Goal: Task Accomplishment & Management: Complete application form

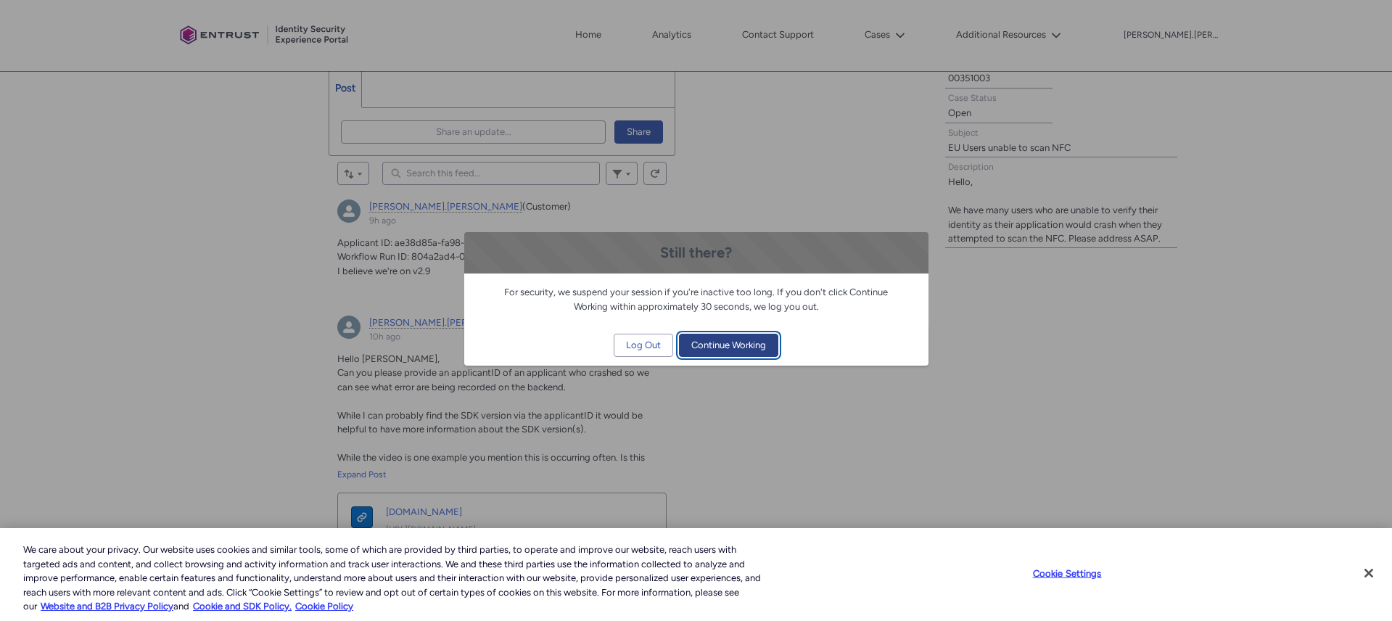
click at [725, 345] on span "Continue Working" at bounding box center [728, 345] width 75 height 22
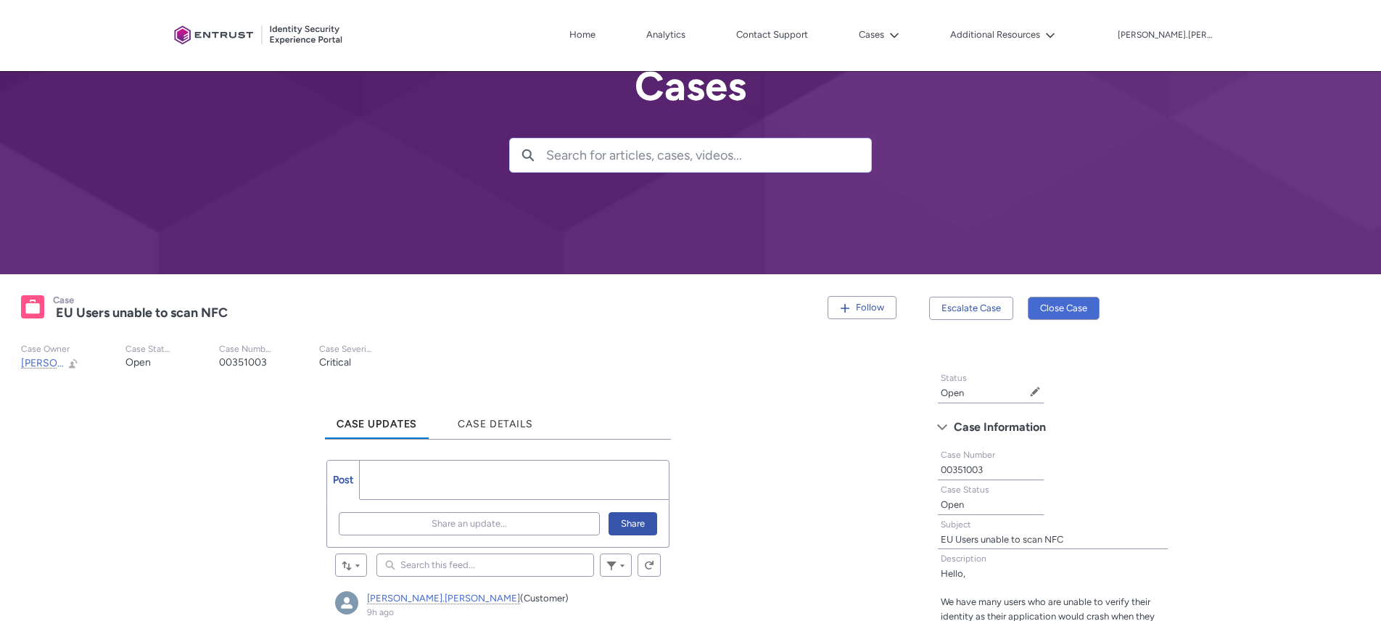
scroll to position [48, 0]
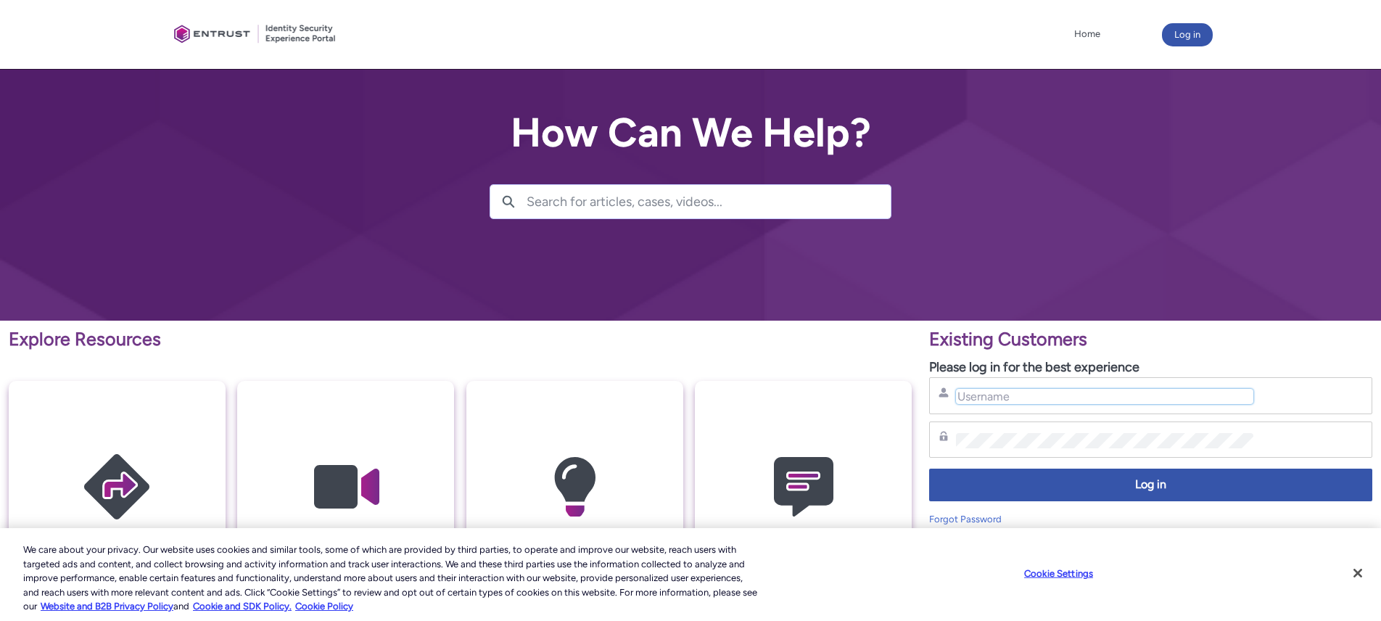
click at [1061, 403] on input "Username" at bounding box center [1104, 396] width 297 height 15
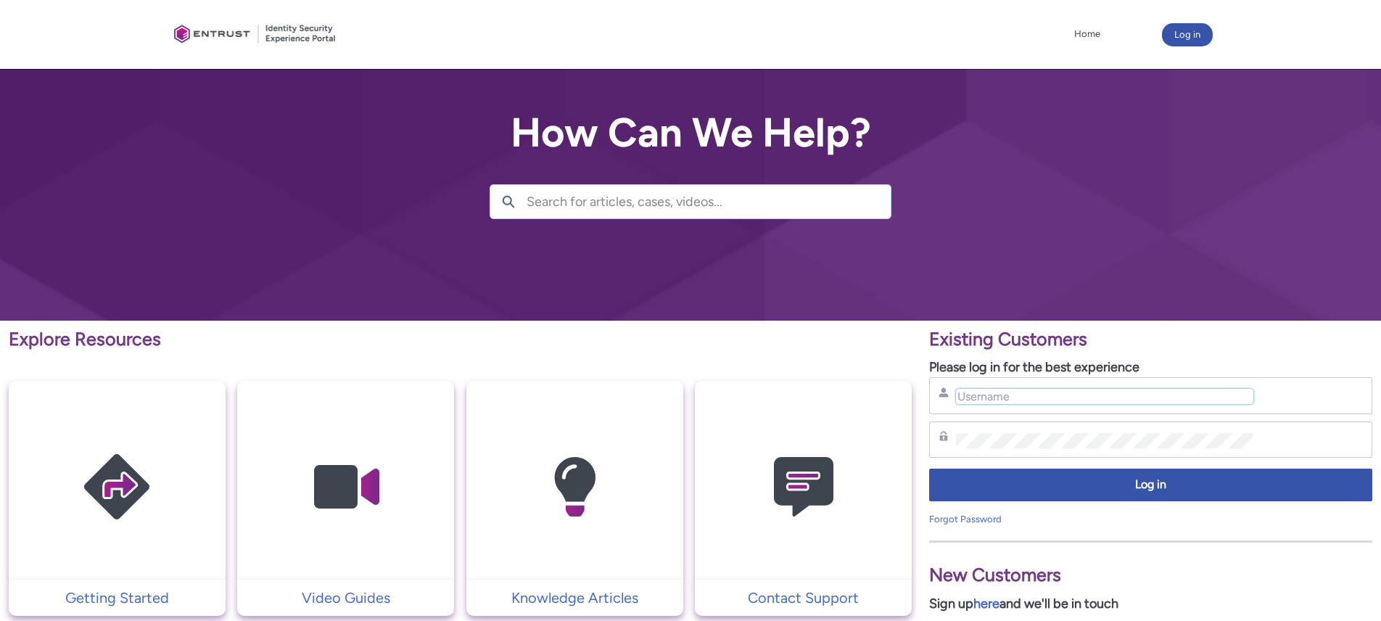
click at [1061, 400] on input "Username" at bounding box center [1104, 396] width 297 height 15
type input "[PERSON_NAME][EMAIL_ADDRESS][PERSON_NAME][PERSON_NAME][DOMAIN_NAME]"
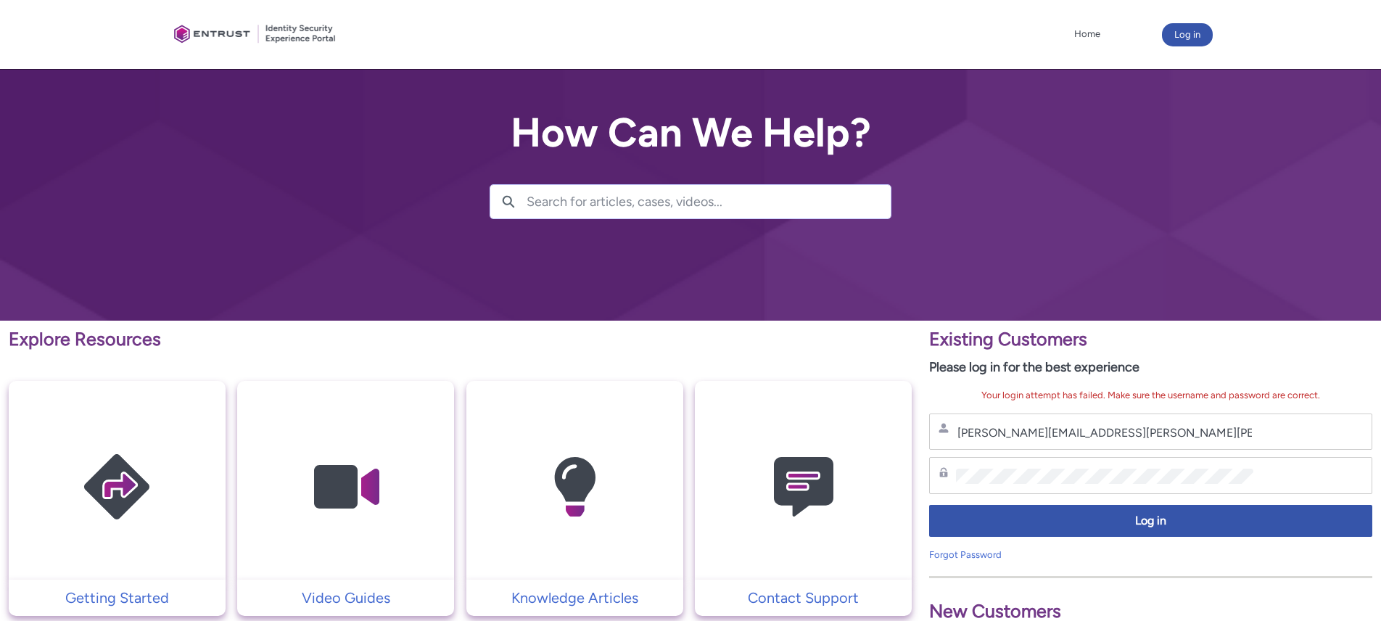
click at [1059, 463] on div "Password" at bounding box center [1150, 475] width 443 height 37
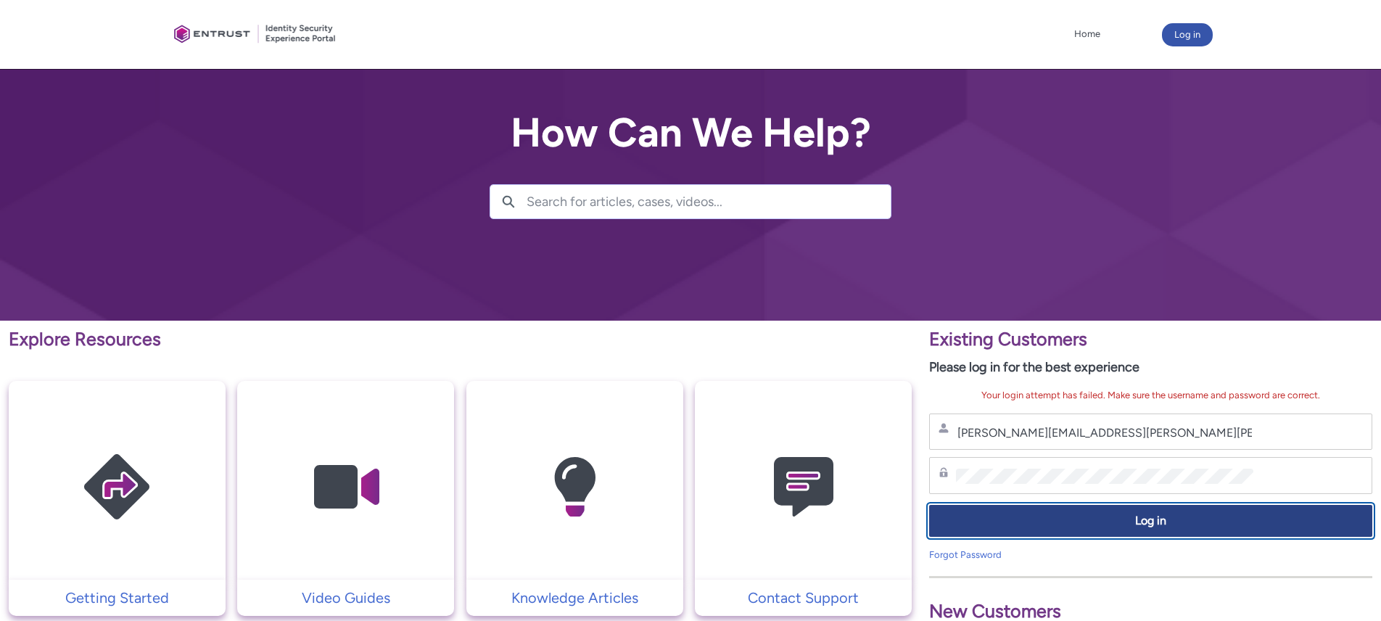
click at [1118, 529] on button "Log in" at bounding box center [1150, 521] width 443 height 33
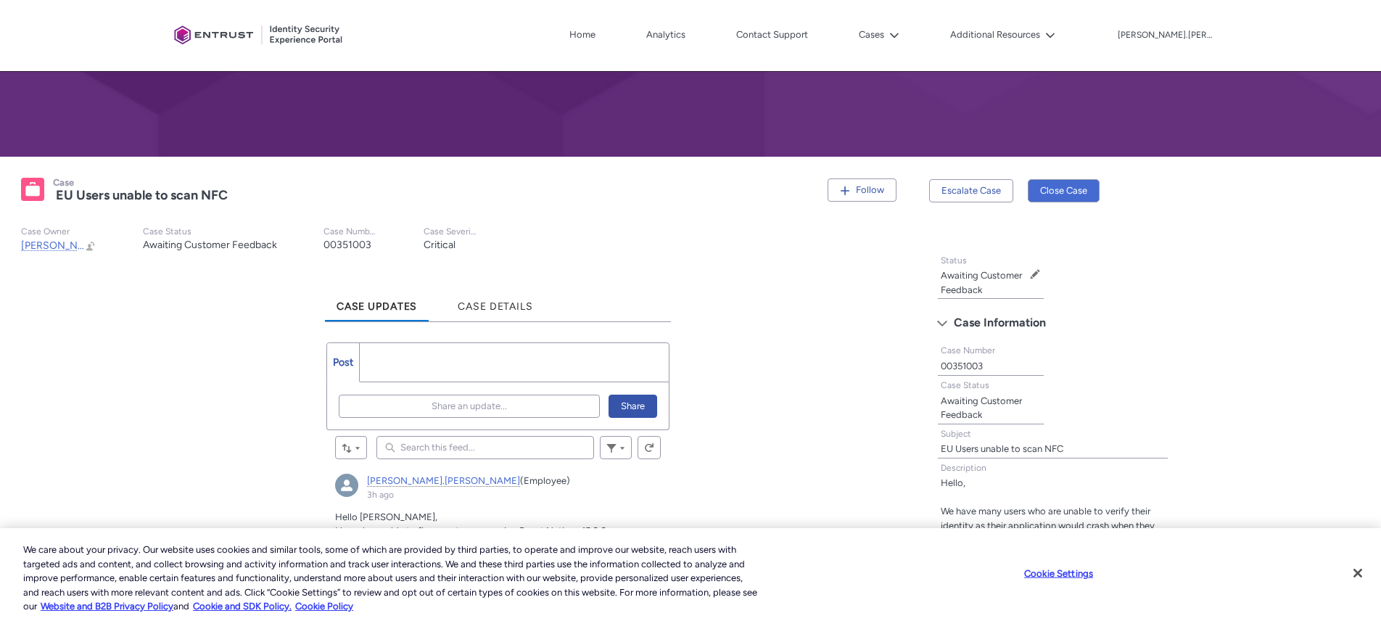
scroll to position [503, 0]
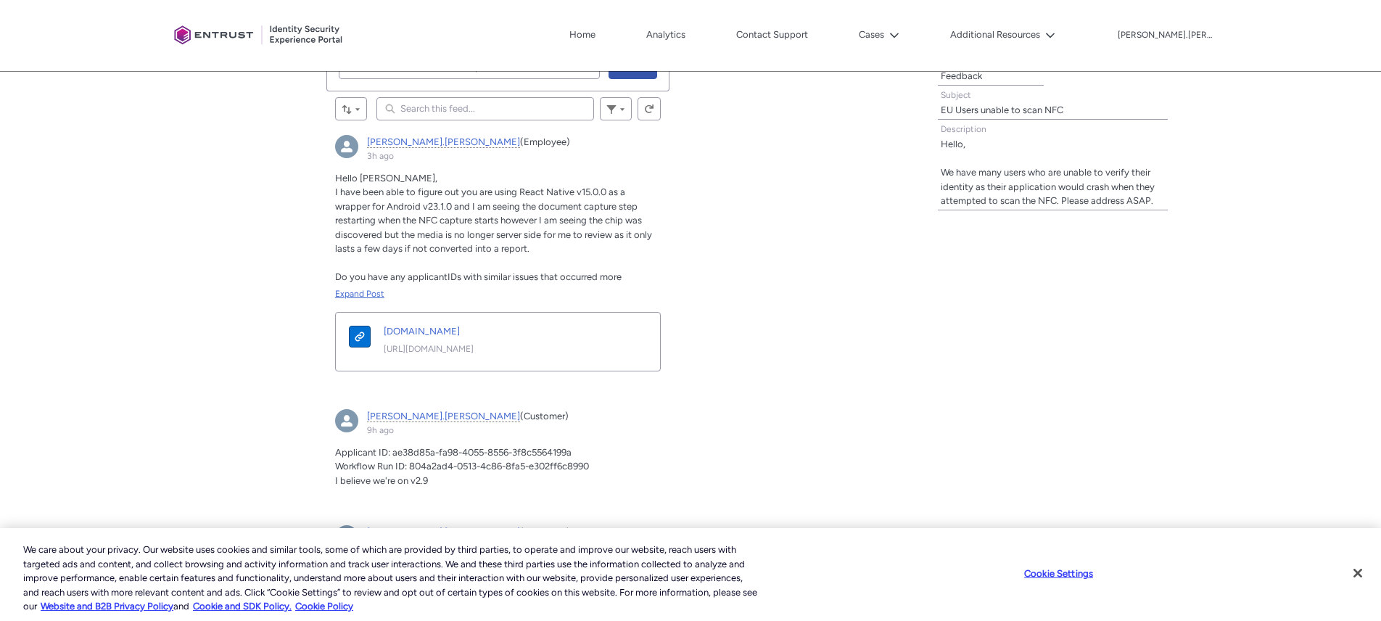
click at [353, 295] on div "Expand Post" at bounding box center [498, 293] width 326 height 13
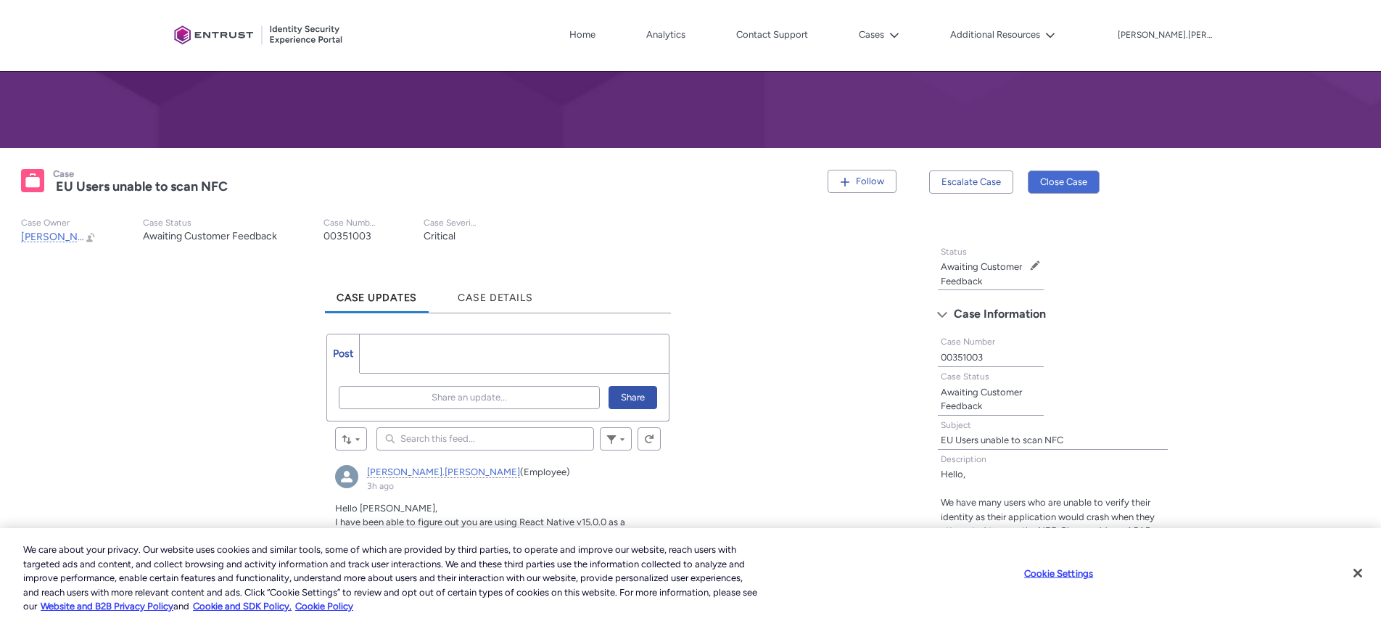
scroll to position [190, 0]
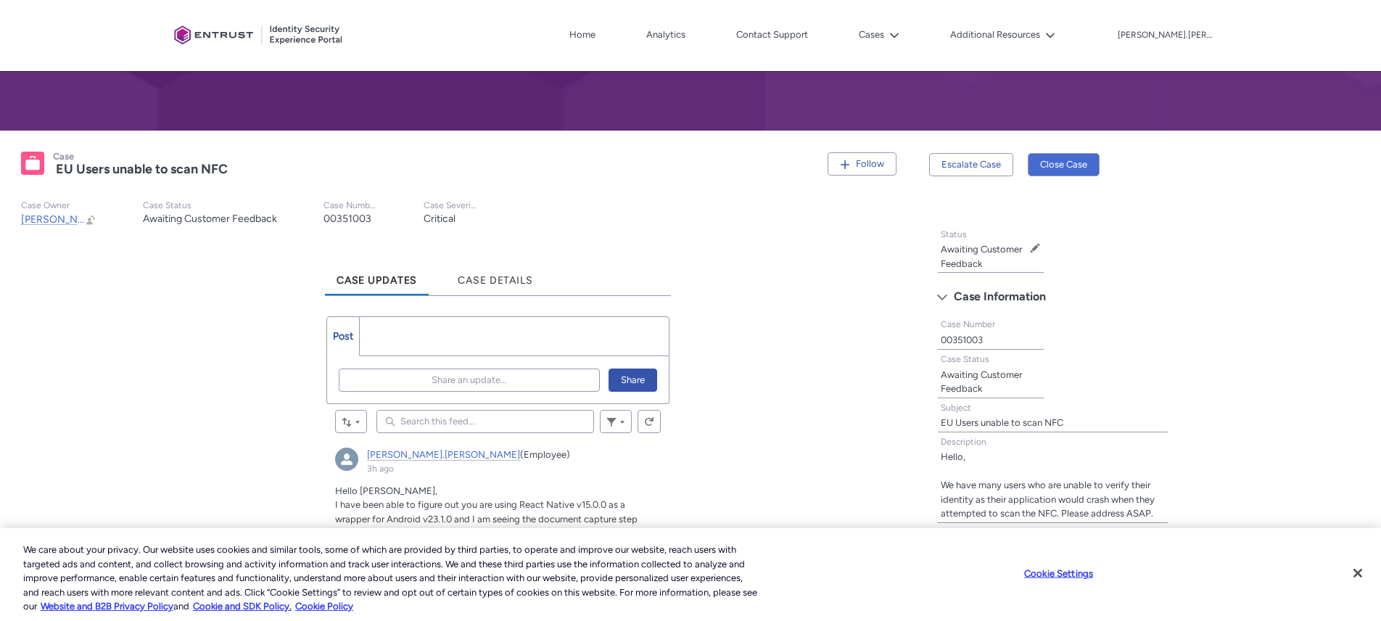
click at [472, 325] on ul "Post More" at bounding box center [498, 336] width 344 height 40
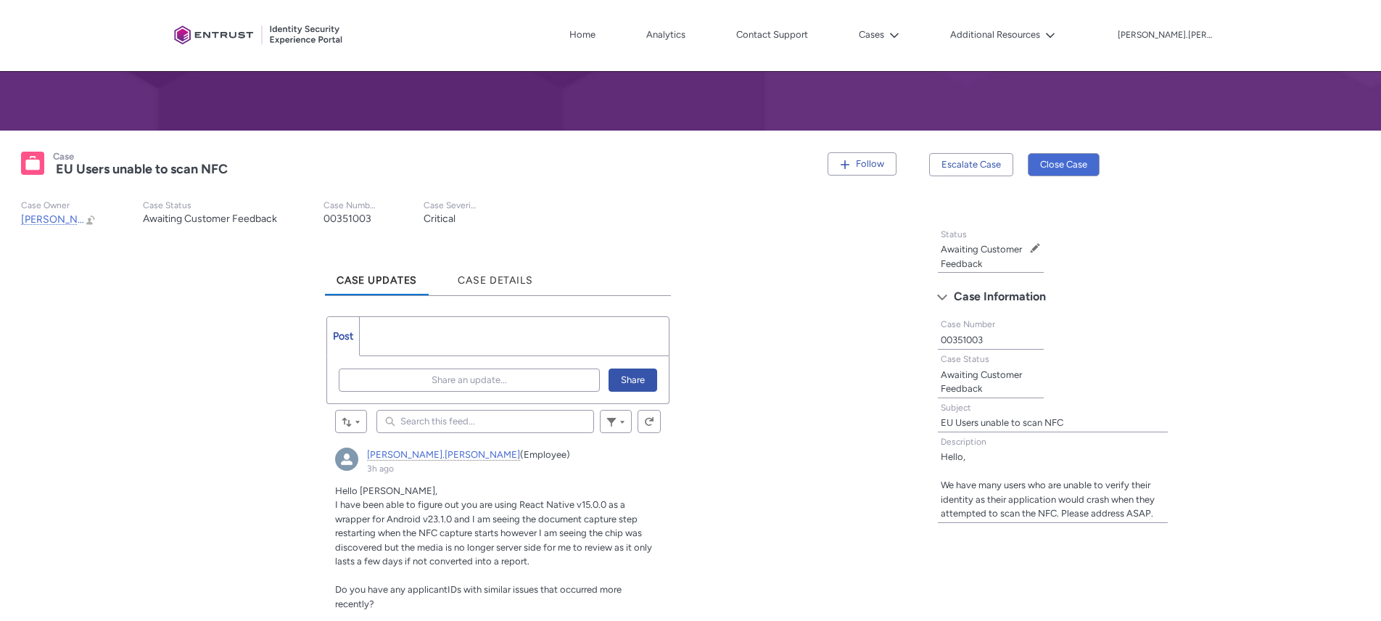
click at [476, 342] on ul "Post More" at bounding box center [498, 336] width 344 height 40
click at [482, 382] on span "Share an update..." at bounding box center [469, 380] width 75 height 22
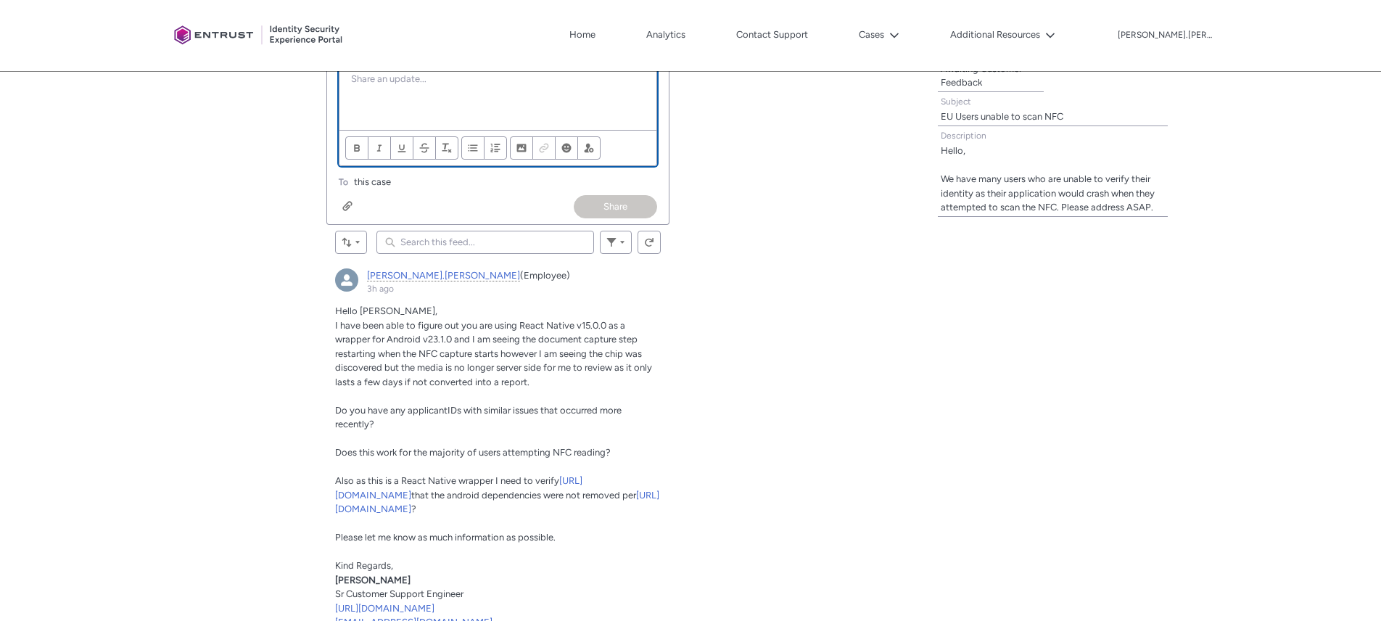
scroll to position [245, 0]
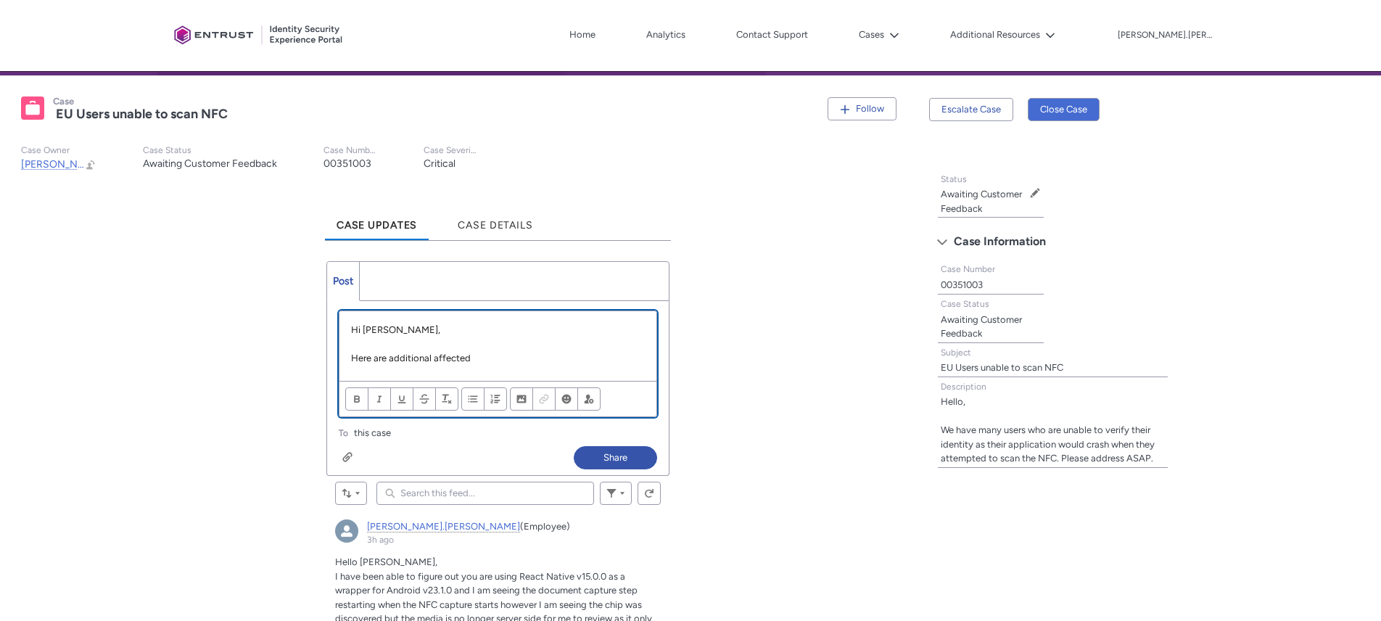
drag, startPoint x: 515, startPoint y: 355, endPoint x: 310, endPoint y: 356, distance: 205.3
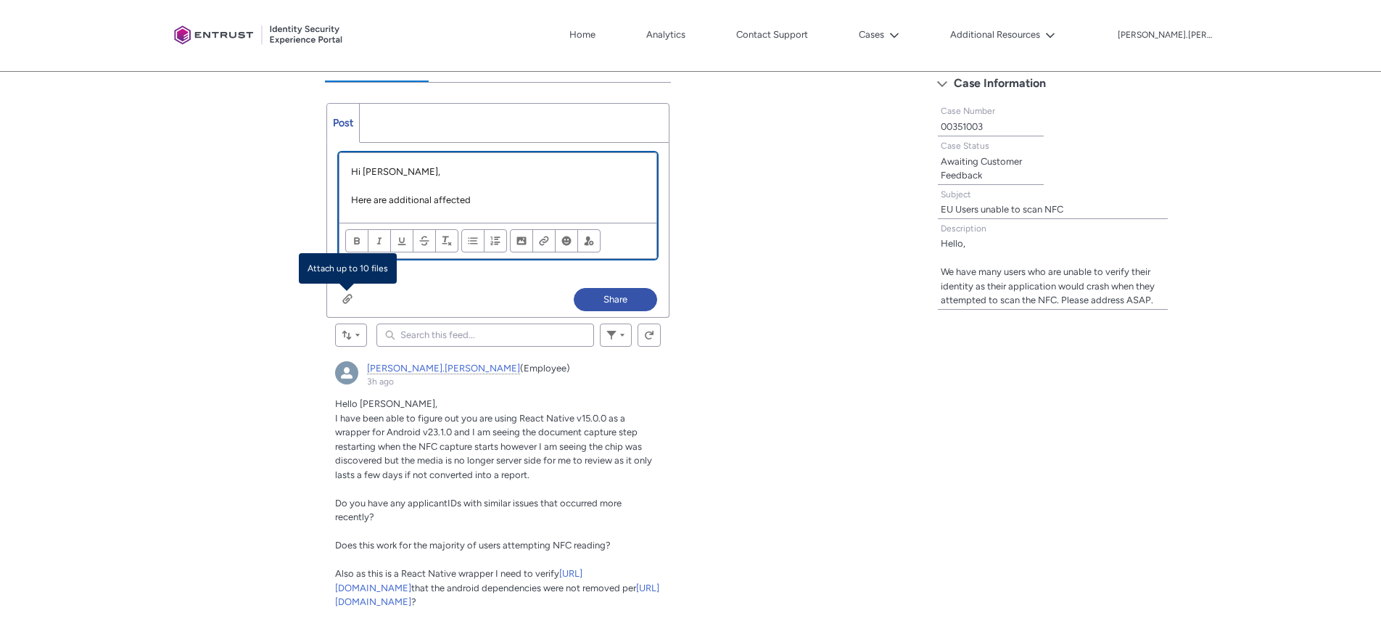
scroll to position [426, 0]
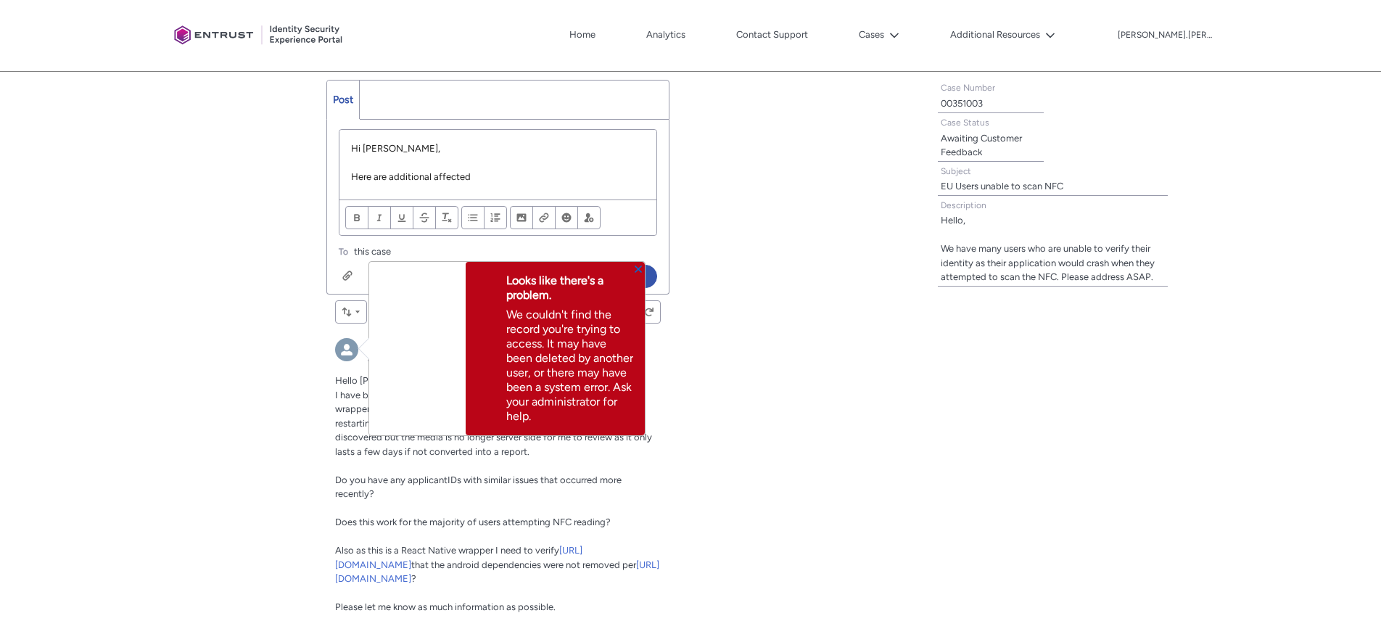
click button "Close" at bounding box center [638, 268] width 10 height 10
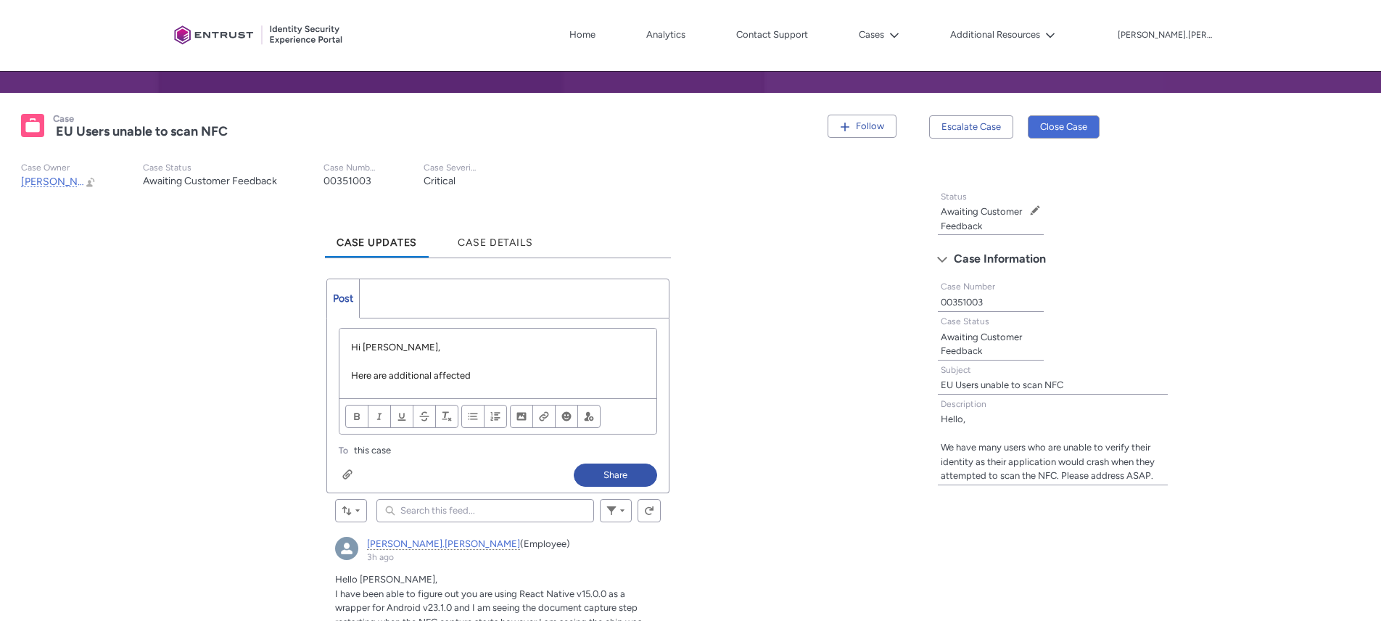
scroll to position [228, 0]
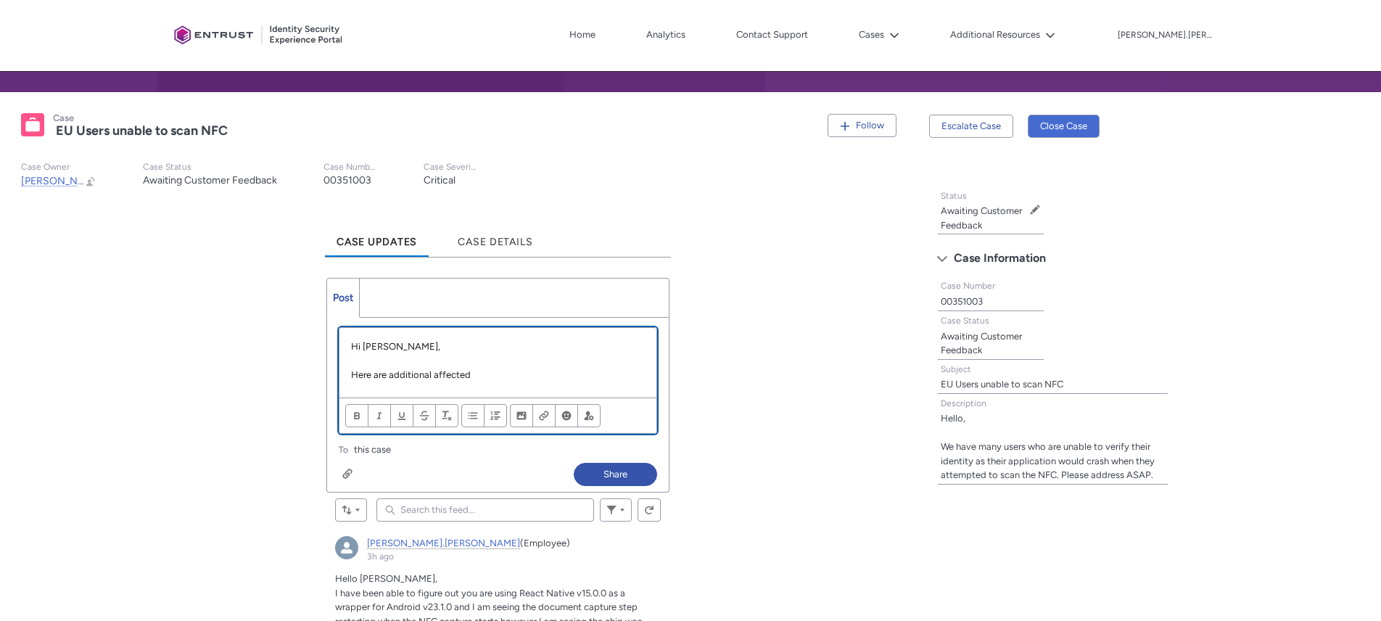
click at [433, 329] on div "Hi Nick, Here are additional affected" at bounding box center [498, 363] width 318 height 70
drag, startPoint x: 397, startPoint y: 380, endPoint x: 334, endPoint y: 378, distance: 62.4
click at [334, 378] on div "Review the errors on this page. Share an update... Hi Nick, Here are additional…" at bounding box center [498, 387] width 342 height 139
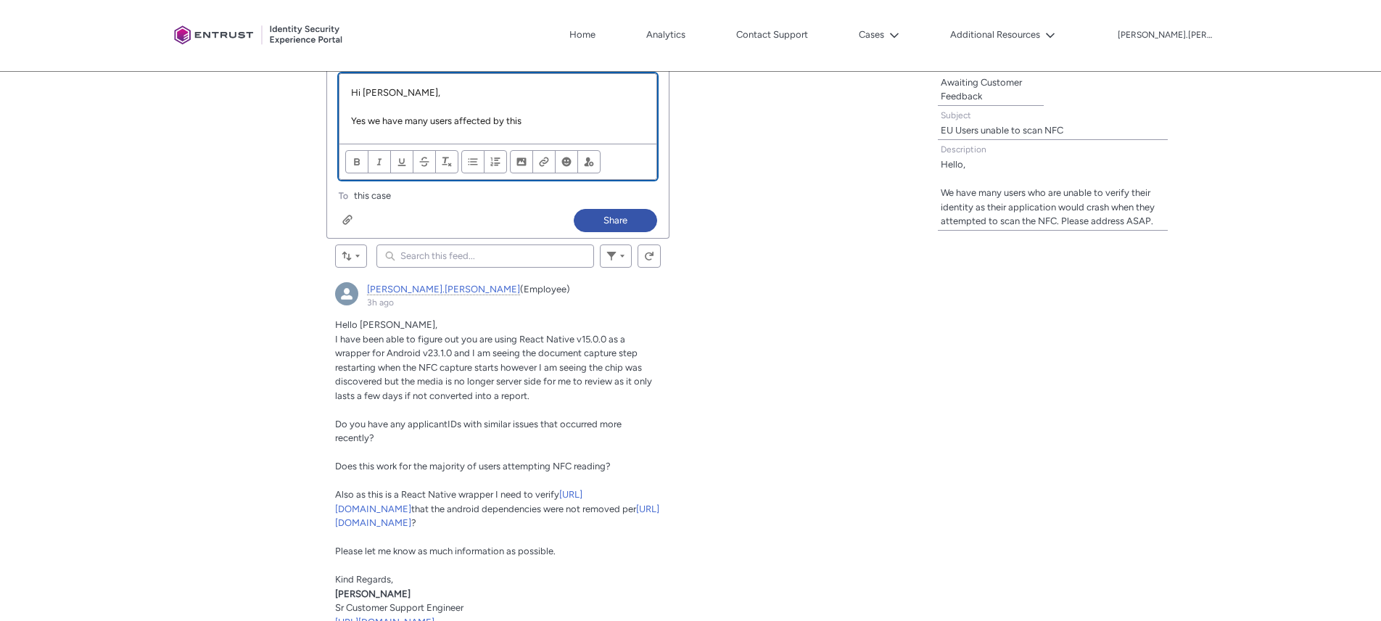
scroll to position [479, 0]
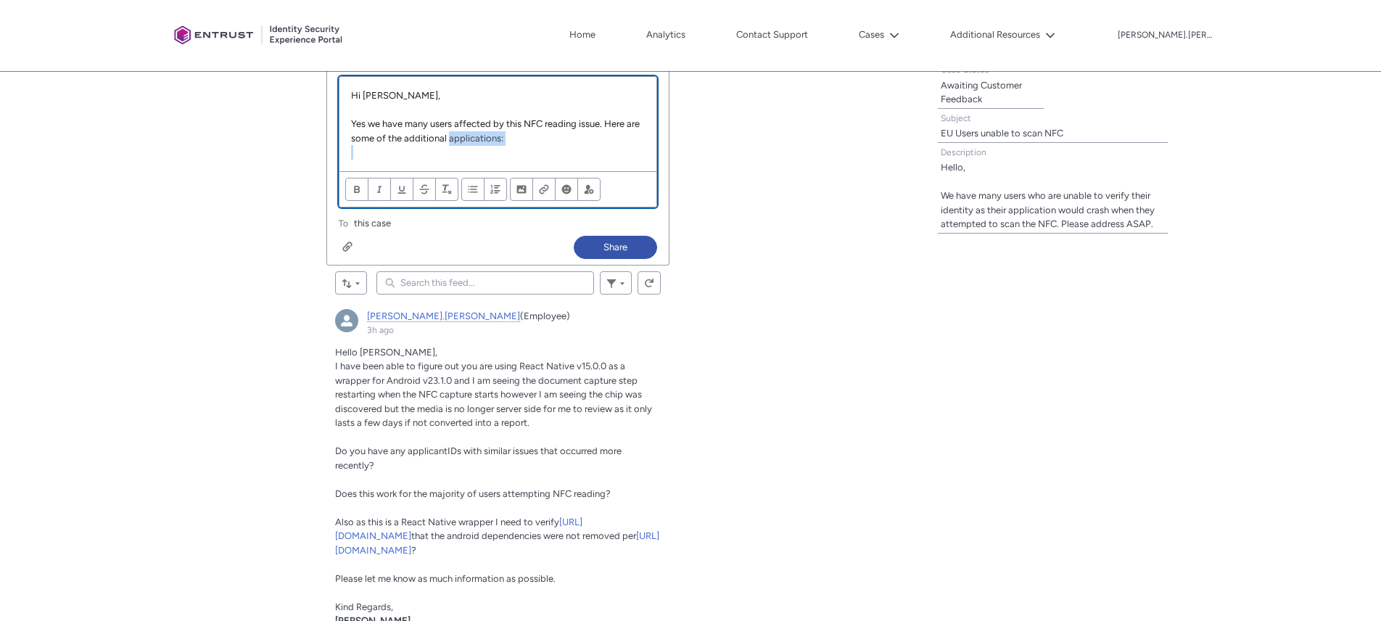
drag, startPoint x: 527, startPoint y: 147, endPoint x: 447, endPoint y: 137, distance: 81.1
click at [447, 137] on div "Hi Nick, Yes we have many users affected by this NFC reading issue. Here are so…" at bounding box center [498, 124] width 318 height 94
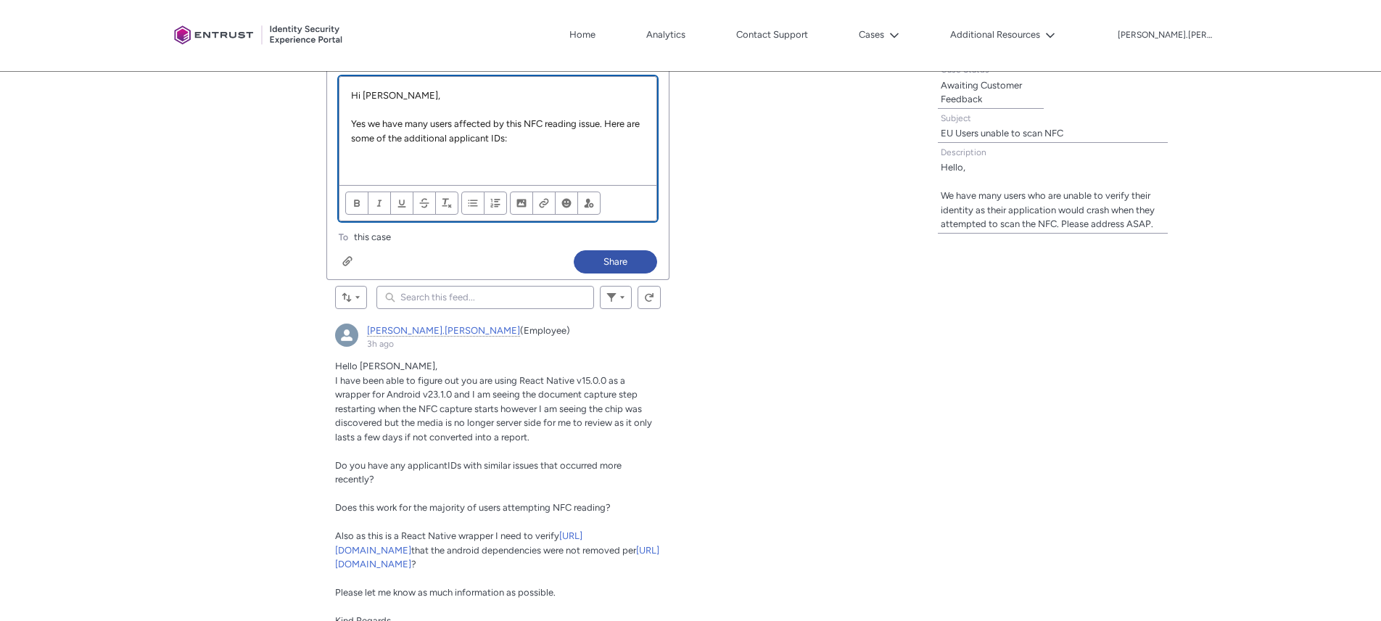
paste div "Chatter Publisher"
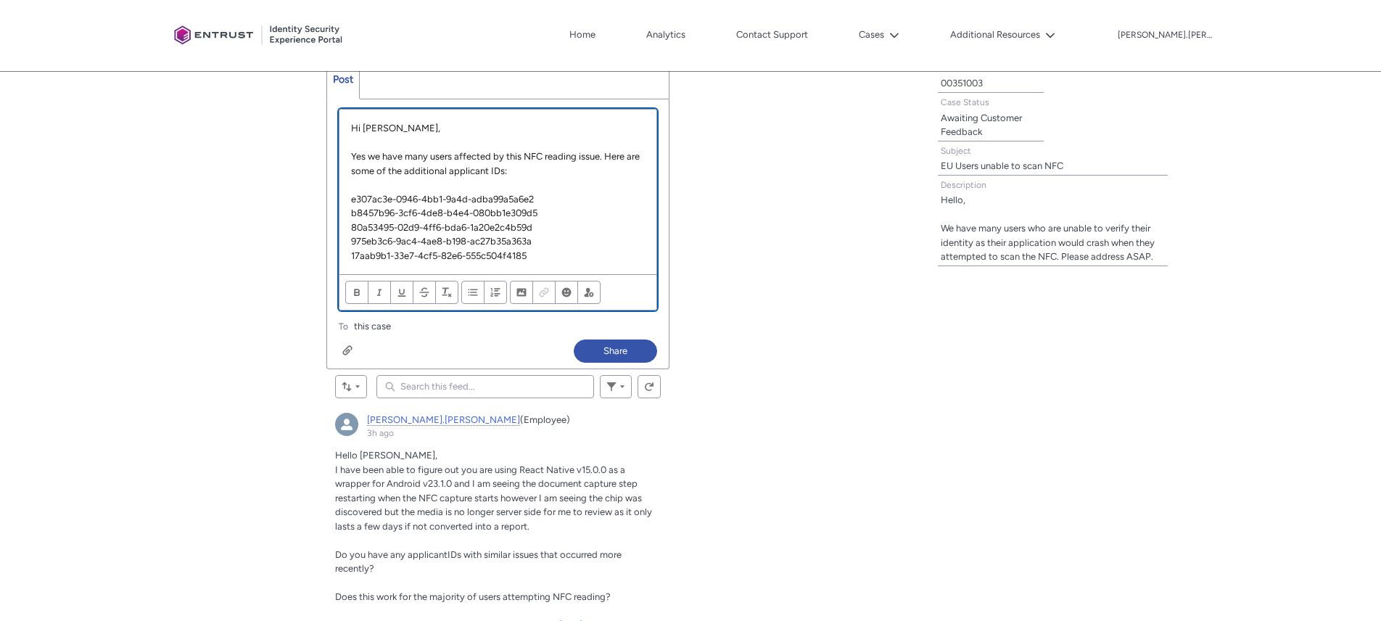
scroll to position [445, 0]
click at [453, 156] on p "Yes we have many users affected by this NFC reading issue. Here are some of the…" at bounding box center [498, 165] width 294 height 28
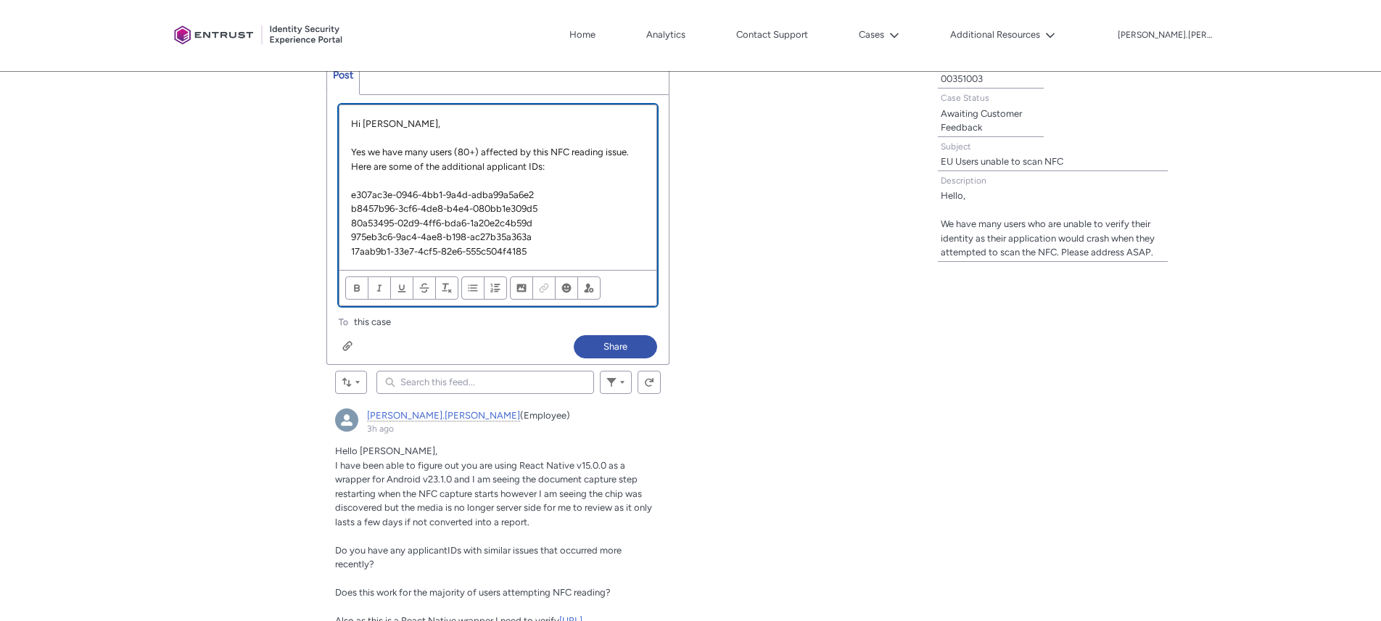
click at [598, 250] on p "17aab9b1-33e7-4cf5-82e6-555c504f4185" at bounding box center [498, 251] width 294 height 15
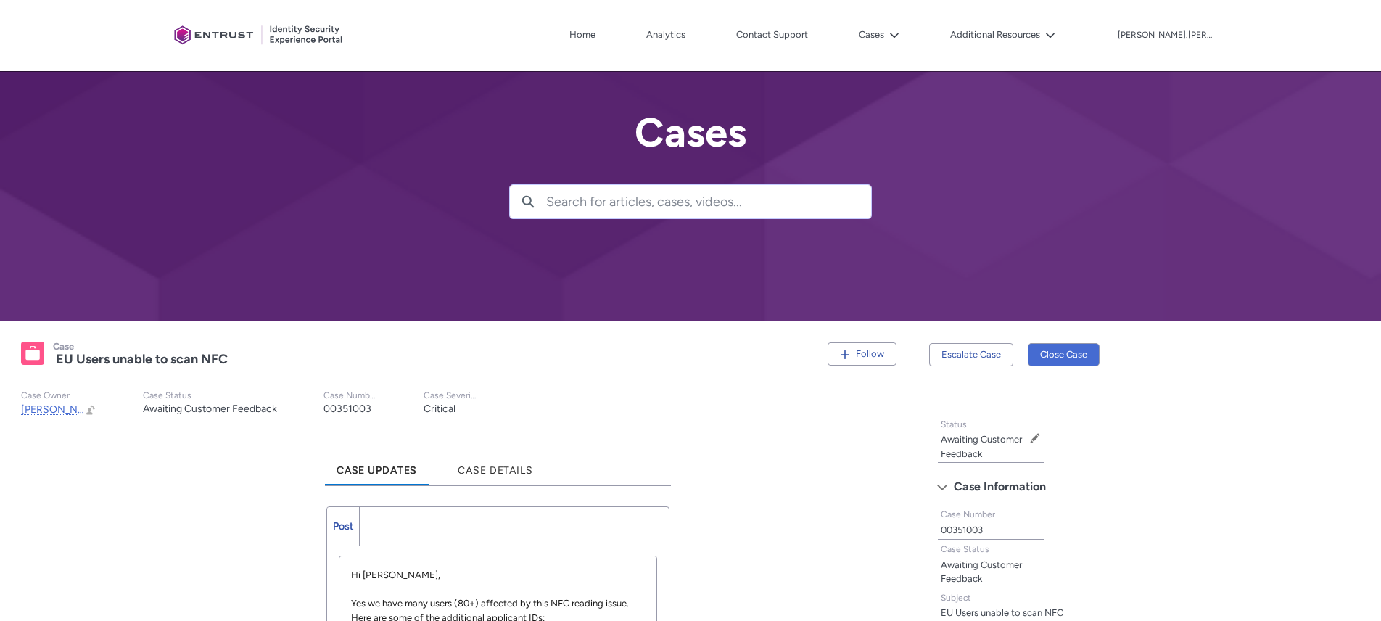
scroll to position [406, 0]
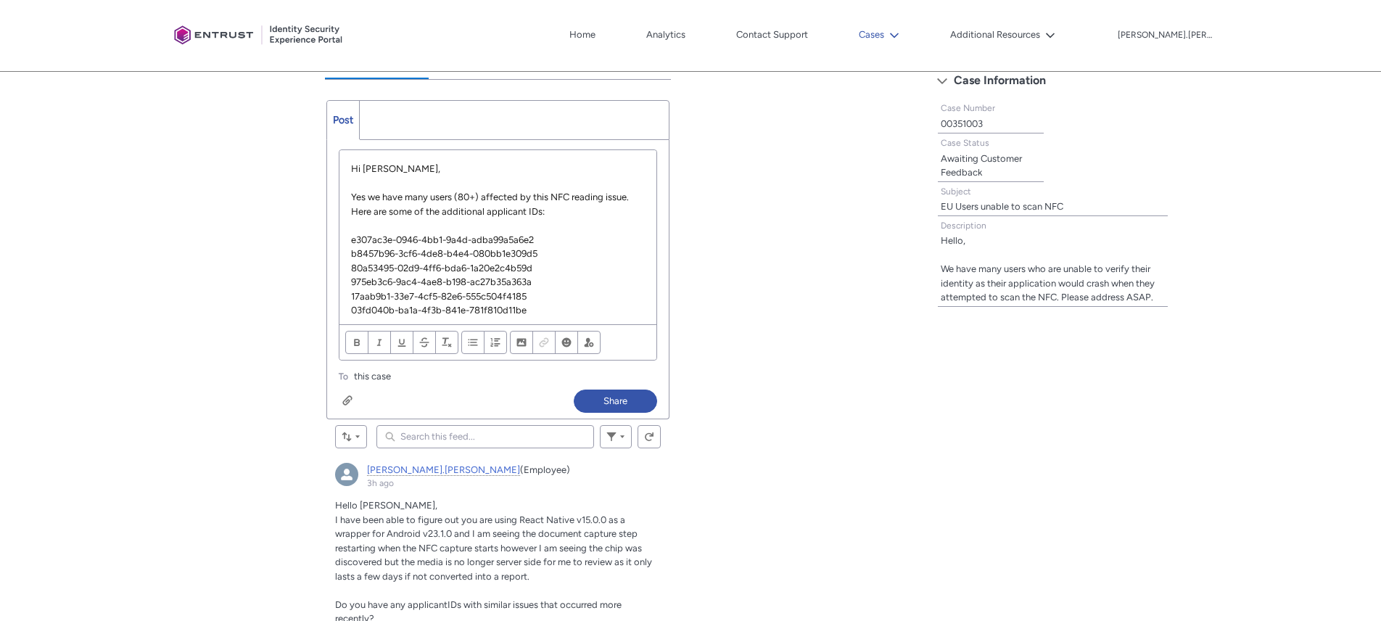
click at [899, 34] on lightning-icon at bounding box center [891, 35] width 15 height 11
click at [954, 72] on link "My Open Cases" at bounding box center [918, 68] width 127 height 30
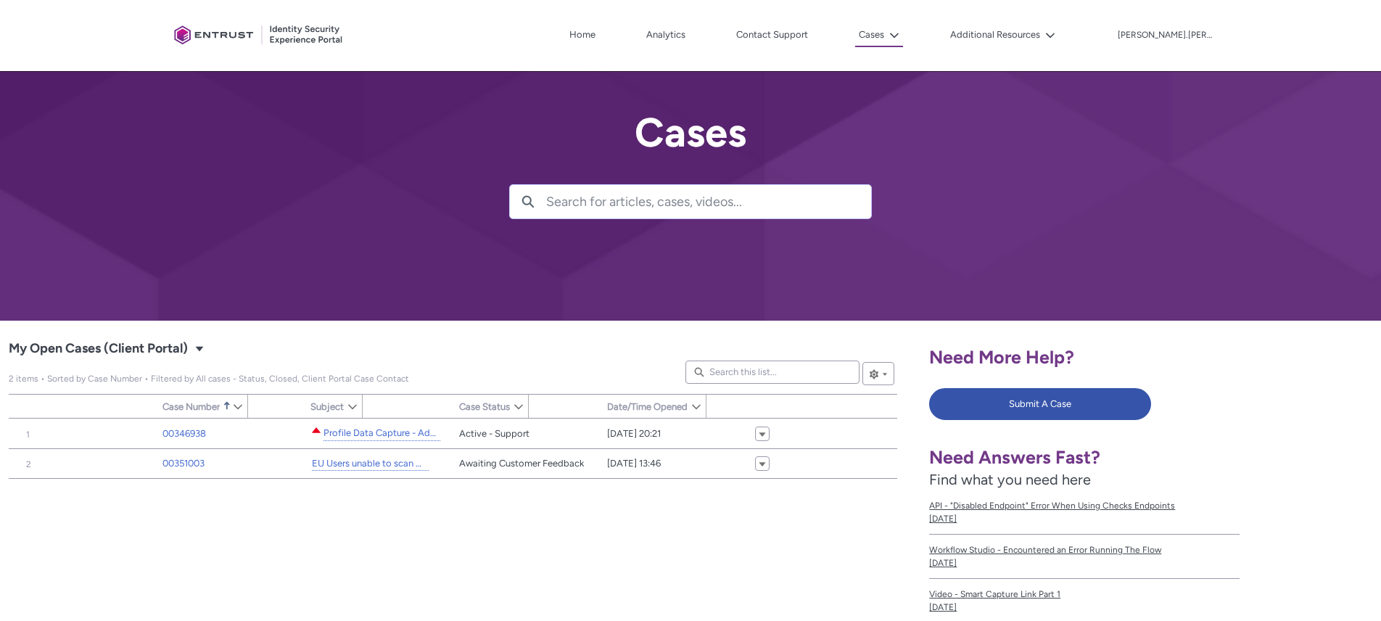
type input "208"
type input "341"
type input "316"
type input "248"
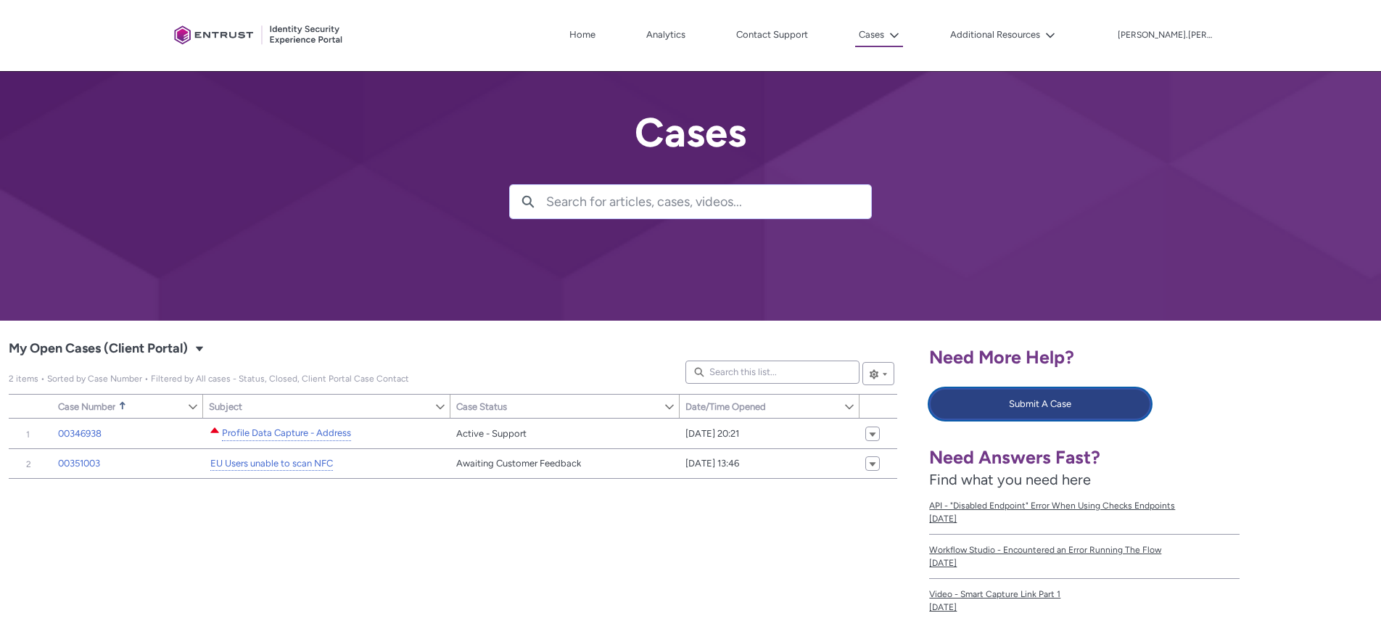
click at [1020, 399] on button "Submit A Case" at bounding box center [1039, 404] width 221 height 32
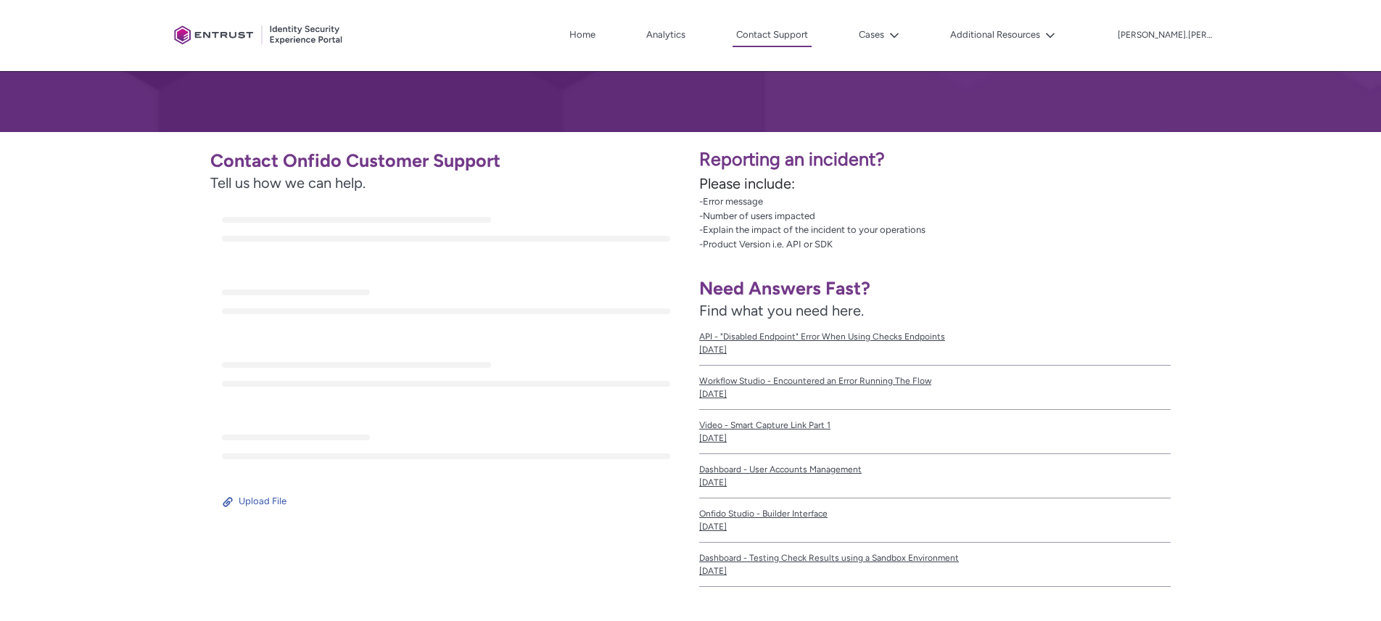
scroll to position [204, 0]
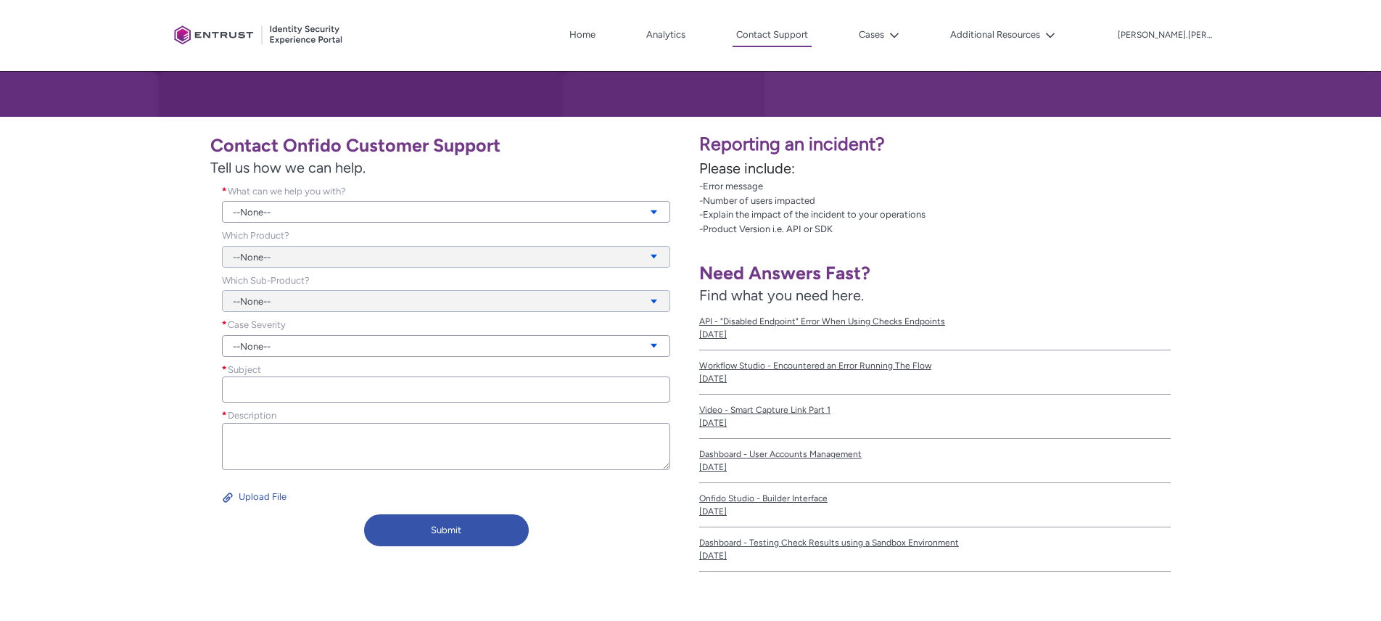
click at [264, 260] on div "--None--" at bounding box center [446, 247] width 448 height 39
click at [261, 295] on div "--None--" at bounding box center [446, 292] width 448 height 39
click at [270, 326] on span "Case Severity" at bounding box center [257, 324] width 58 height 11
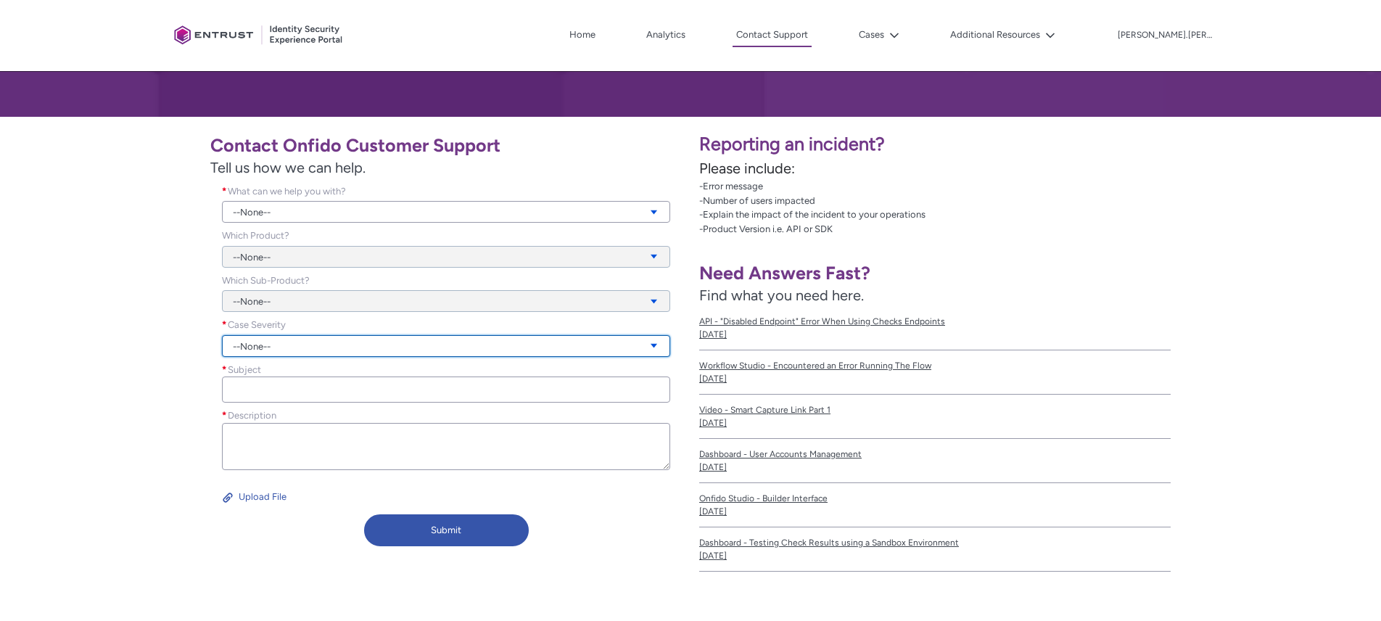
click at [268, 342] on link "--None--" at bounding box center [446, 346] width 448 height 22
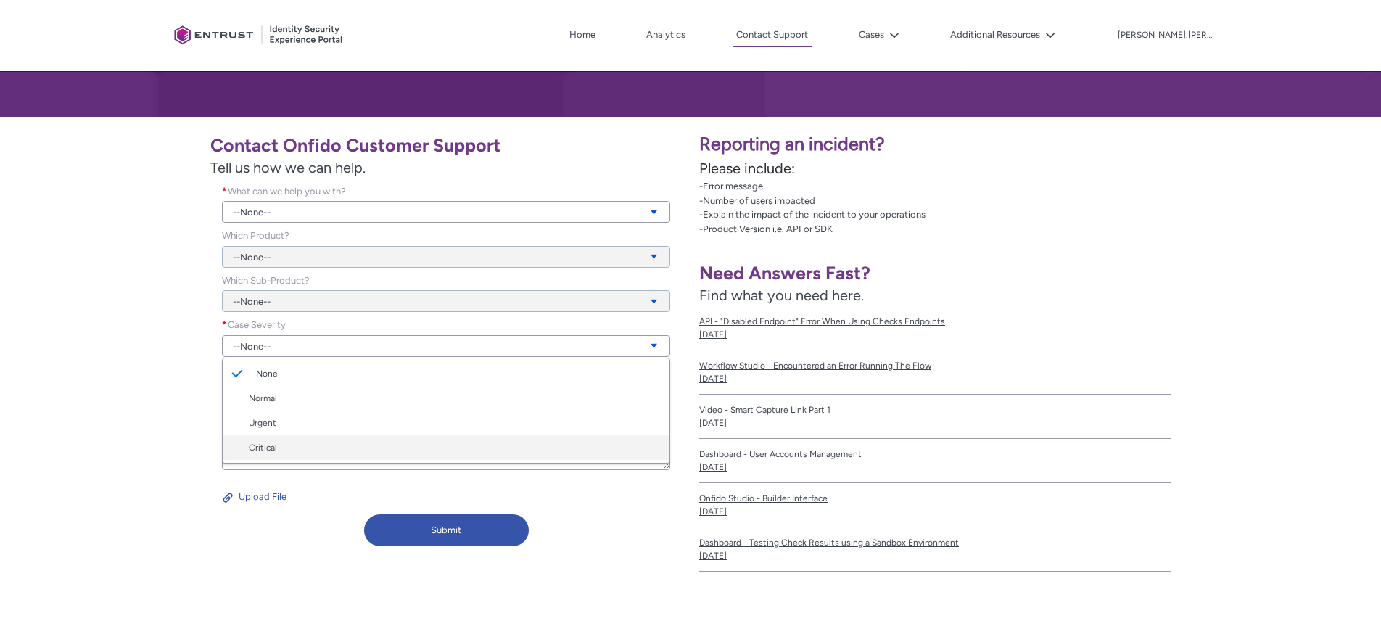
click at [276, 445] on link "Critical" at bounding box center [446, 447] width 447 height 25
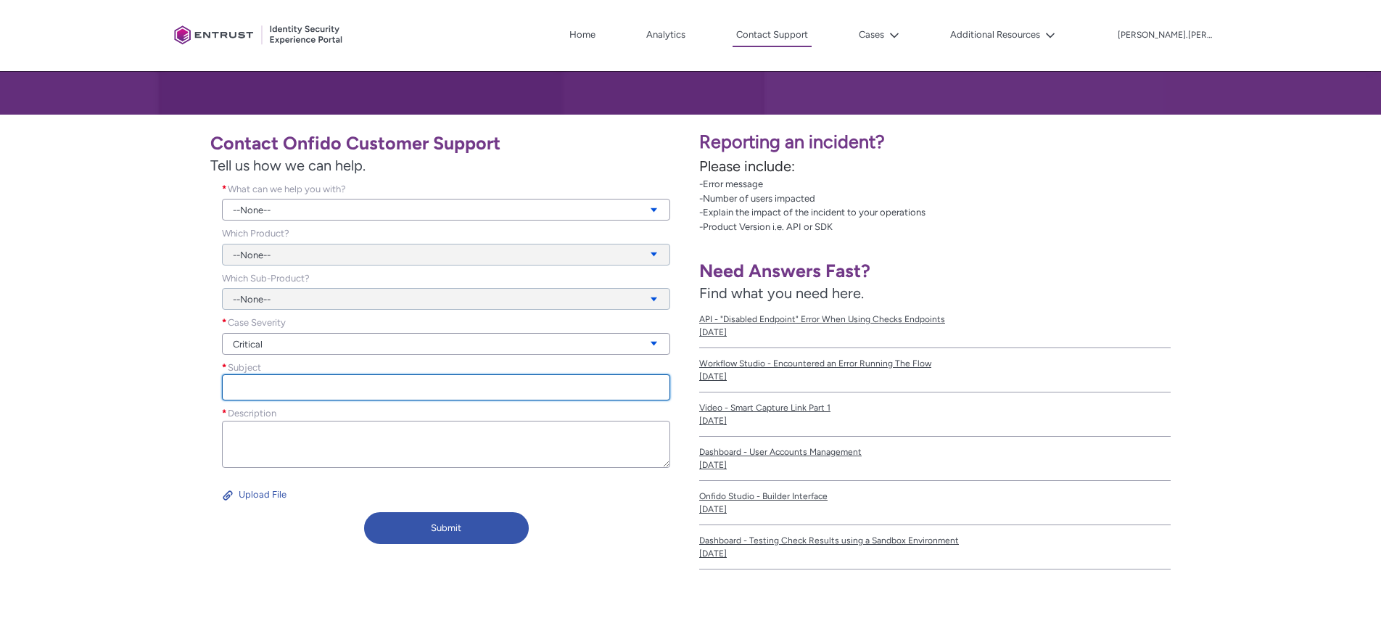
scroll to position [207, 0]
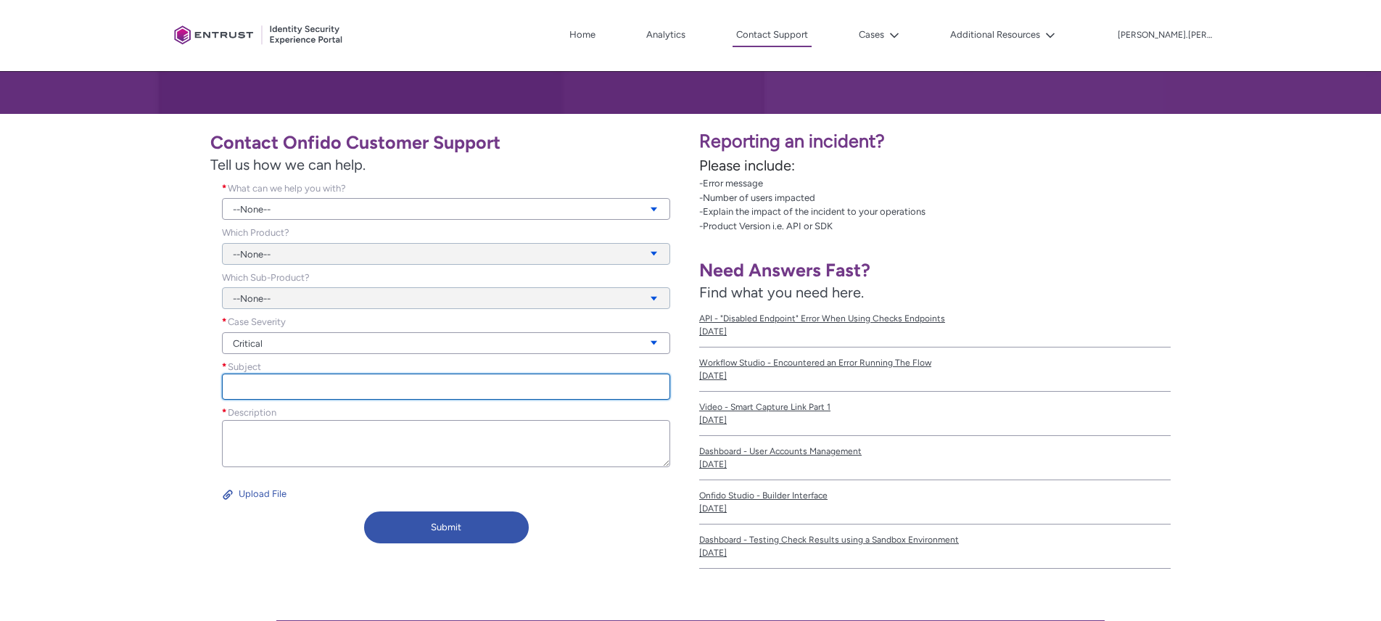
click at [328, 382] on input "Subject *" at bounding box center [446, 387] width 448 height 26
type input "A"
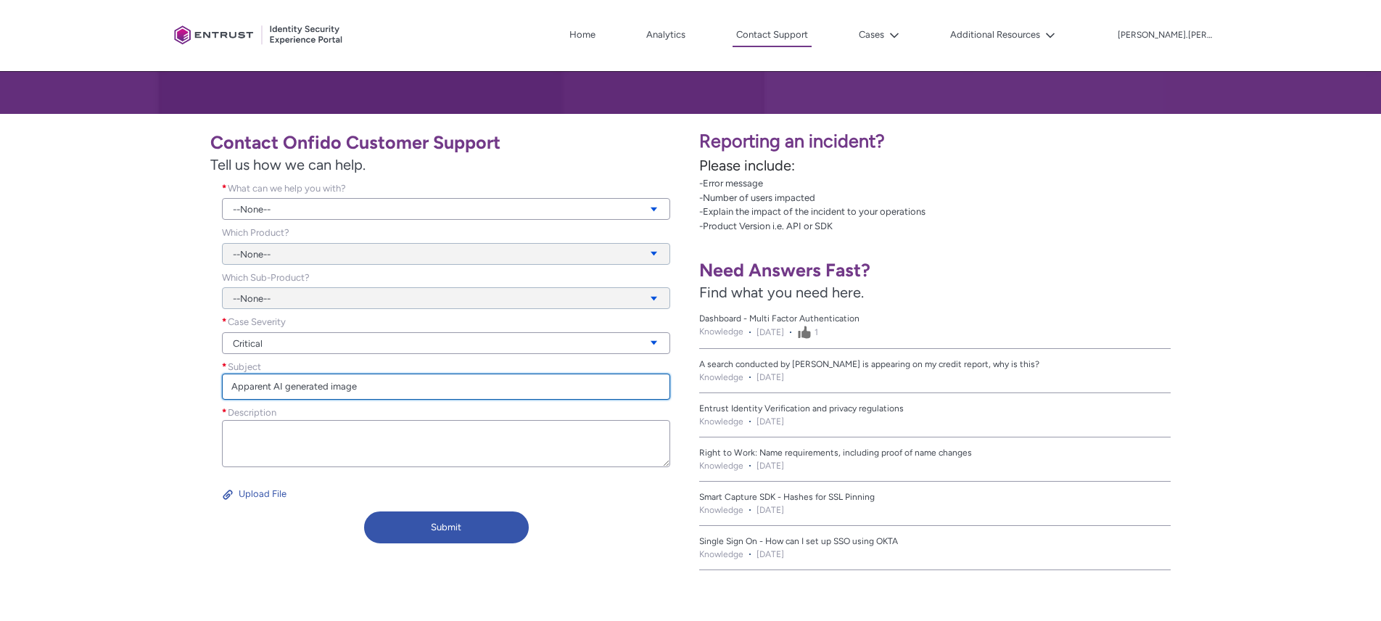
type input "Apparent AI generated image"
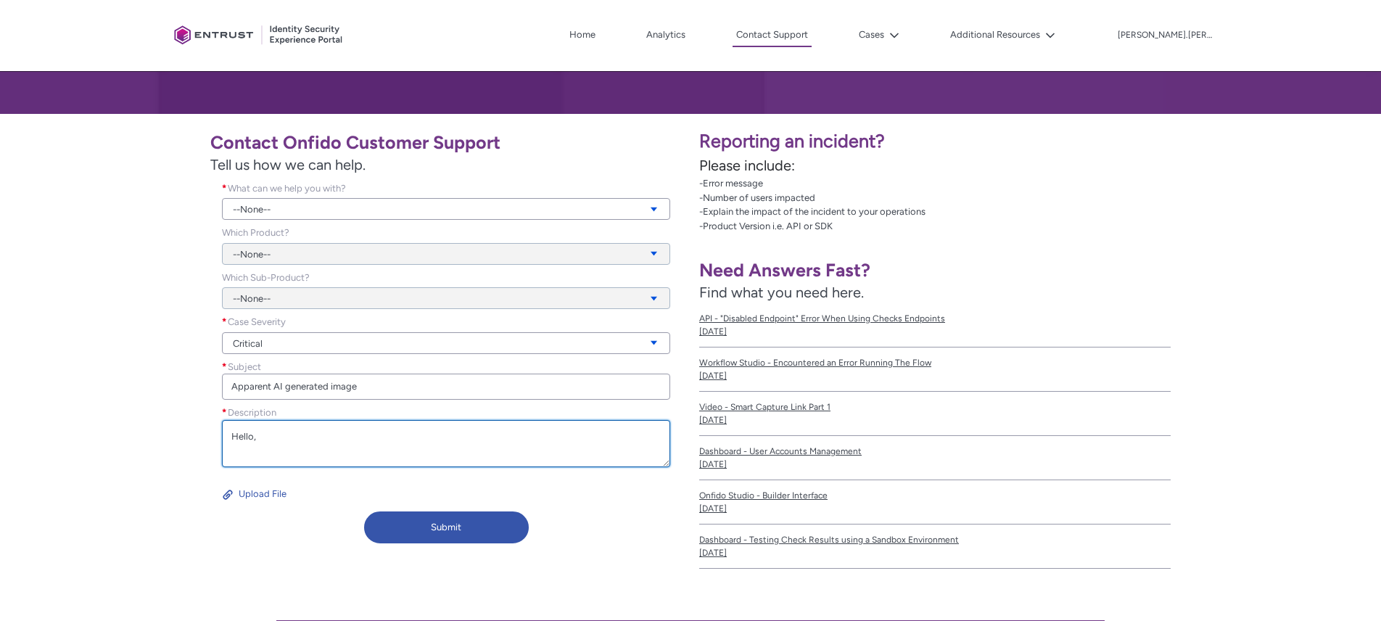
scroll to position [4, 0]
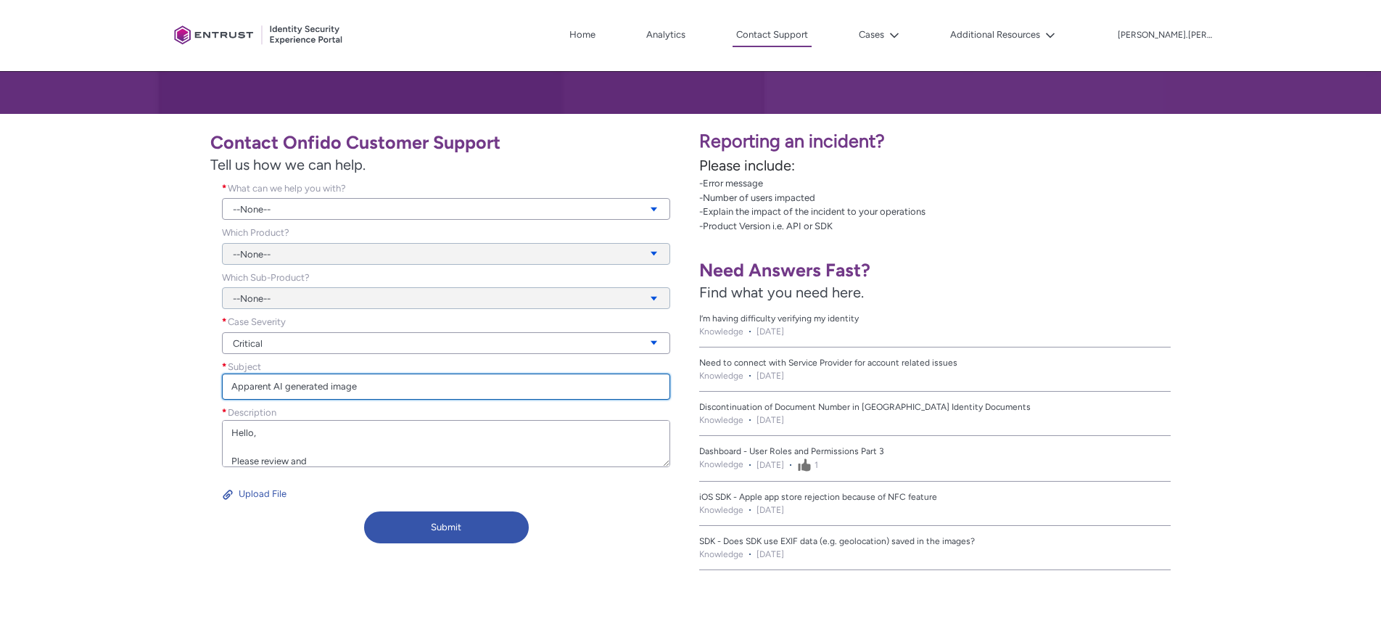
type textarea "Hello, Please review and"
click at [281, 392] on input "Apparent AI generated image" at bounding box center [446, 387] width 448 height 26
type input "Apparent AI-generated image"
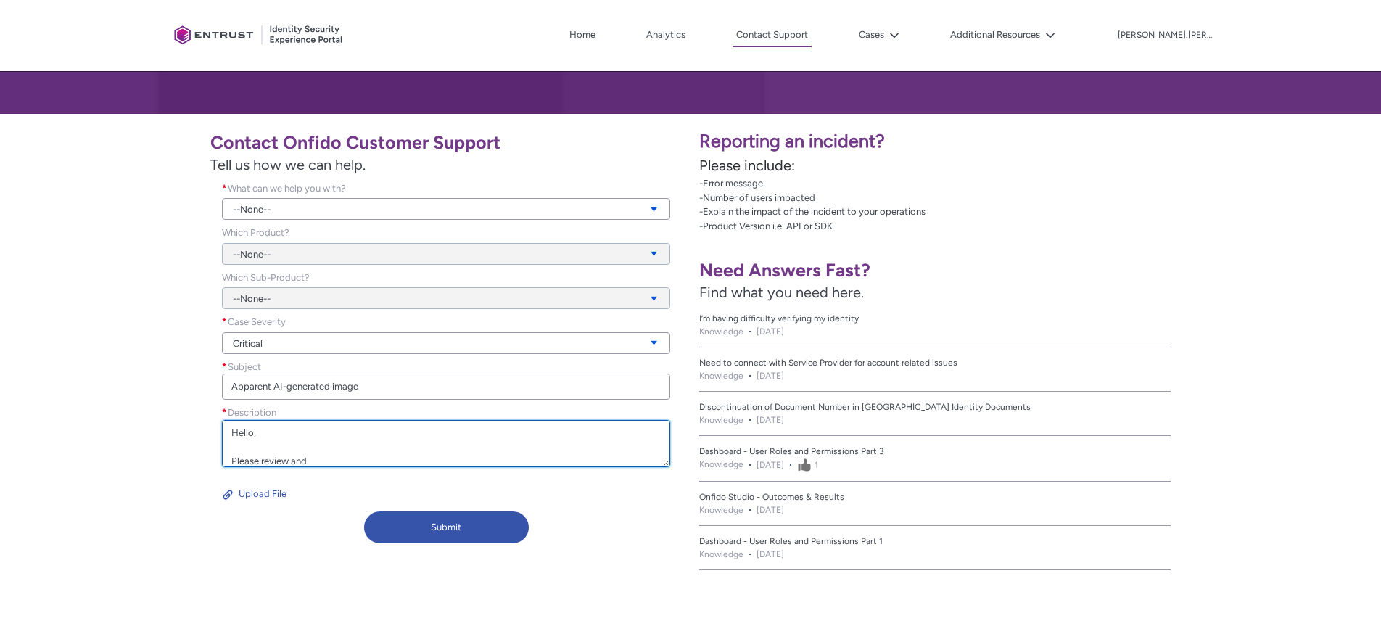
click at [358, 458] on textarea "Hello, Please review and" at bounding box center [446, 443] width 448 height 47
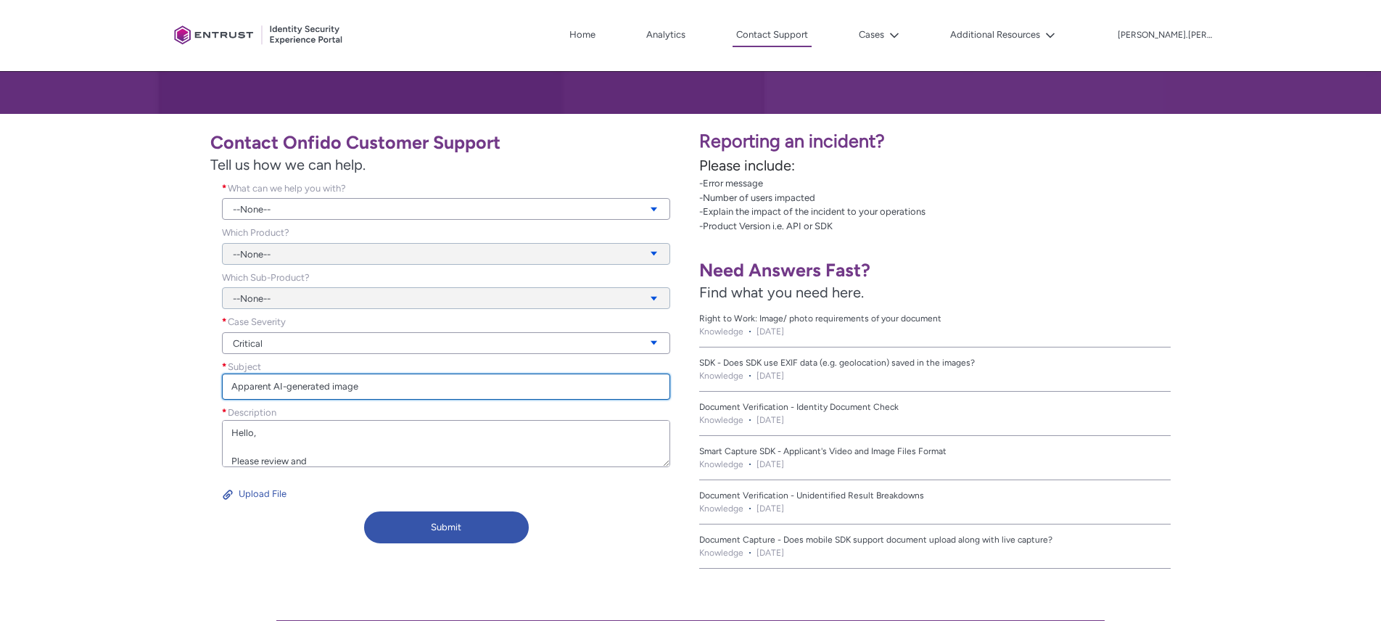
click at [334, 387] on input "Apparent AI-generated image" at bounding box center [446, 387] width 448 height 26
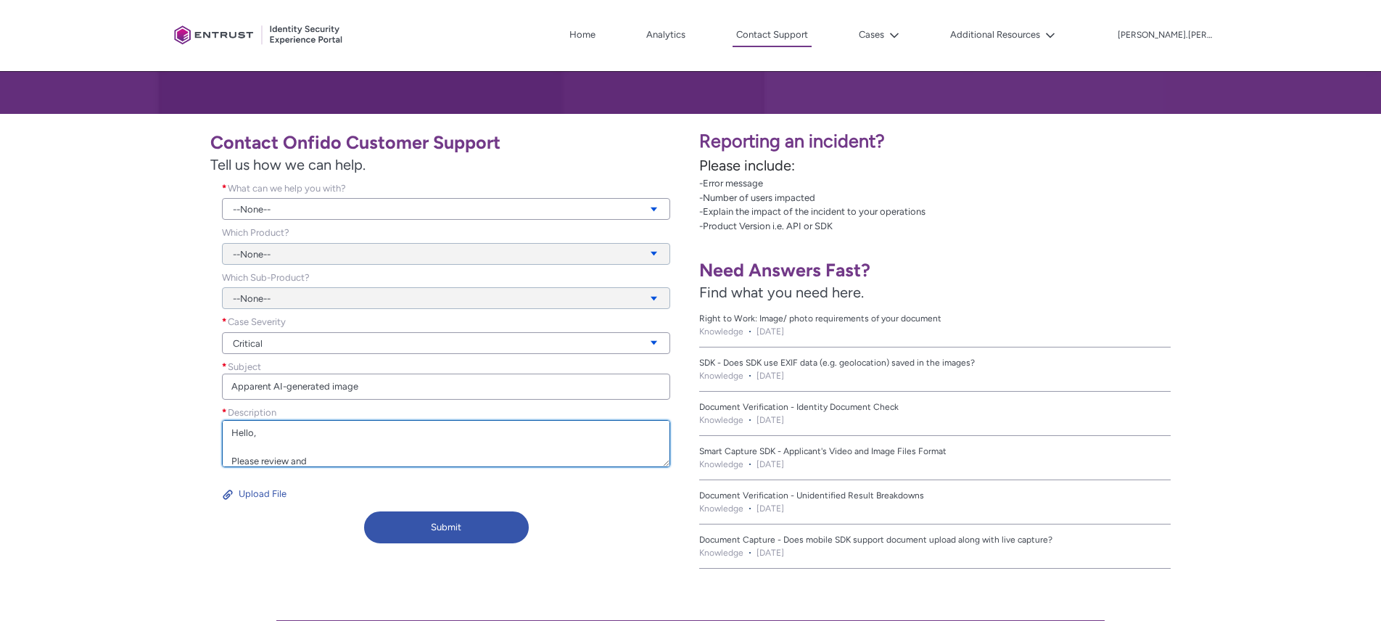
click at [404, 430] on textarea "Hello, Please review and" at bounding box center [446, 443] width 448 height 47
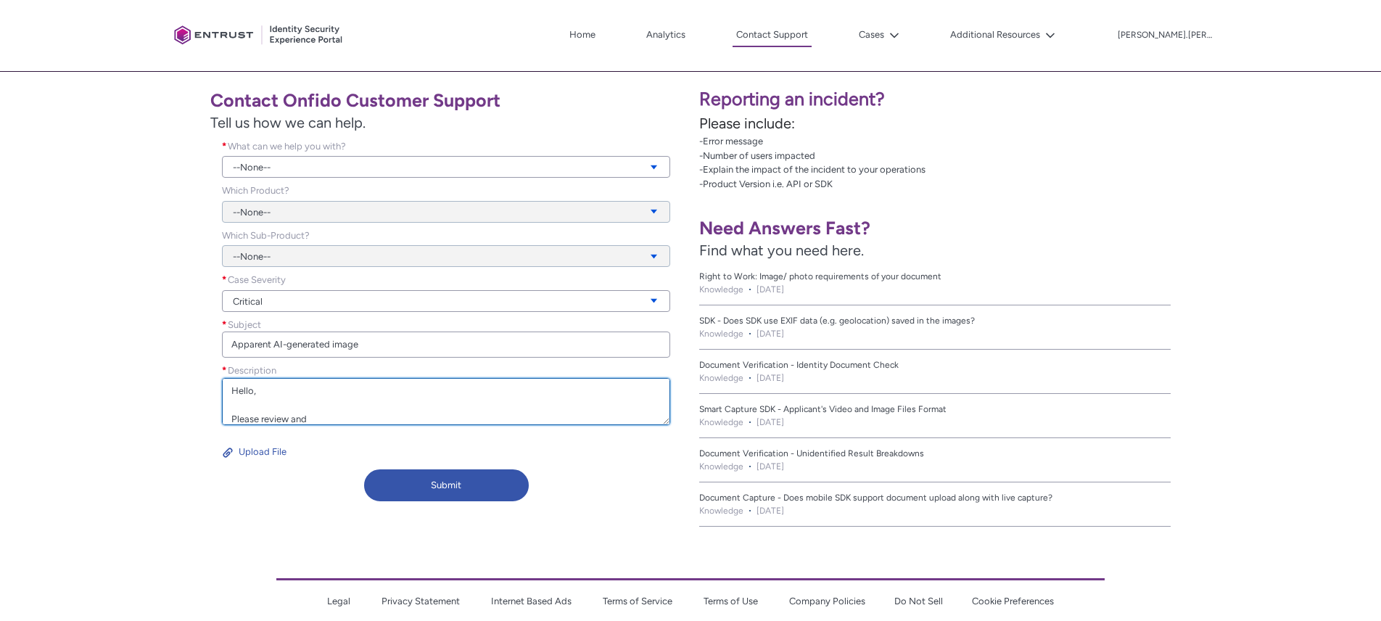
scroll to position [254, 0]
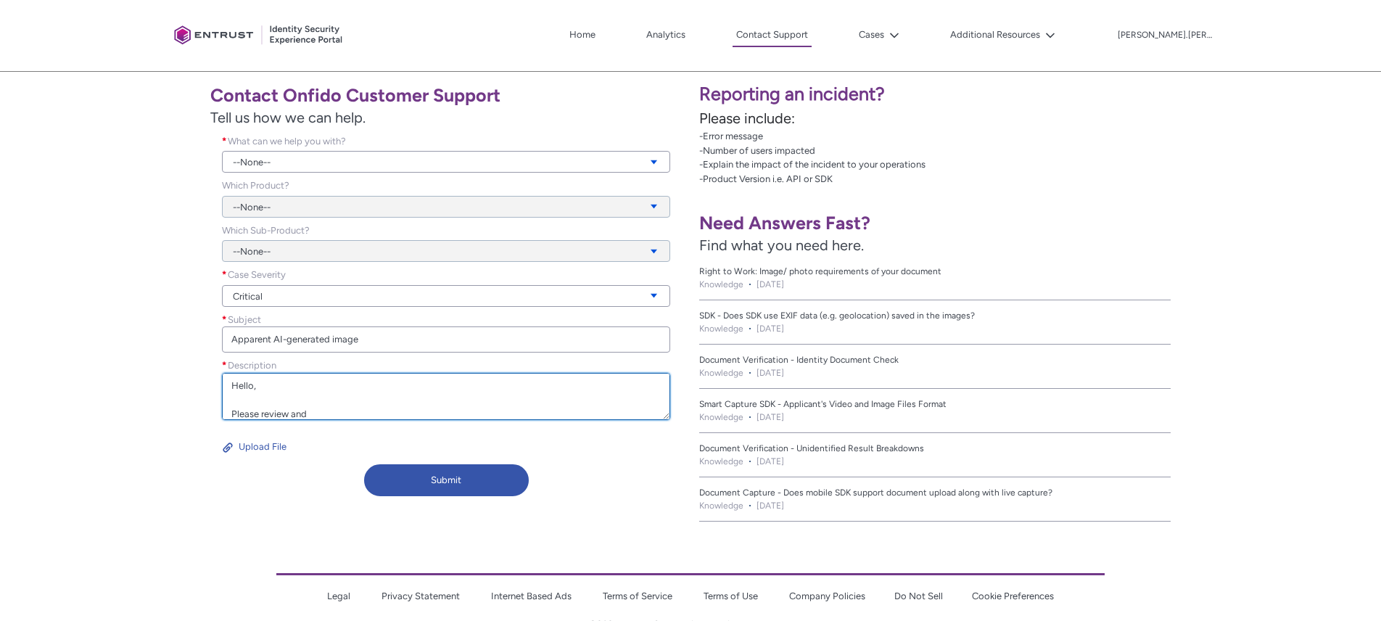
click at [360, 401] on textarea "Hello, Please review and" at bounding box center [446, 396] width 448 height 47
click at [364, 419] on textarea "Hello, Please review and" at bounding box center [446, 396] width 448 height 47
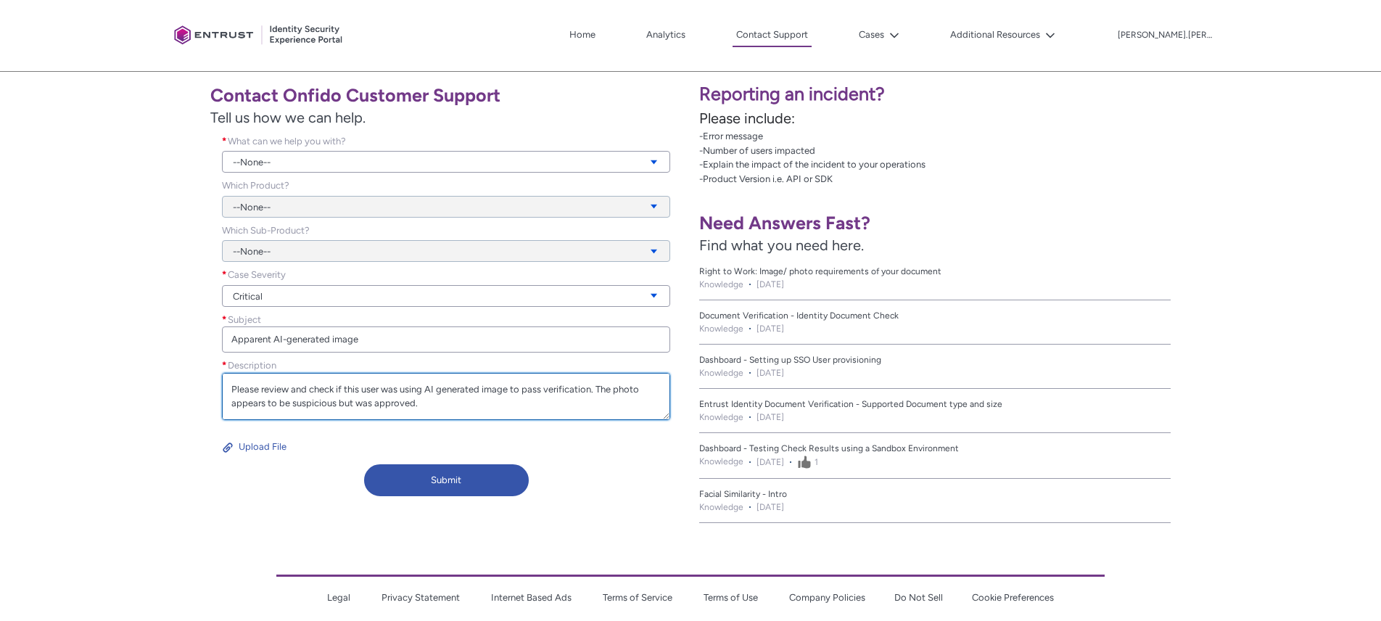
scroll to position [46, 0]
click at [284, 447] on button "Upload File" at bounding box center [254, 446] width 65 height 23
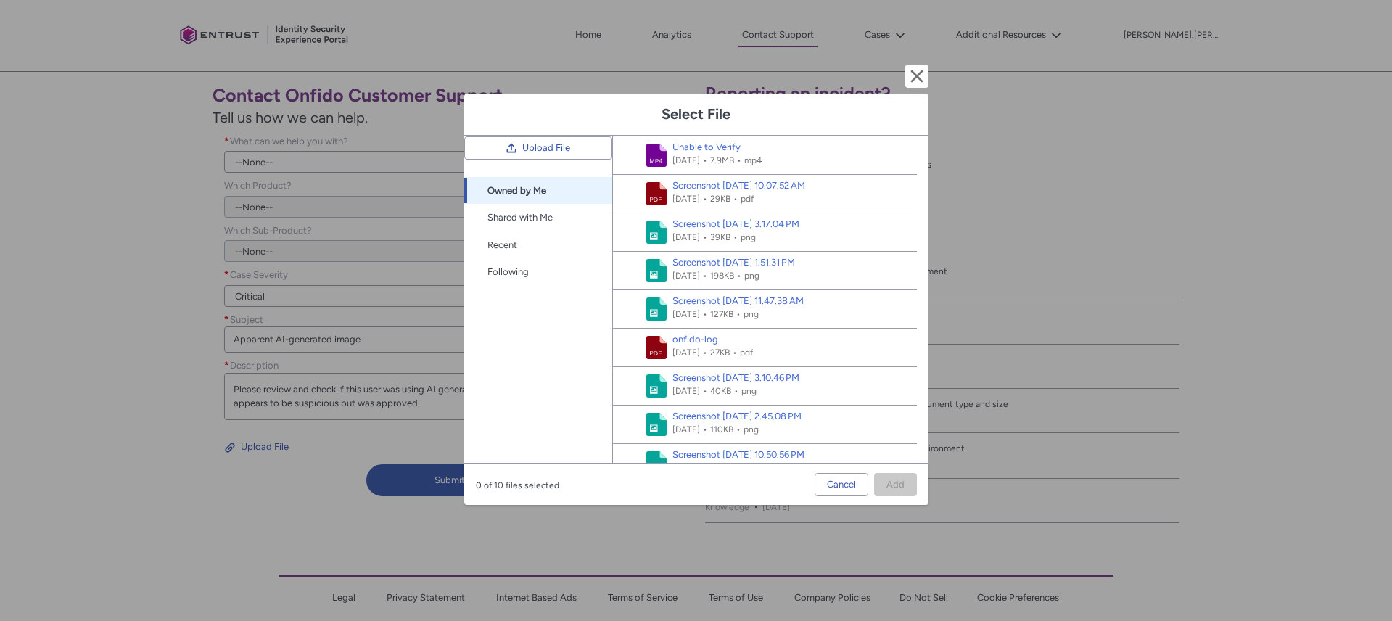
drag, startPoint x: 234, startPoint y: 429, endPoint x: 359, endPoint y: 381, distance: 133.6
click at [234, 429] on div "Select File Cancel and close Upload File Upload File Salesforce Files Owned by …" at bounding box center [696, 310] width 1392 height 621
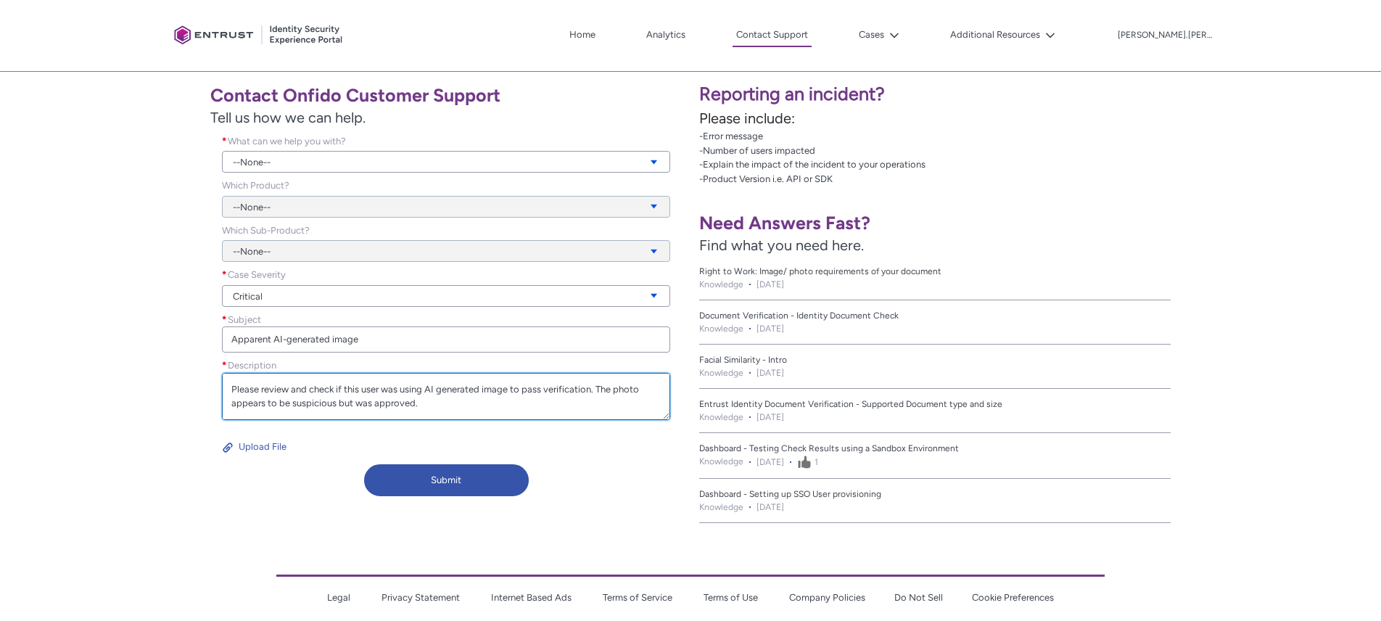
click at [399, 405] on textarea "Hello, Please review and check if this user was using AI generated image to pas…" at bounding box center [446, 396] width 448 height 47
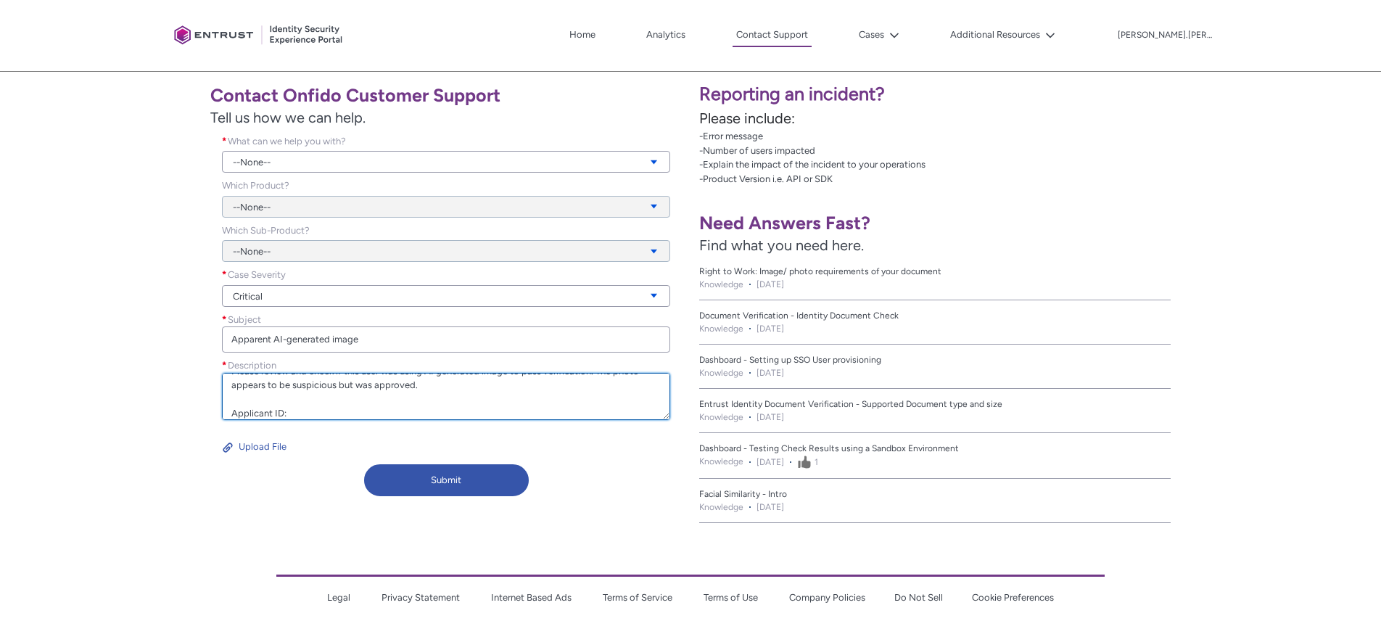
paste textarea "ee969ed5-bb40-4733-9e76-5bef14bcc804"
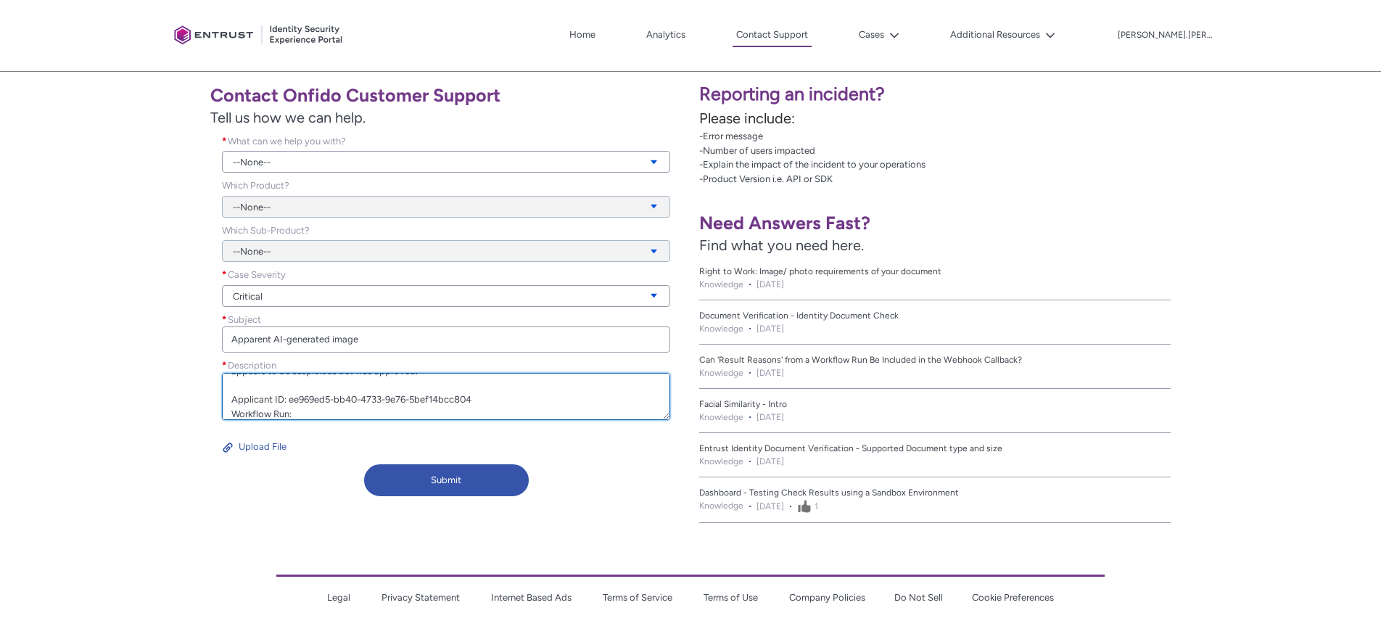
paste textarea "6a1f5e0d-be17-4f55-97e8-35ba163d2312"
drag, startPoint x: 527, startPoint y: 405, endPoint x: 289, endPoint y: 394, distance: 238.2
click at [289, 394] on textarea "Hello, Please review and check if this user was using AI generated image to pas…" at bounding box center [446, 396] width 448 height 47
paste textarea "99458e07-262c-4bc5-92ed-76e0df413e87"
type textarea "Hello, Please review and check if this user was using AI generated image to pas…"
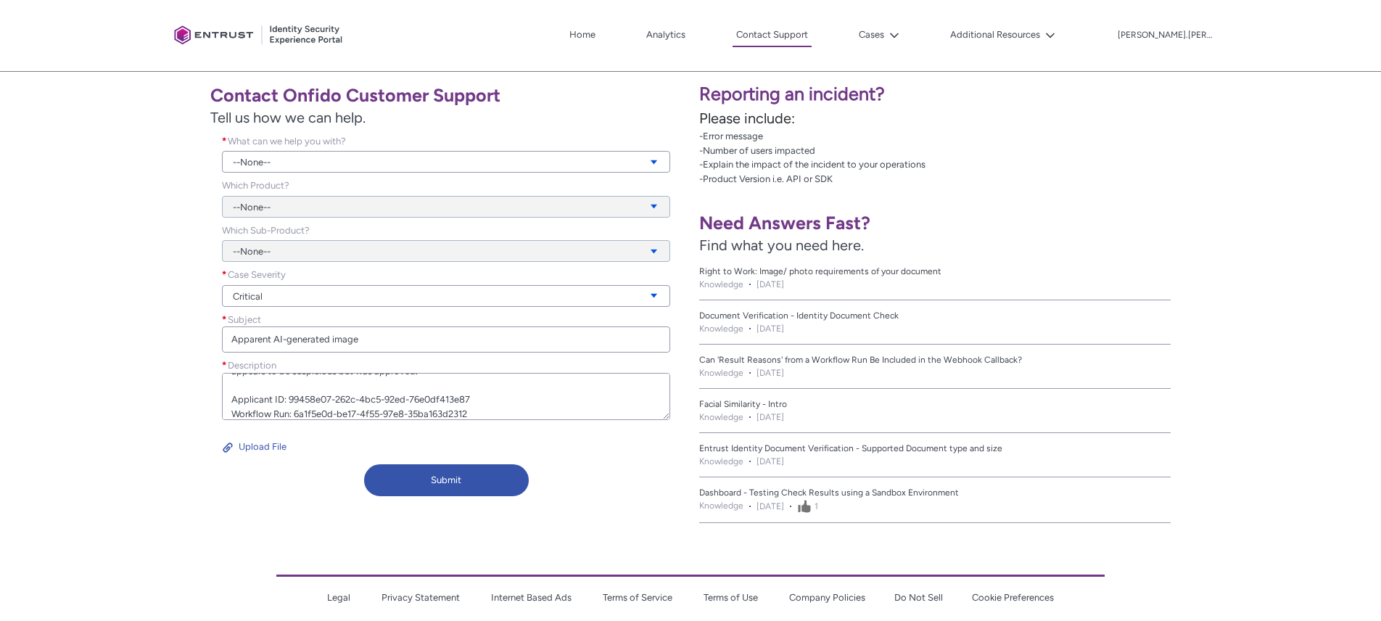
click at [589, 434] on div "What can we help you with? * --None-- View all dependencies Which Product? --No…" at bounding box center [445, 296] width 471 height 325
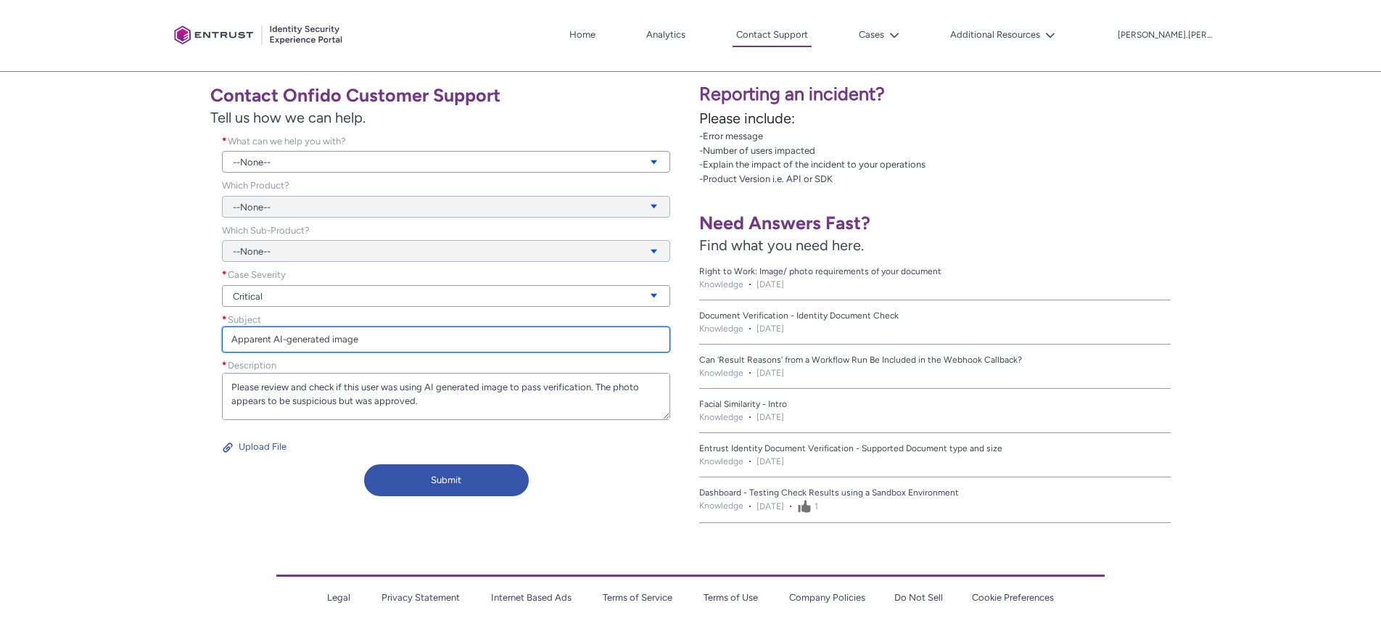
click at [397, 339] on input "Apparent AI-generated image" at bounding box center [446, 339] width 448 height 26
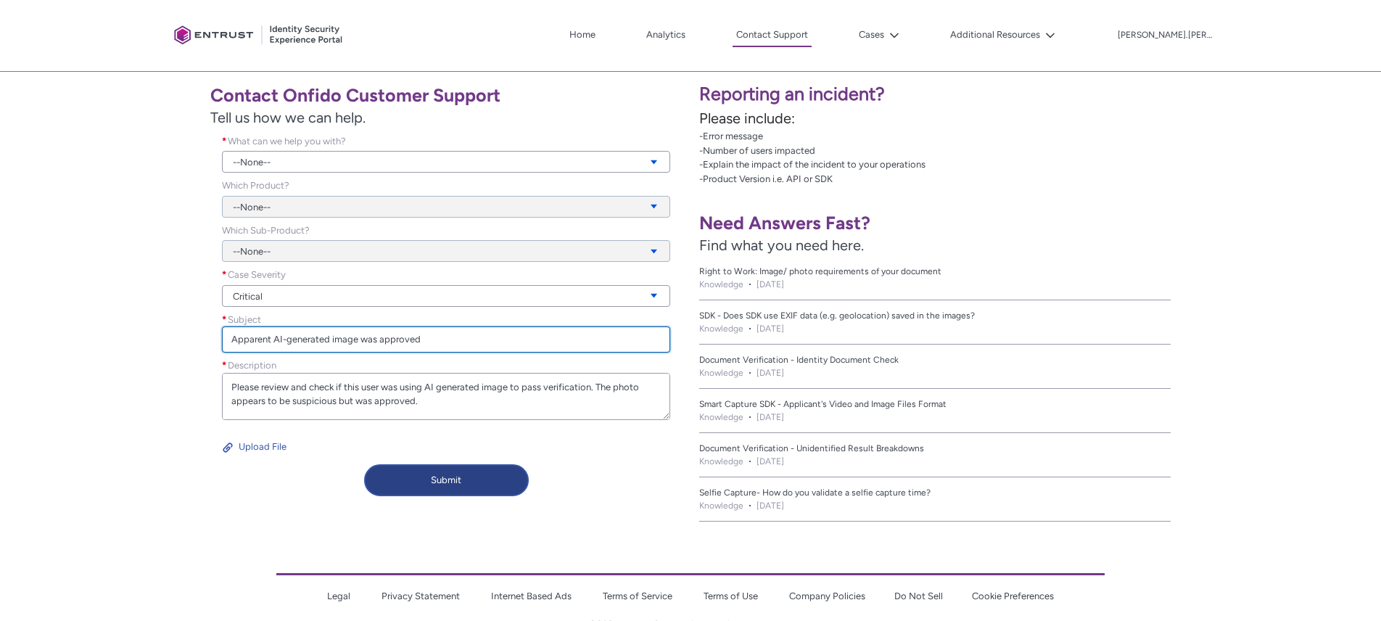
type input "Apparent AI-generated image was approved"
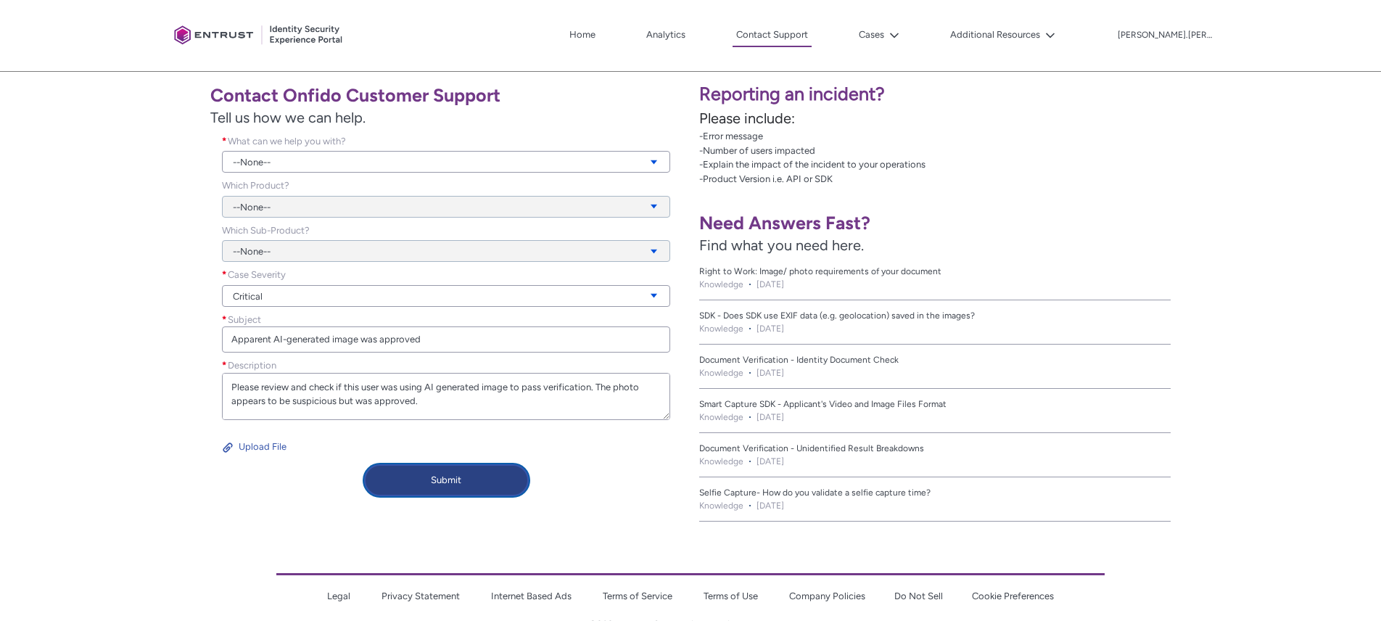
click at [474, 488] on button "Submit" at bounding box center [446, 480] width 165 height 32
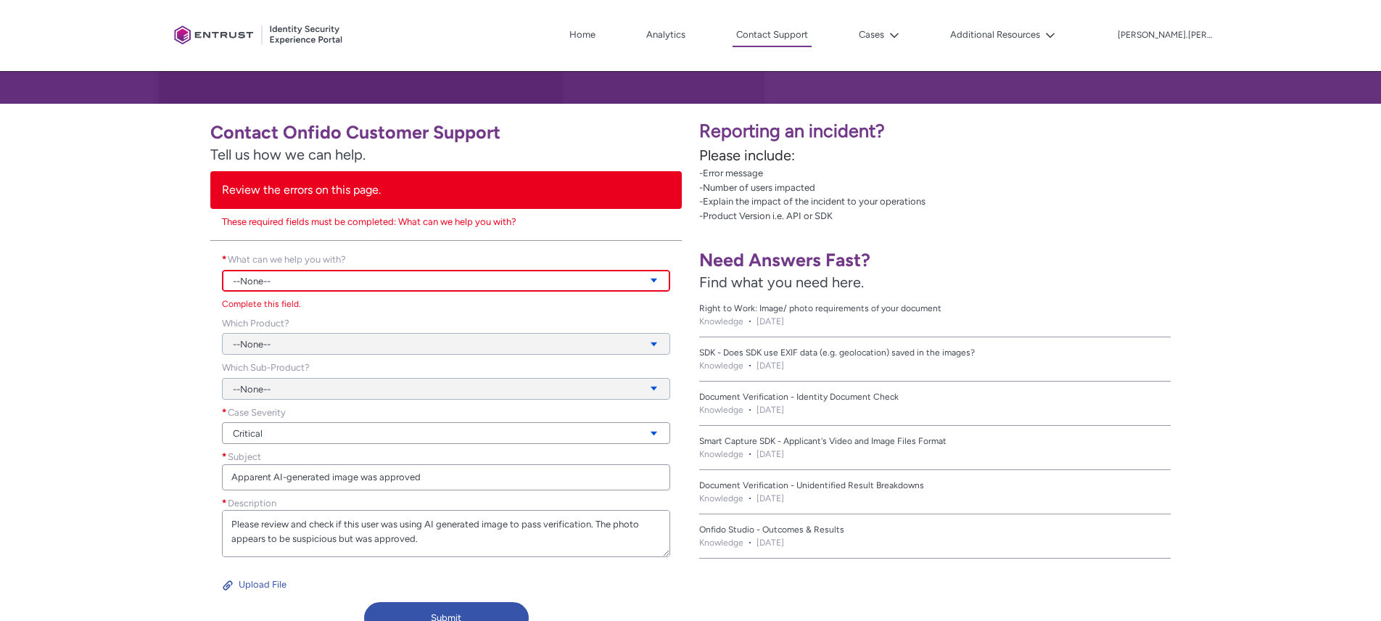
scroll to position [0, 0]
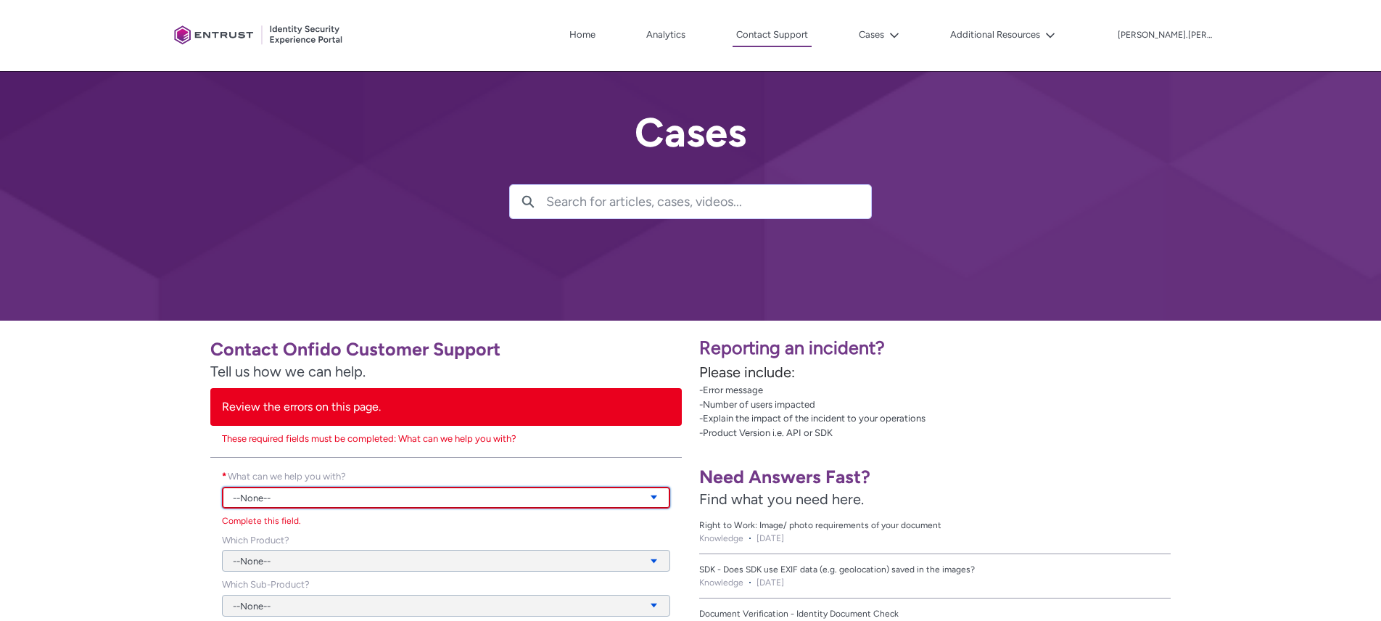
click at [286, 496] on link "--None--" at bounding box center [446, 498] width 448 height 22
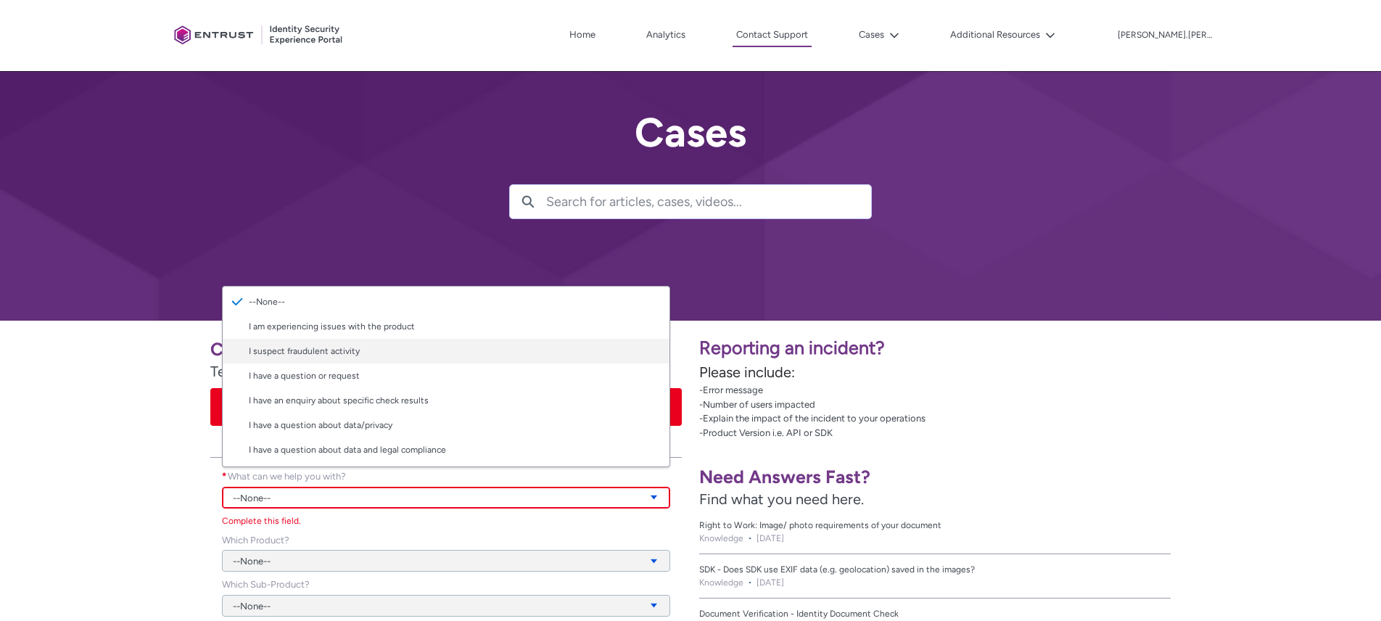
click at [408, 353] on link "I suspect fraudulent activity" at bounding box center [446, 351] width 447 height 25
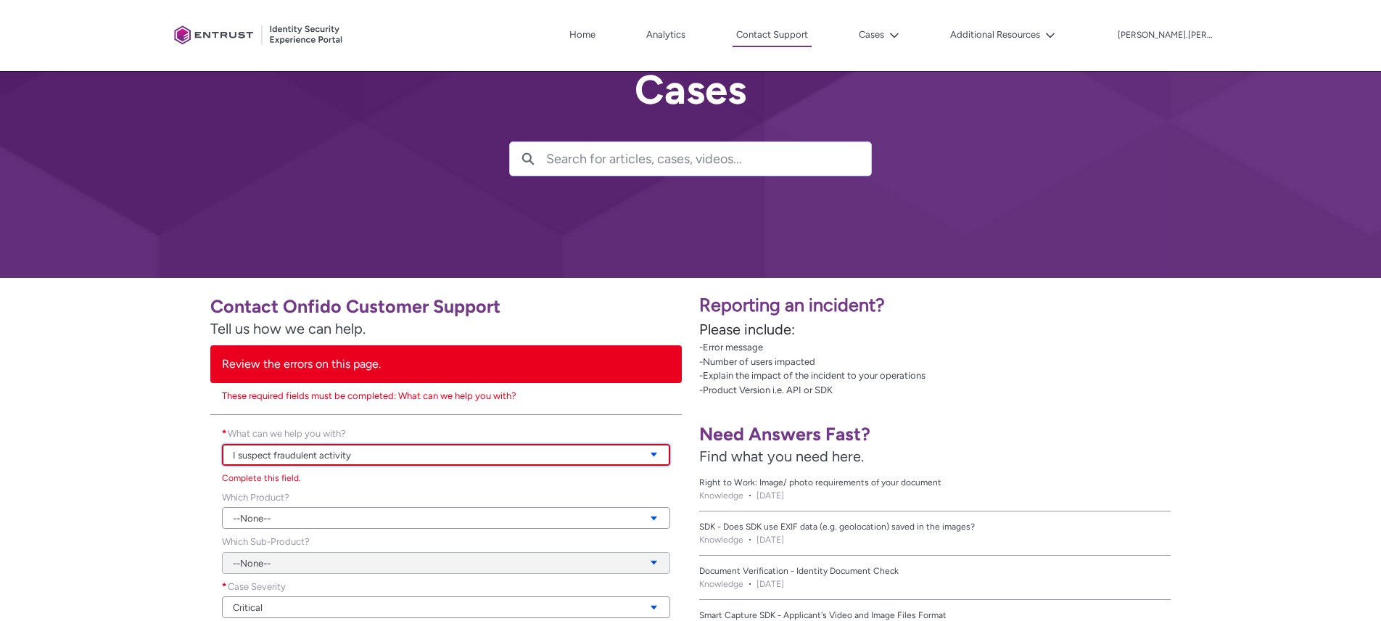
scroll to position [112, 0]
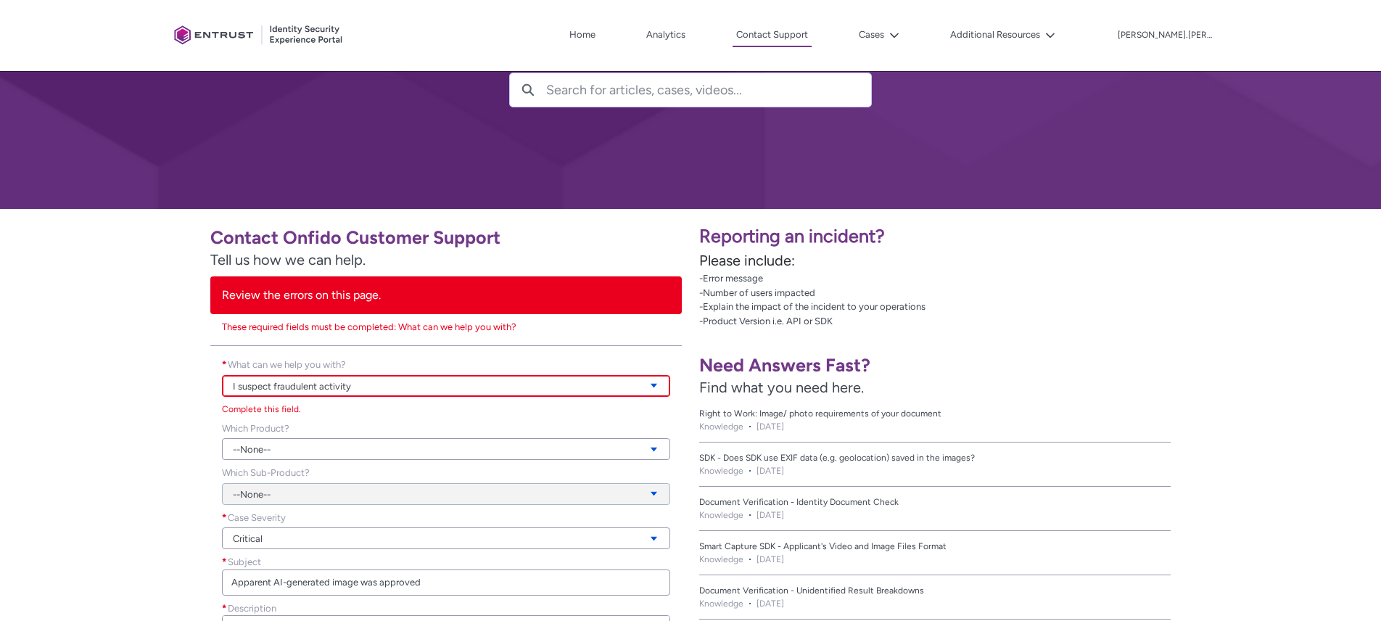
click at [294, 437] on div "--None--" at bounding box center [446, 440] width 448 height 39
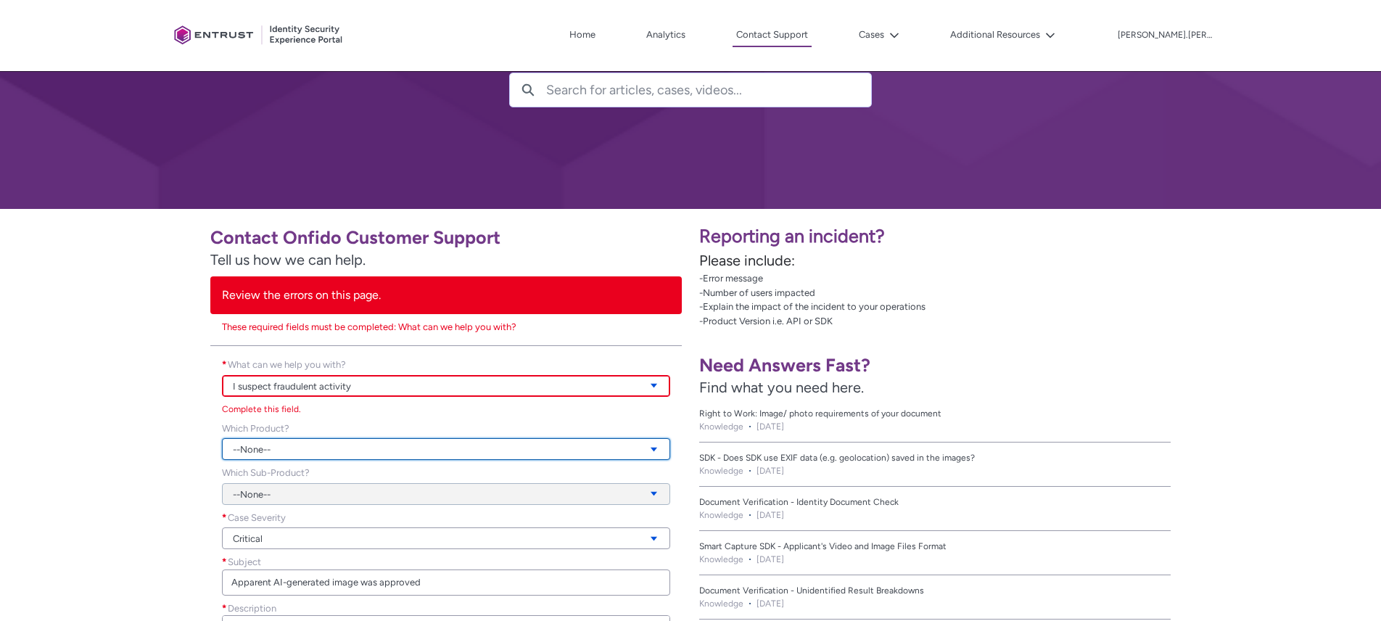
click at [296, 447] on link "--None--" at bounding box center [446, 449] width 448 height 22
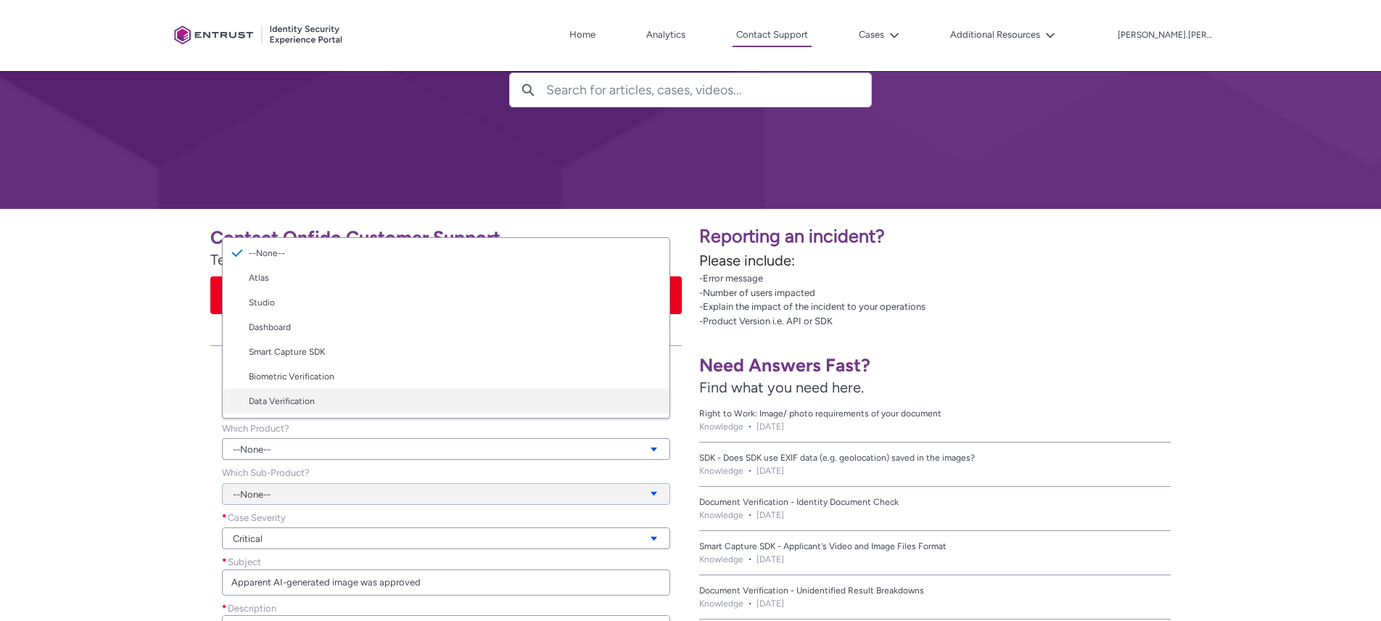
scroll to position [23, 0]
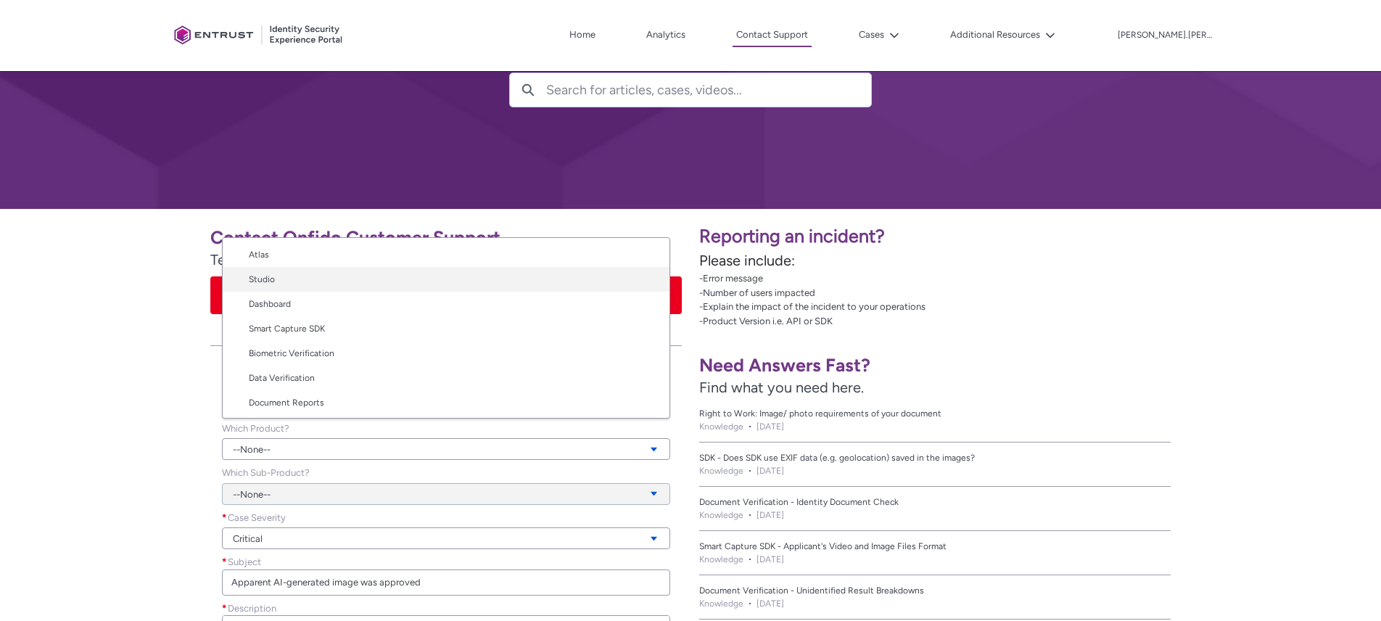
click at [313, 281] on link "Studio" at bounding box center [446, 279] width 447 height 25
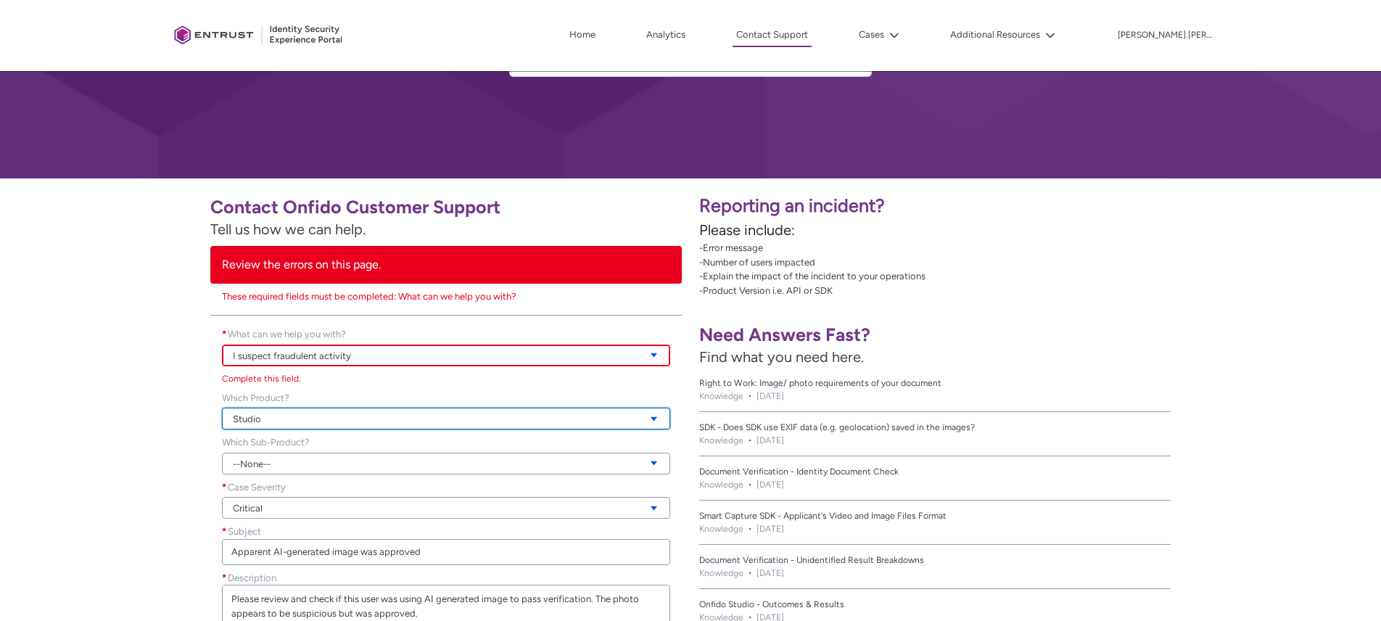
scroll to position [152, 0]
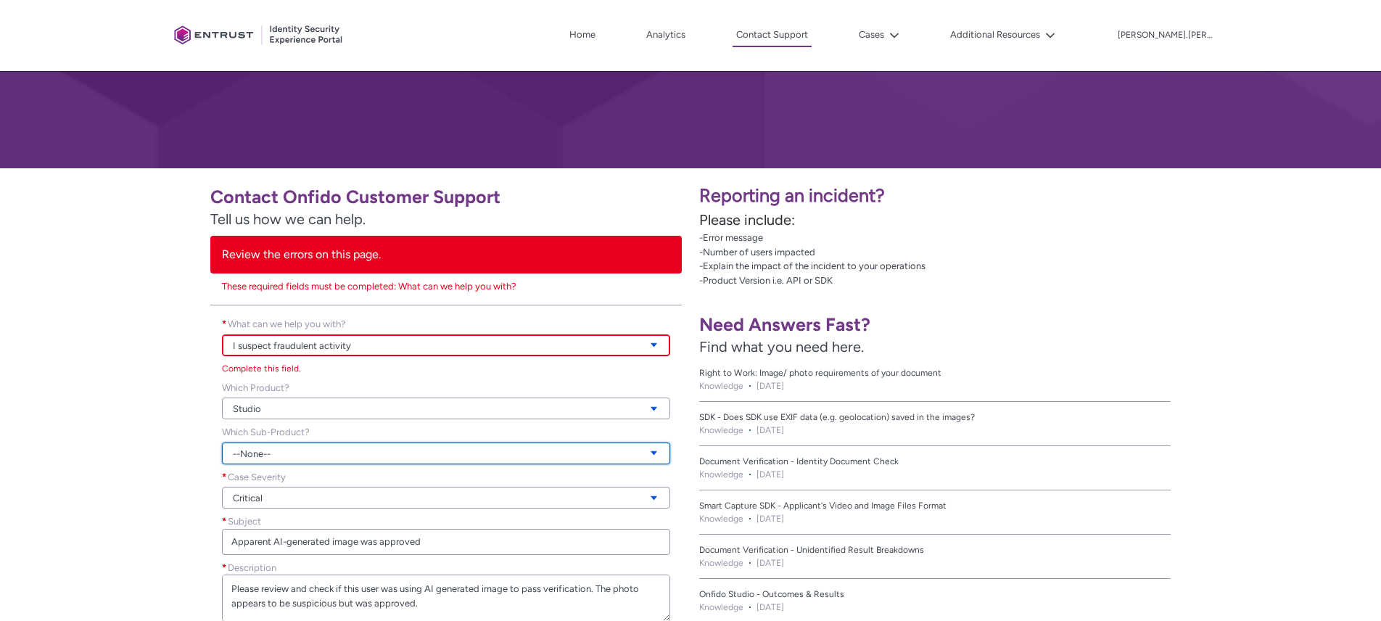
click at [318, 453] on link "--None--" at bounding box center [446, 453] width 448 height 22
click at [156, 425] on div "Contact Onfido Customer Support Tell us how we can help. Review the errors on t…" at bounding box center [345, 440] width 673 height 527
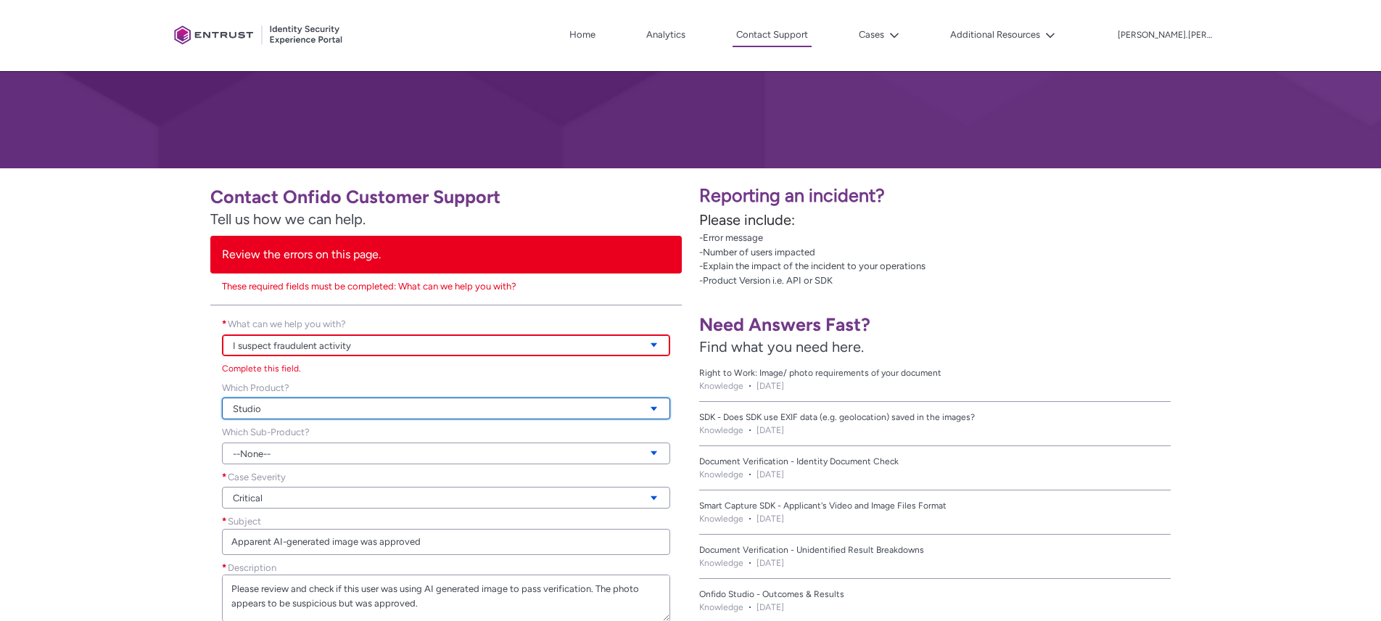
click at [309, 403] on link "Studio" at bounding box center [446, 408] width 448 height 22
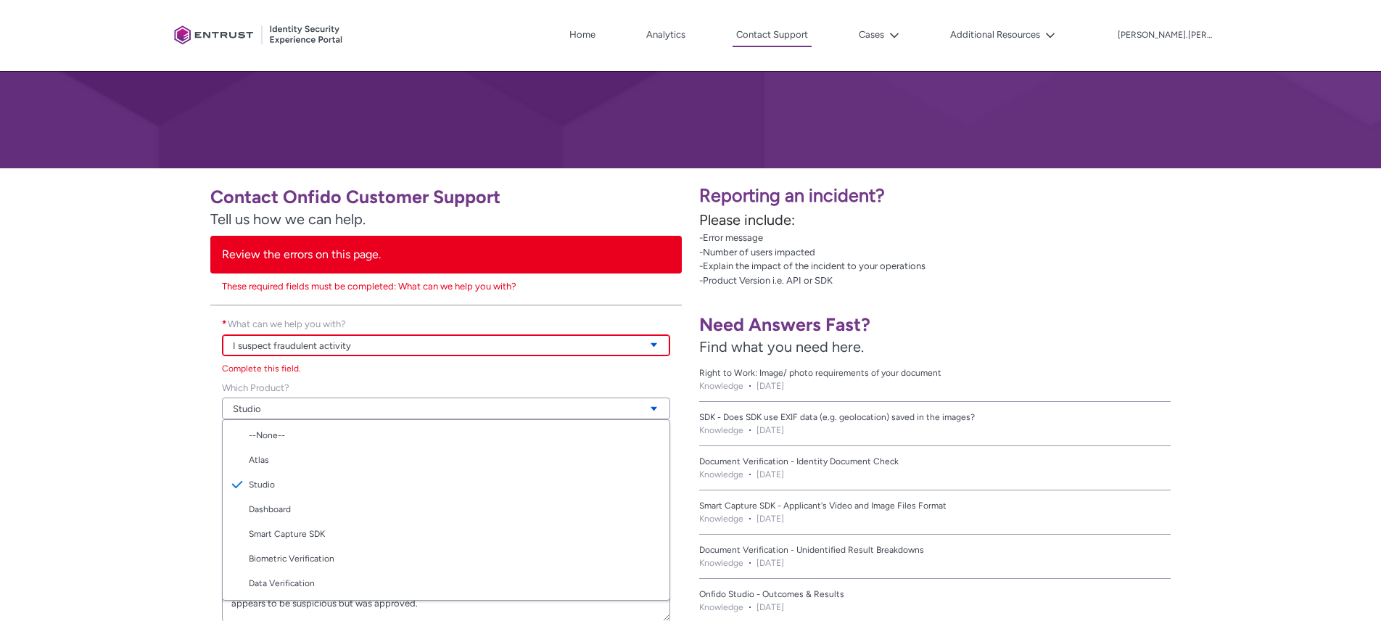
click at [72, 530] on div "Contact Onfido Customer Support Tell us how we can help. Review the errors on t…" at bounding box center [345, 440] width 673 height 527
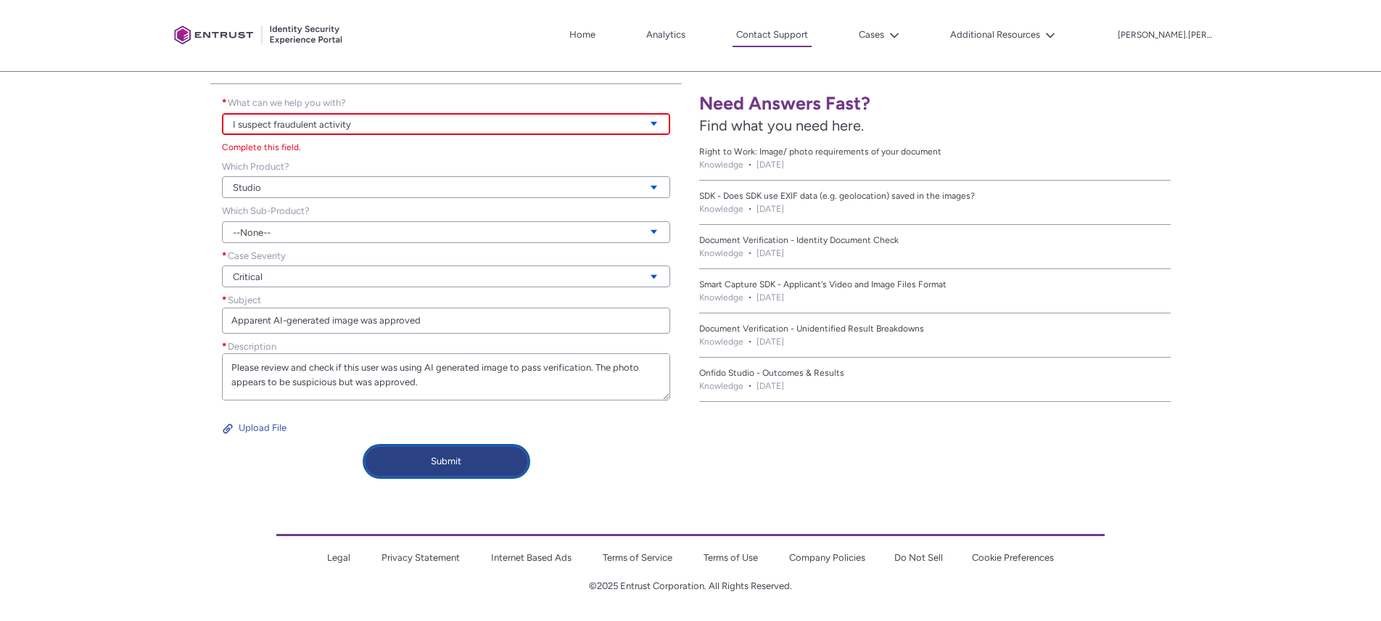
click at [440, 464] on button "Submit" at bounding box center [446, 461] width 165 height 32
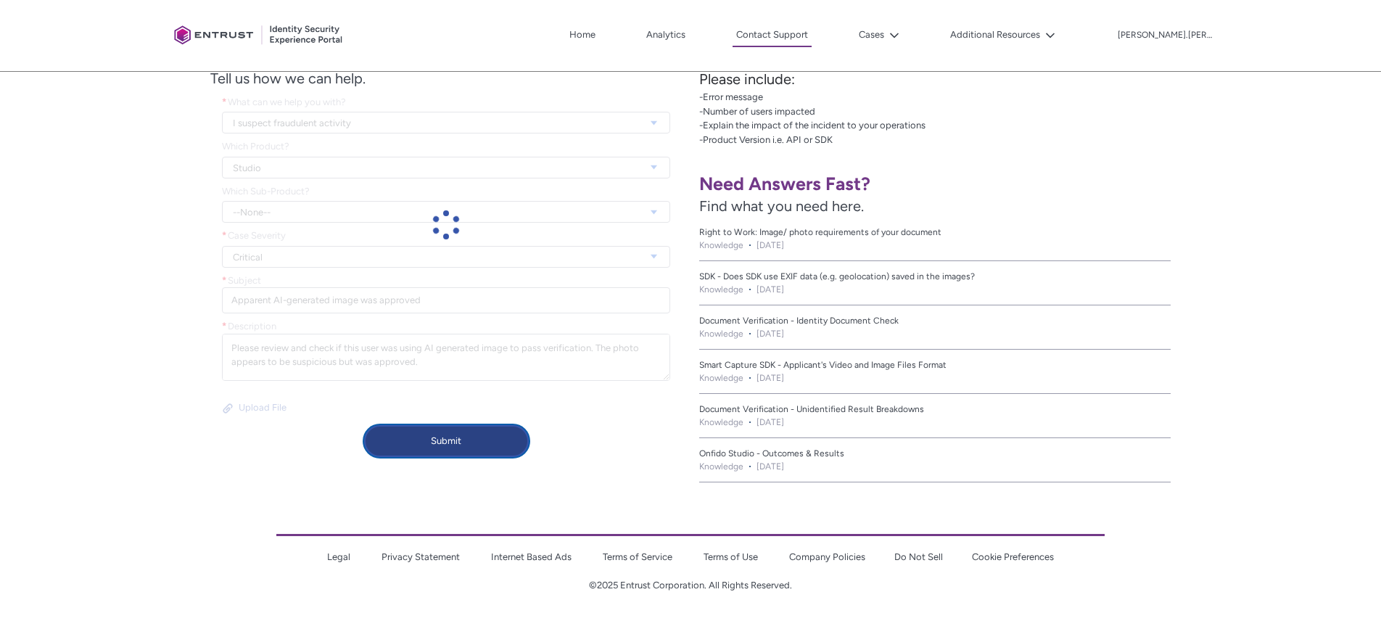
scroll to position [45, 0]
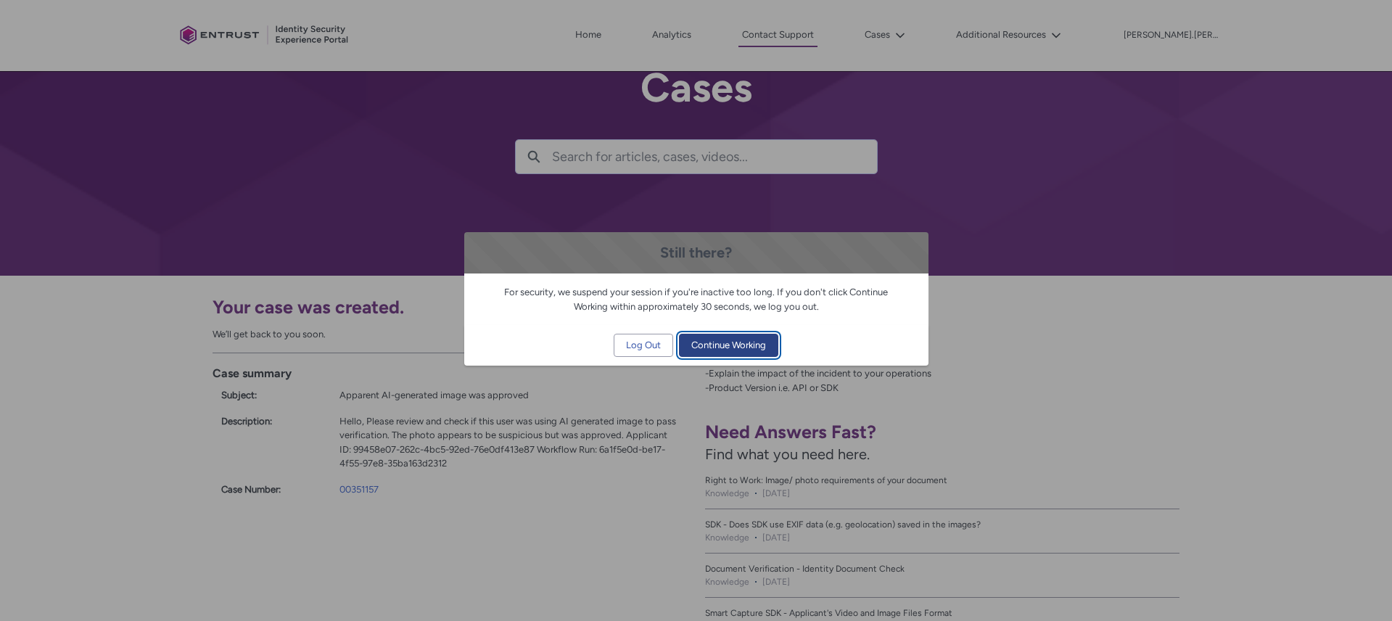
click at [722, 344] on span "Continue Working" at bounding box center [728, 345] width 75 height 22
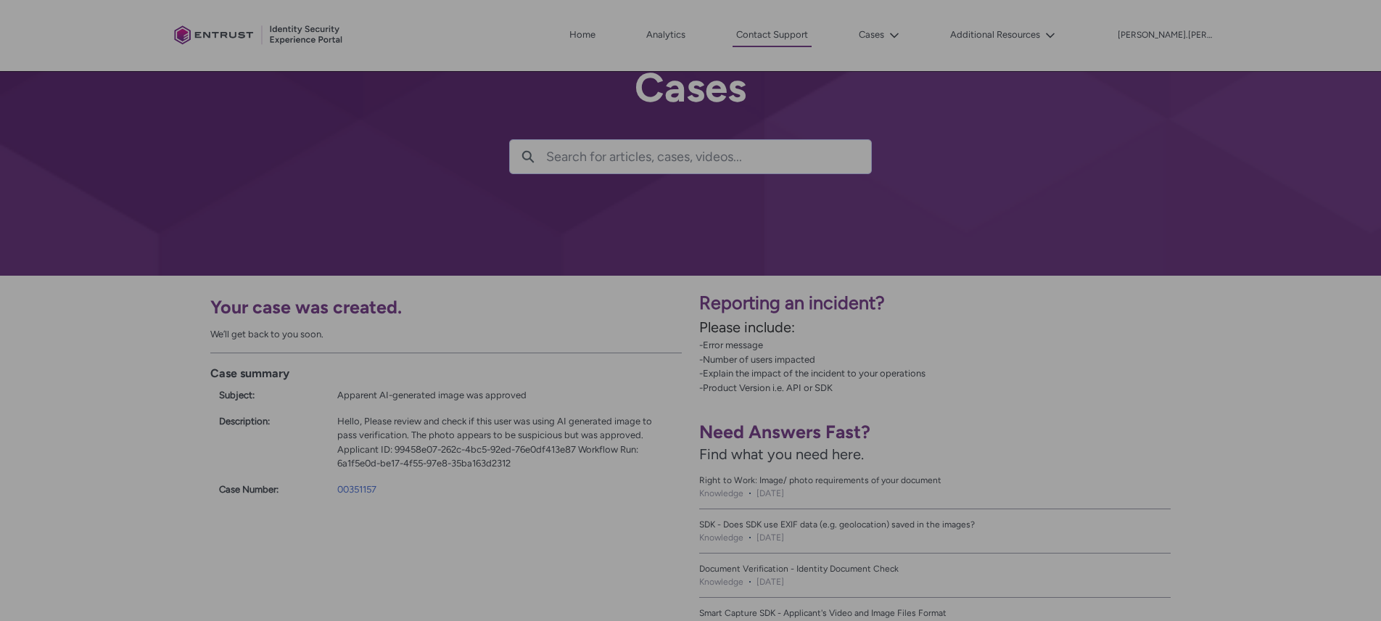
click at [727, 339] on span "Continue Working" at bounding box center [723, 345] width 75 height 22
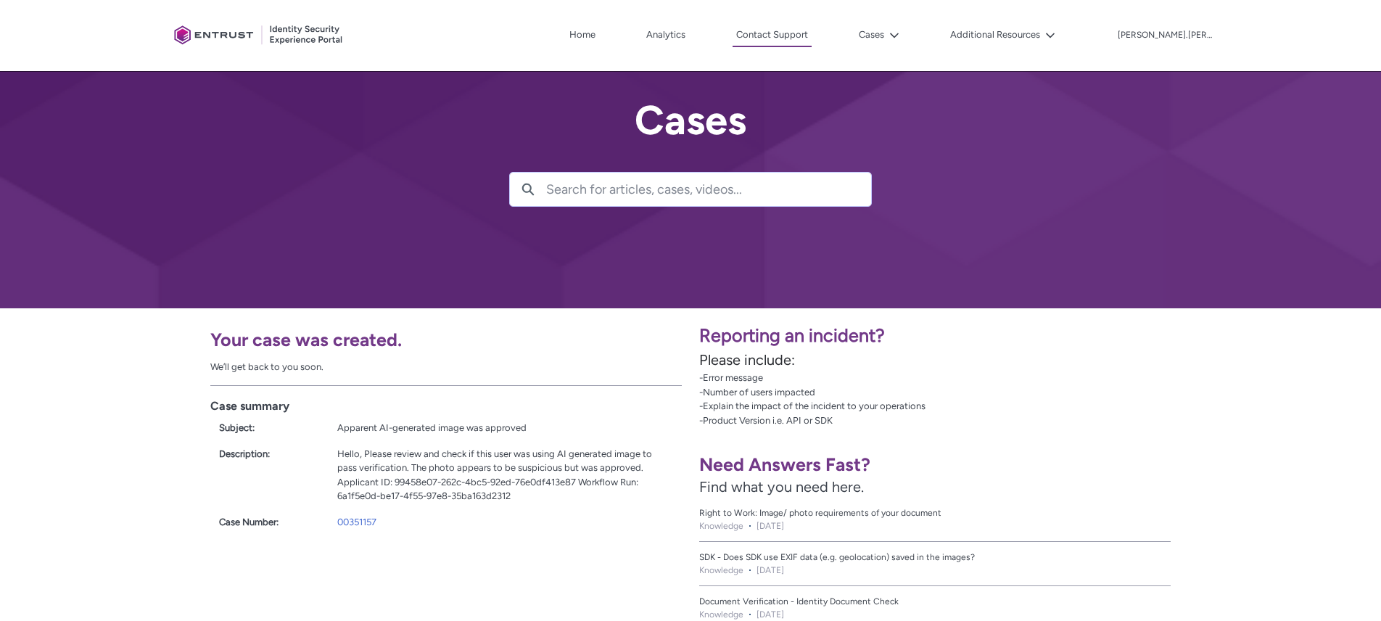
scroll to position [0, 0]
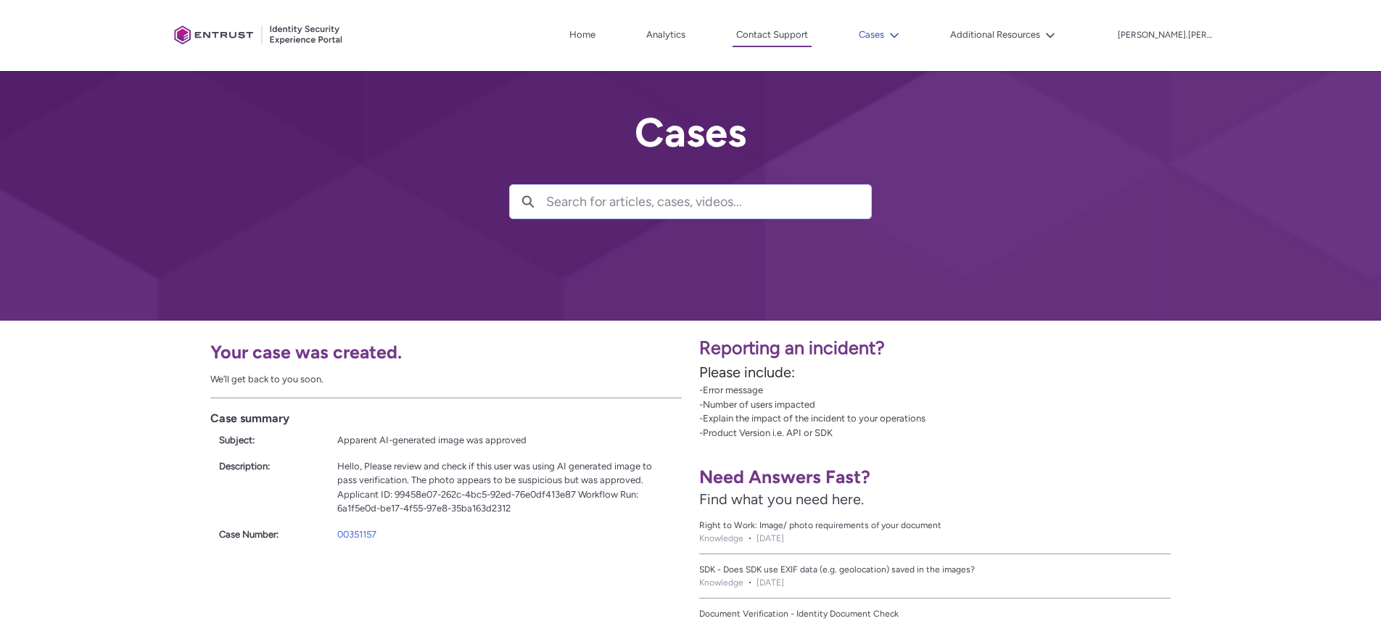
click at [899, 36] on icon at bounding box center [894, 35] width 9 height 5
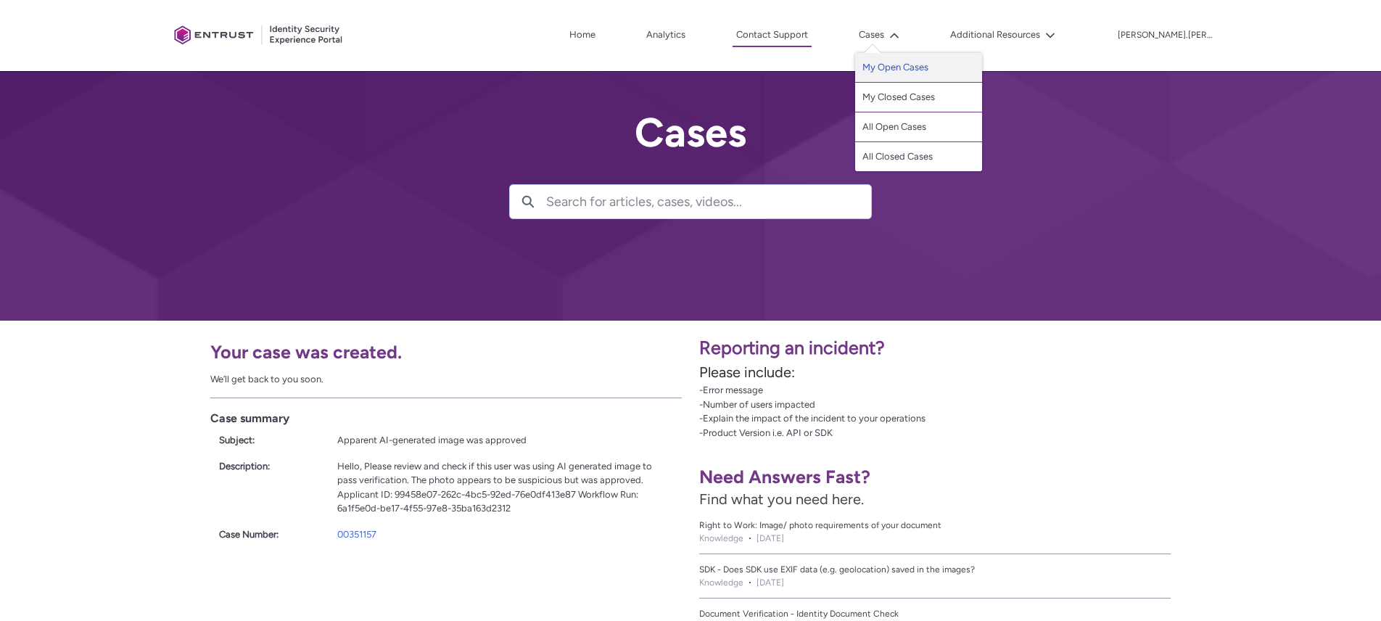
click at [949, 65] on link "My Open Cases" at bounding box center [918, 68] width 127 height 30
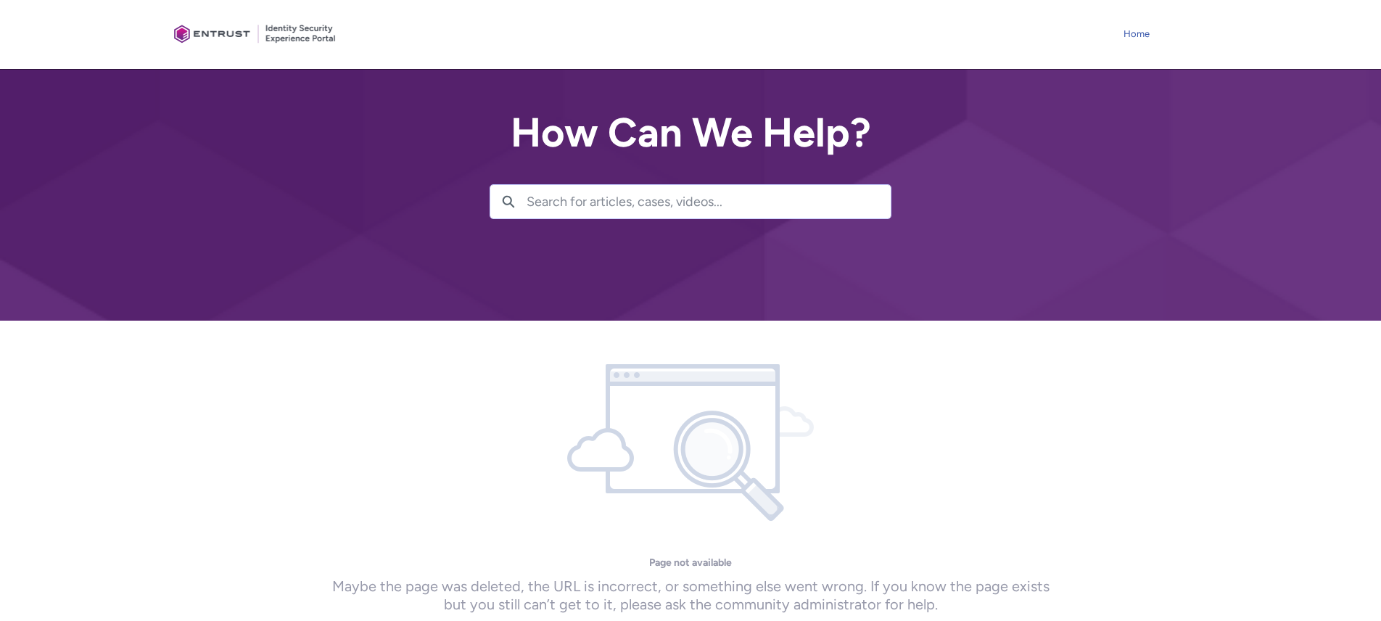
click at [1147, 35] on link "Home" at bounding box center [1136, 34] width 33 height 22
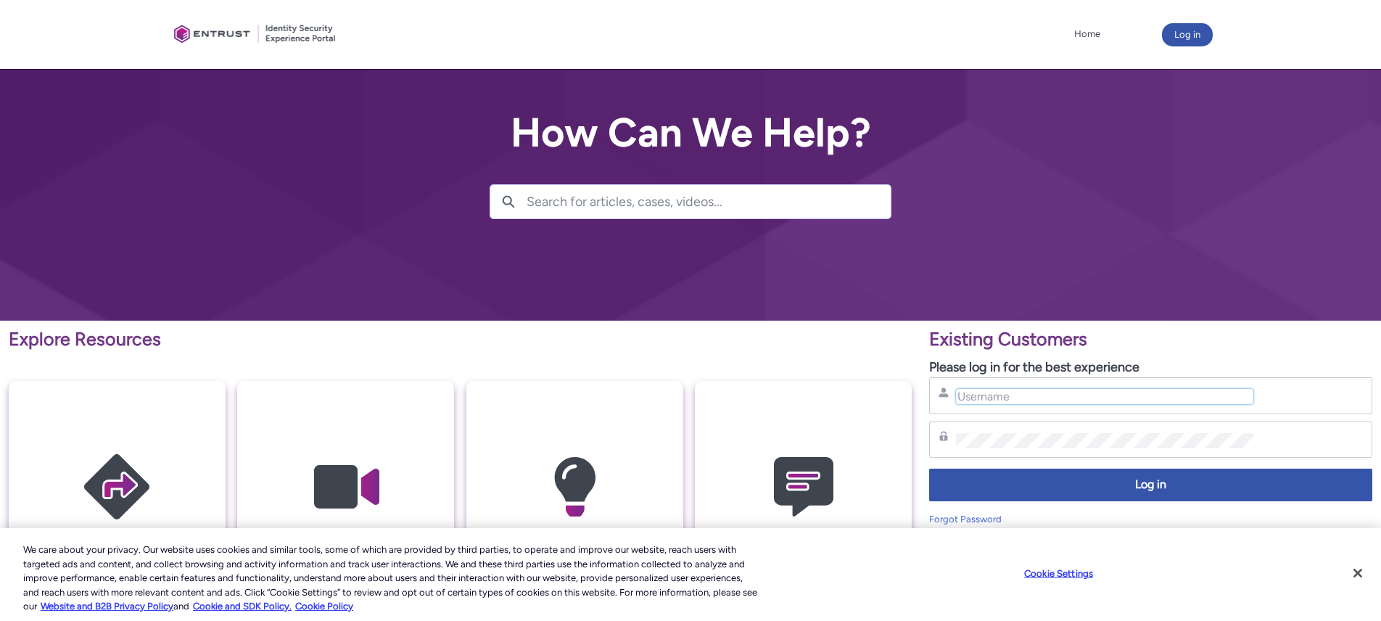
click at [1090, 400] on input "Username" at bounding box center [1104, 396] width 297 height 15
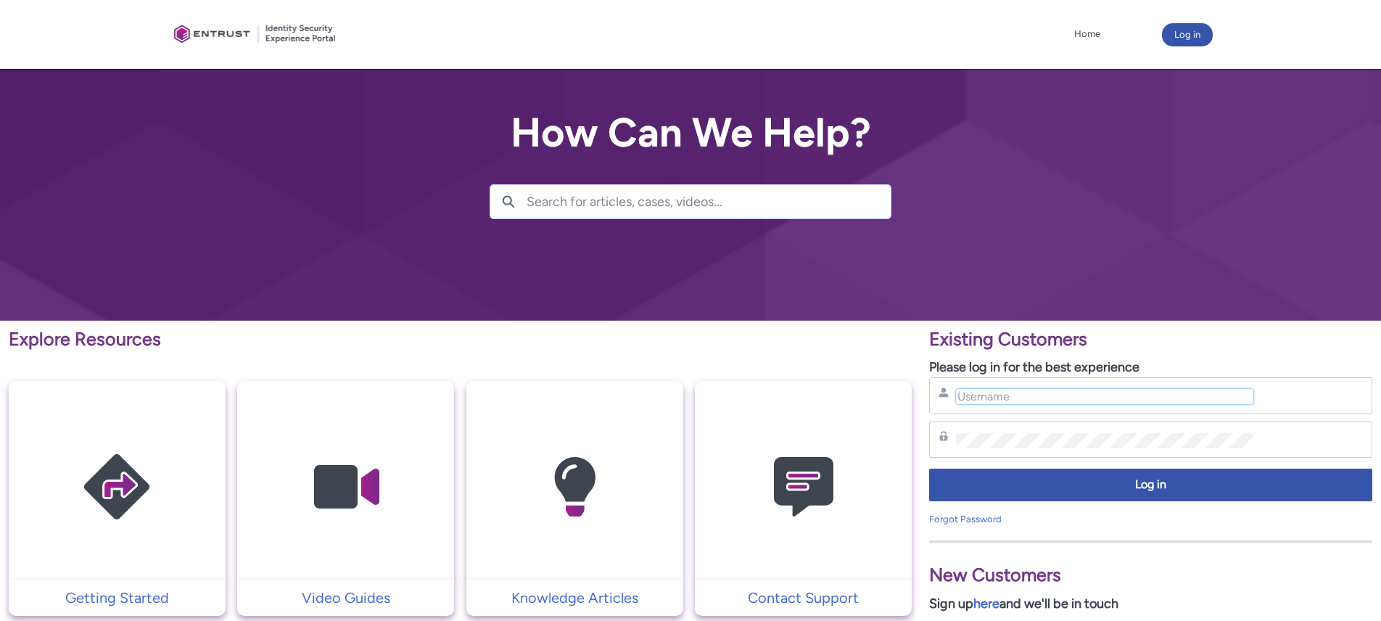
click at [1095, 396] on input "Username" at bounding box center [1104, 396] width 297 height 15
type input "hank.hsu@zebedee.io"
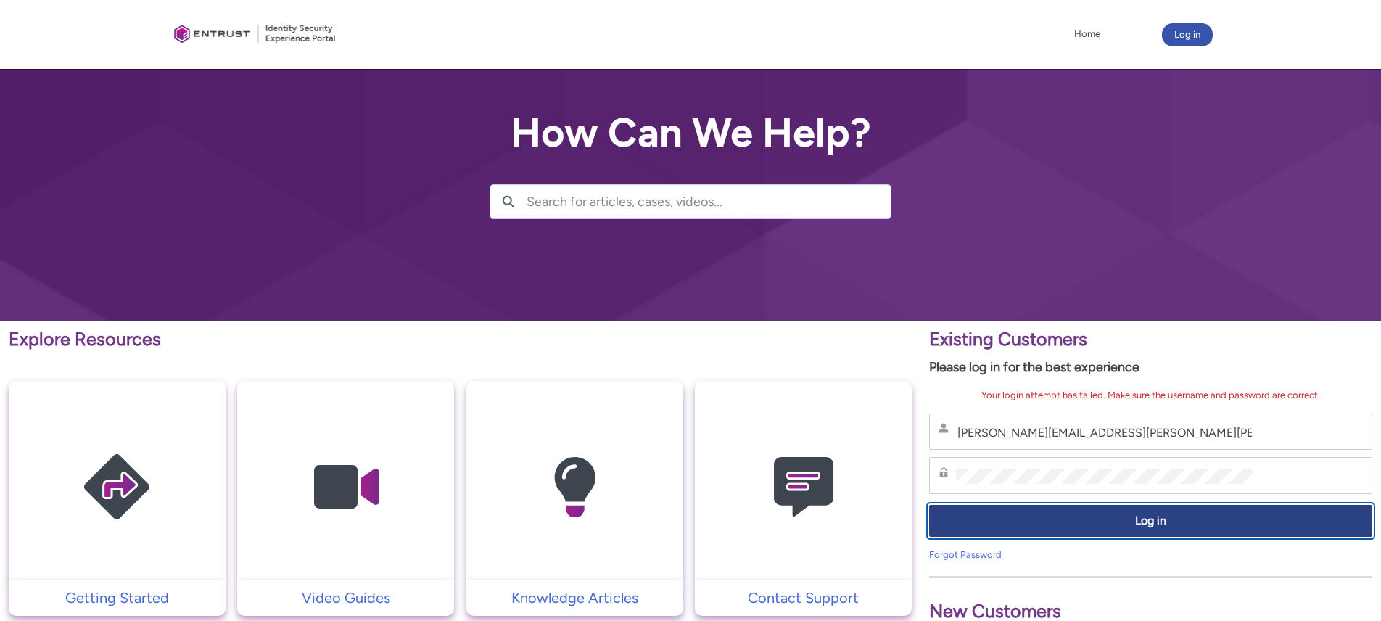
click at [1064, 525] on span "Log in" at bounding box center [1151, 521] width 424 height 17
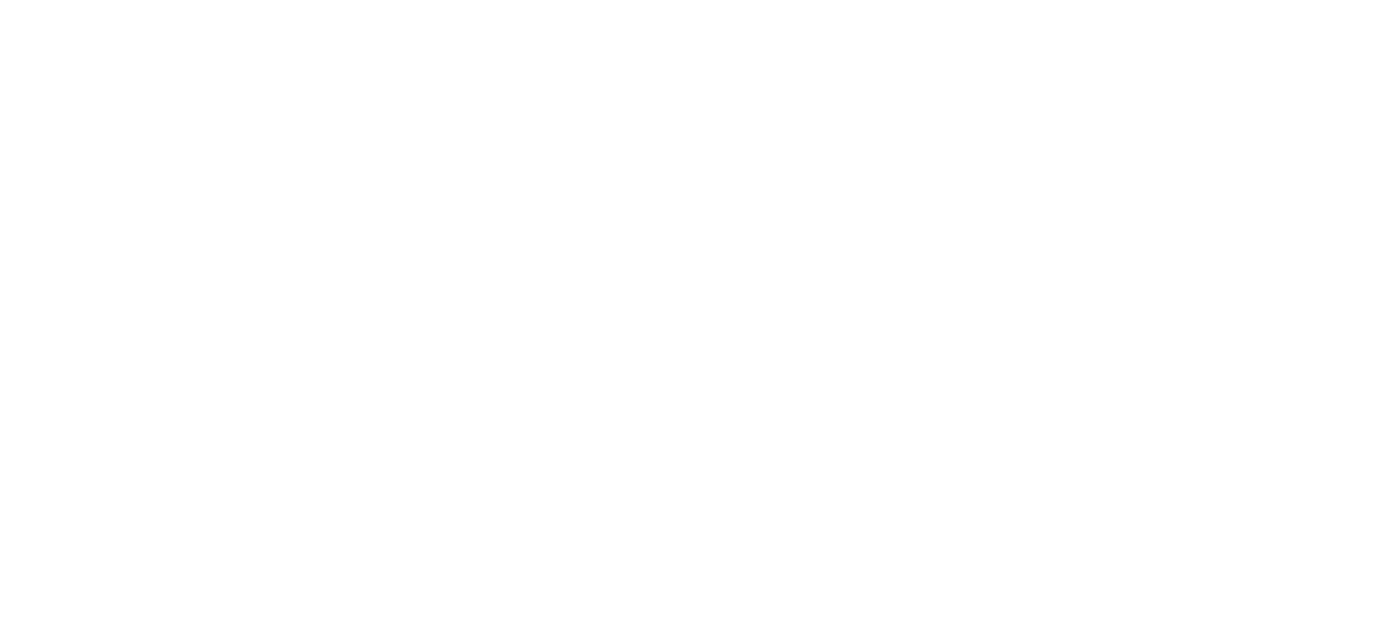
click at [1354, 0] on html "Loading × Sorry to interrupt CSS Error Refresh" at bounding box center [696, 0] width 1392 height 0
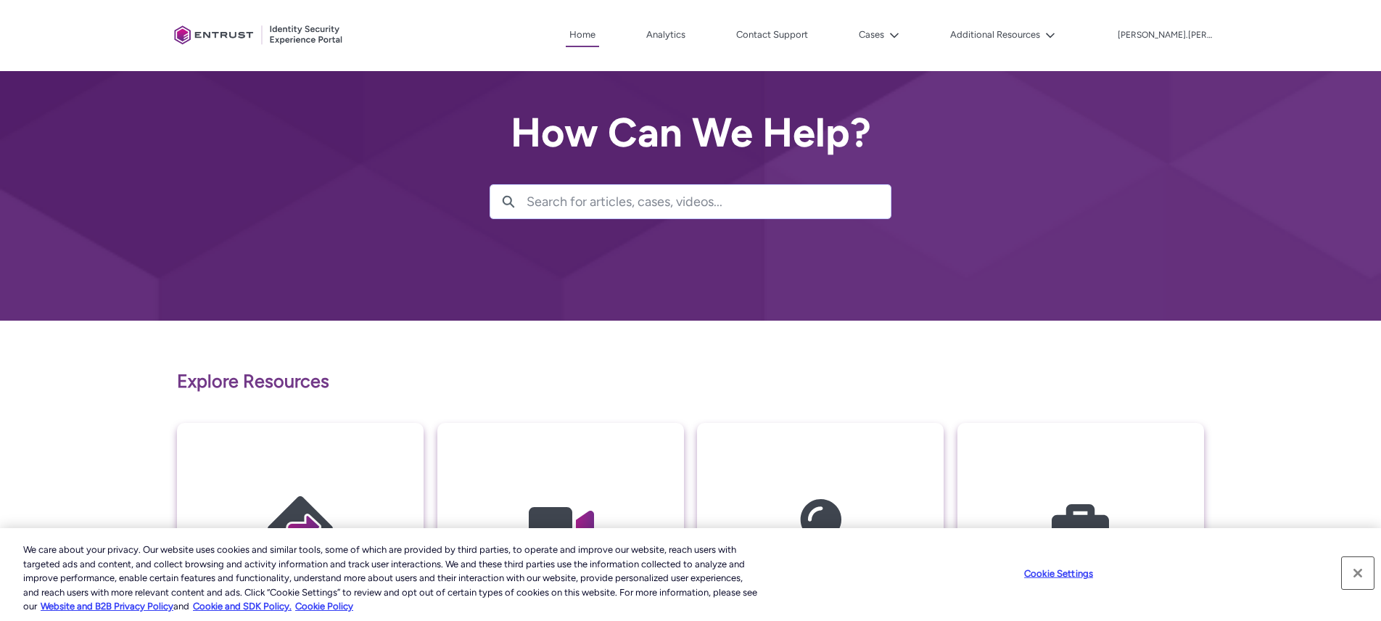
click at [1359, 577] on button "Close" at bounding box center [1358, 573] width 32 height 32
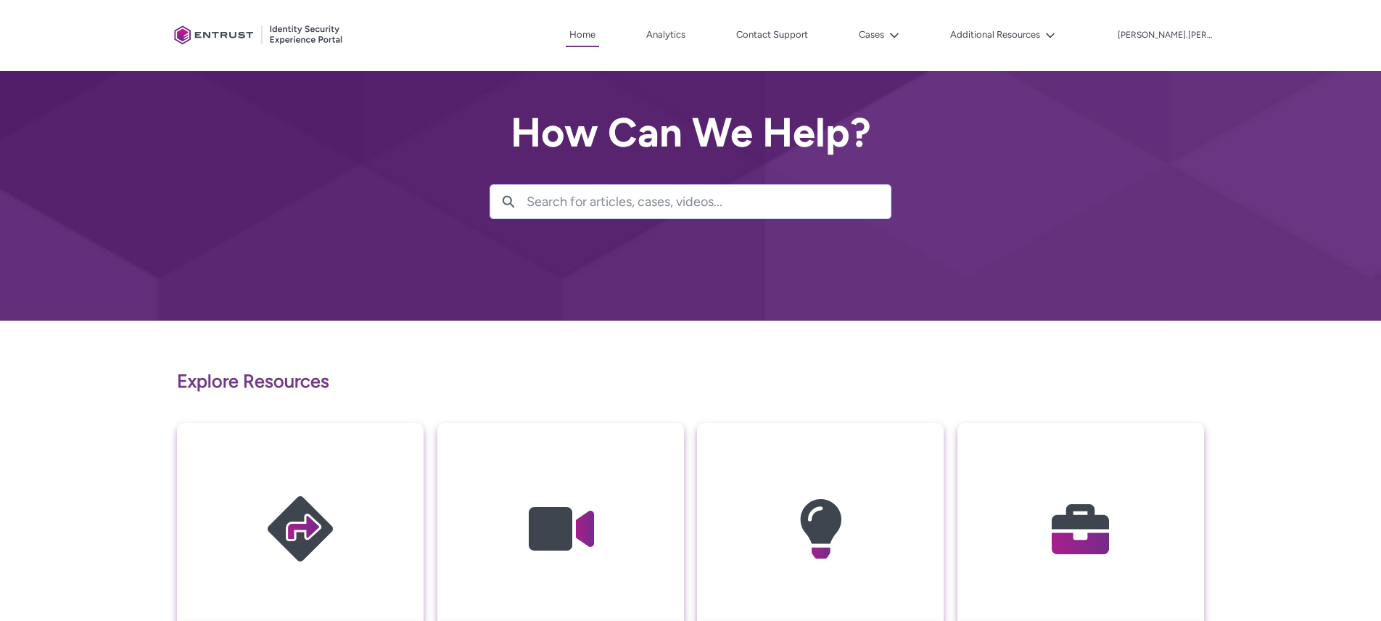
click at [1126, 553] on img at bounding box center [1081, 529] width 138 height 156
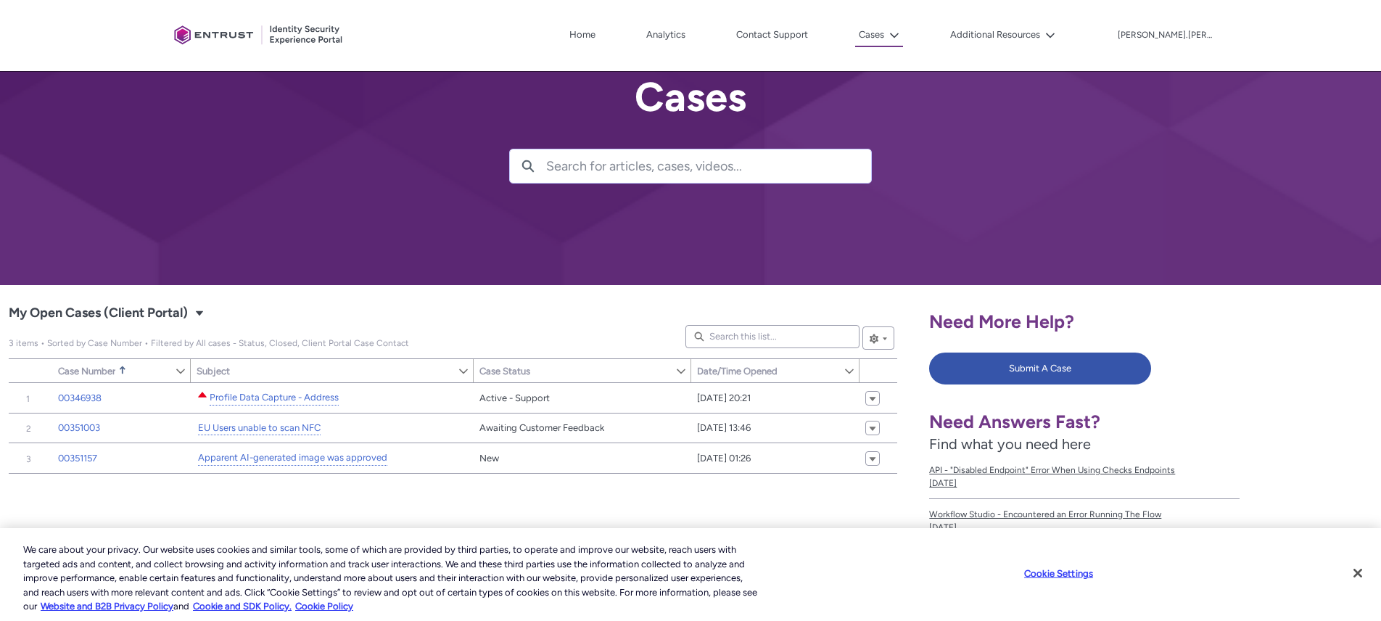
scroll to position [68, 0]
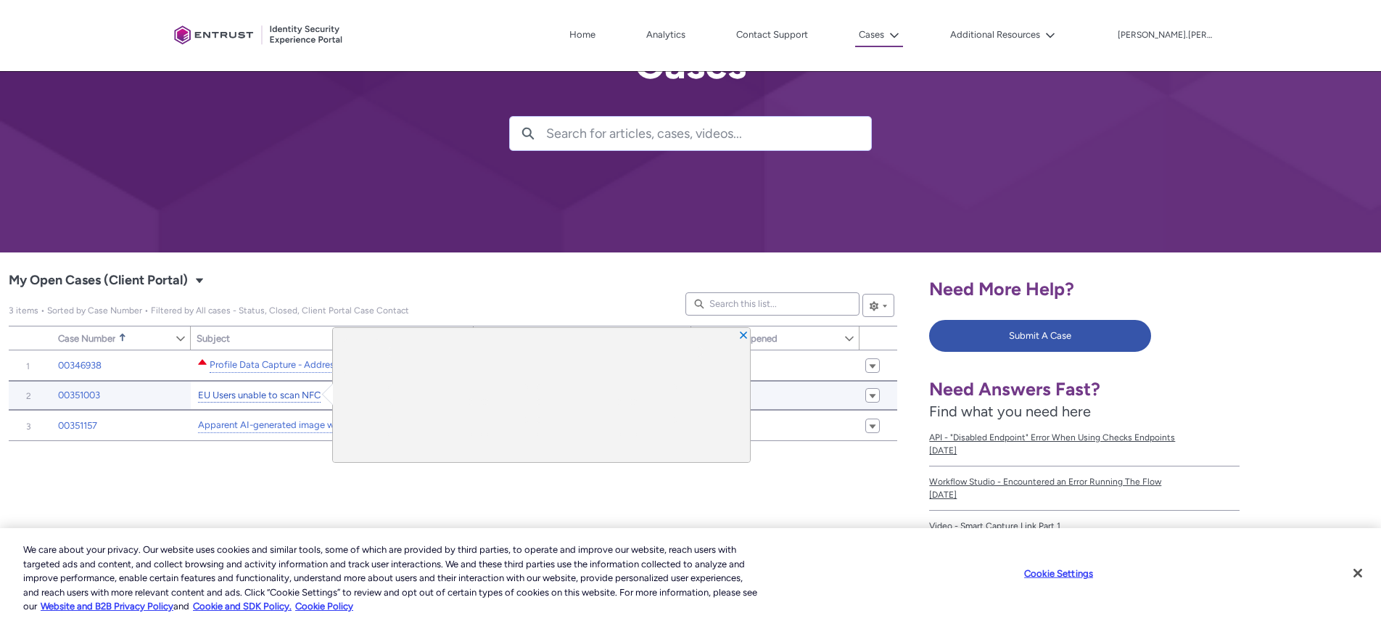
click at [248, 396] on link "EU Users unable to scan NFC" at bounding box center [259, 395] width 123 height 15
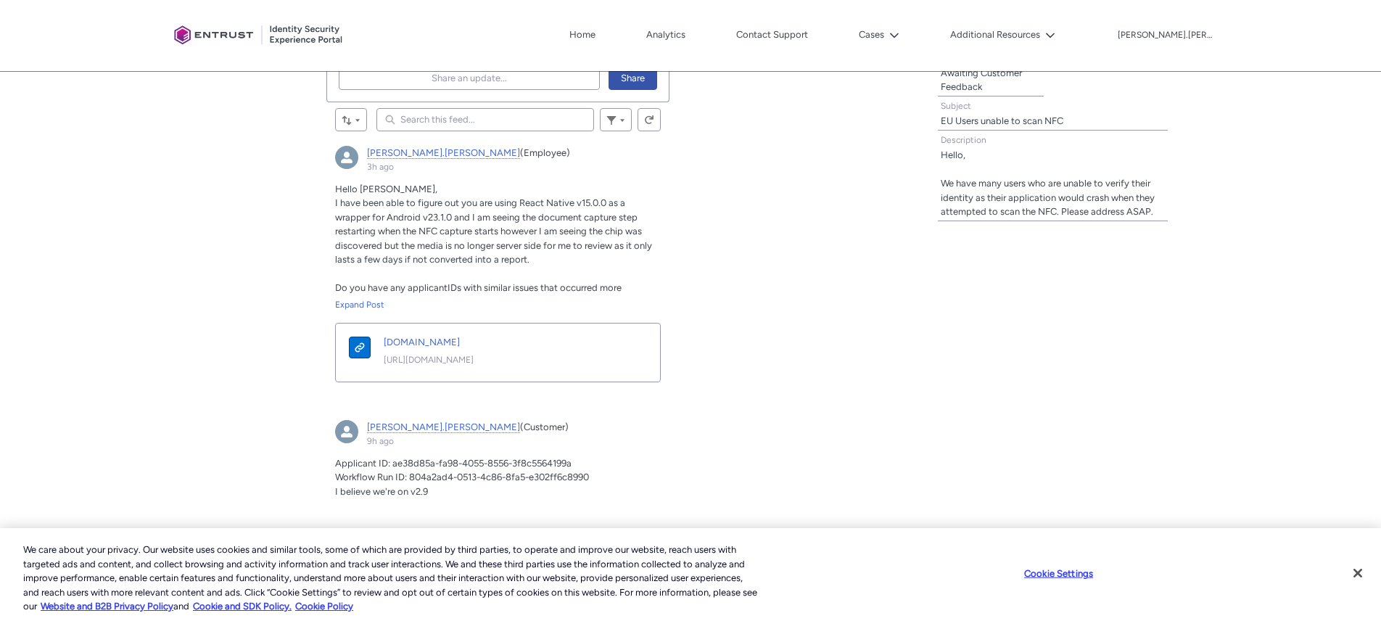
scroll to position [498, 0]
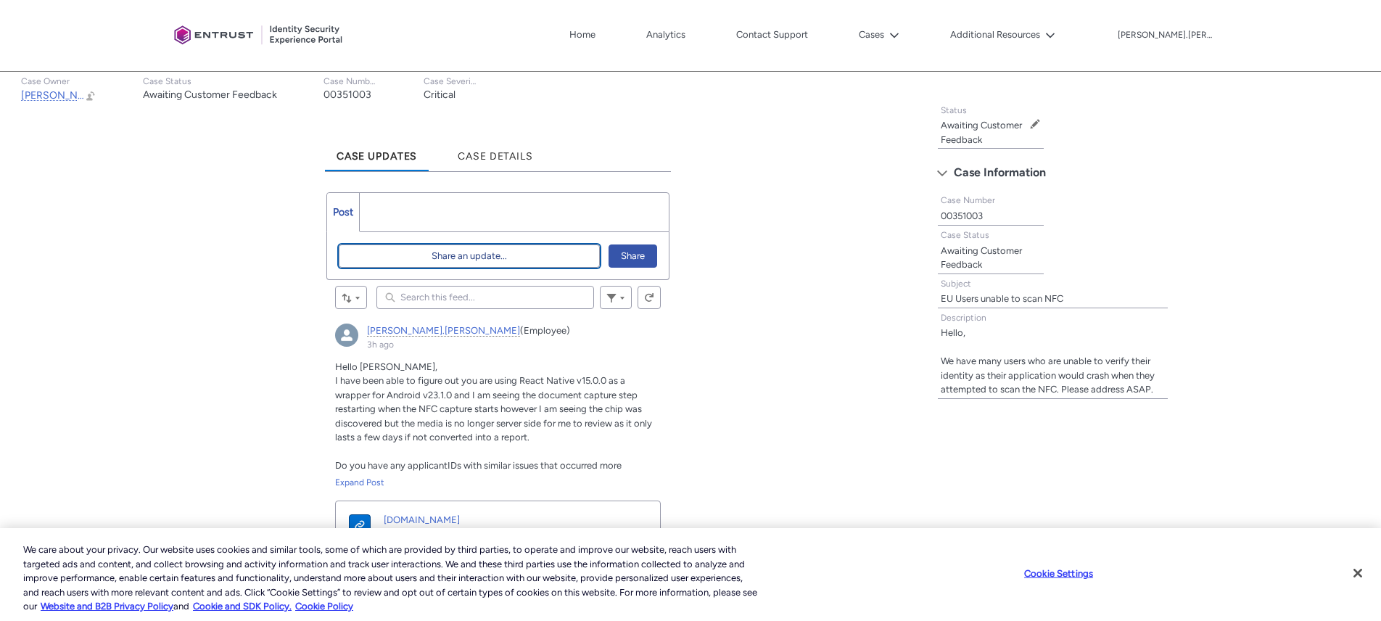
click at [512, 252] on button "Share an update..." at bounding box center [470, 255] width 262 height 23
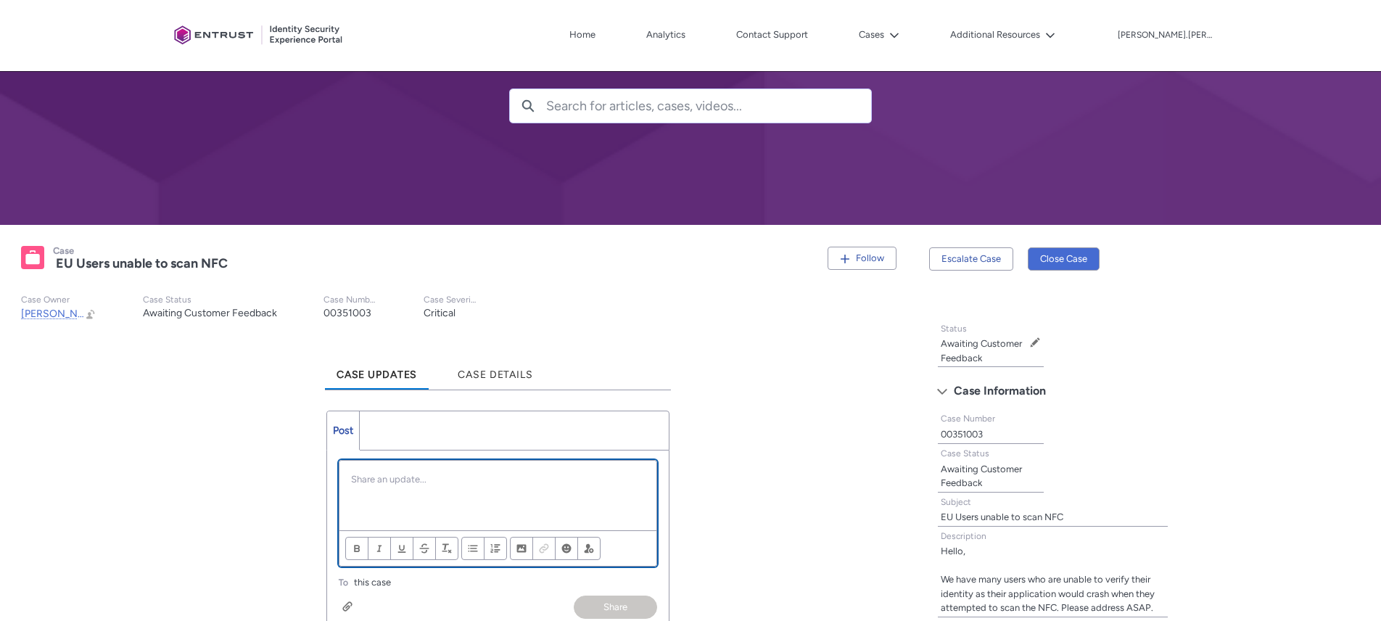
scroll to position [245, 0]
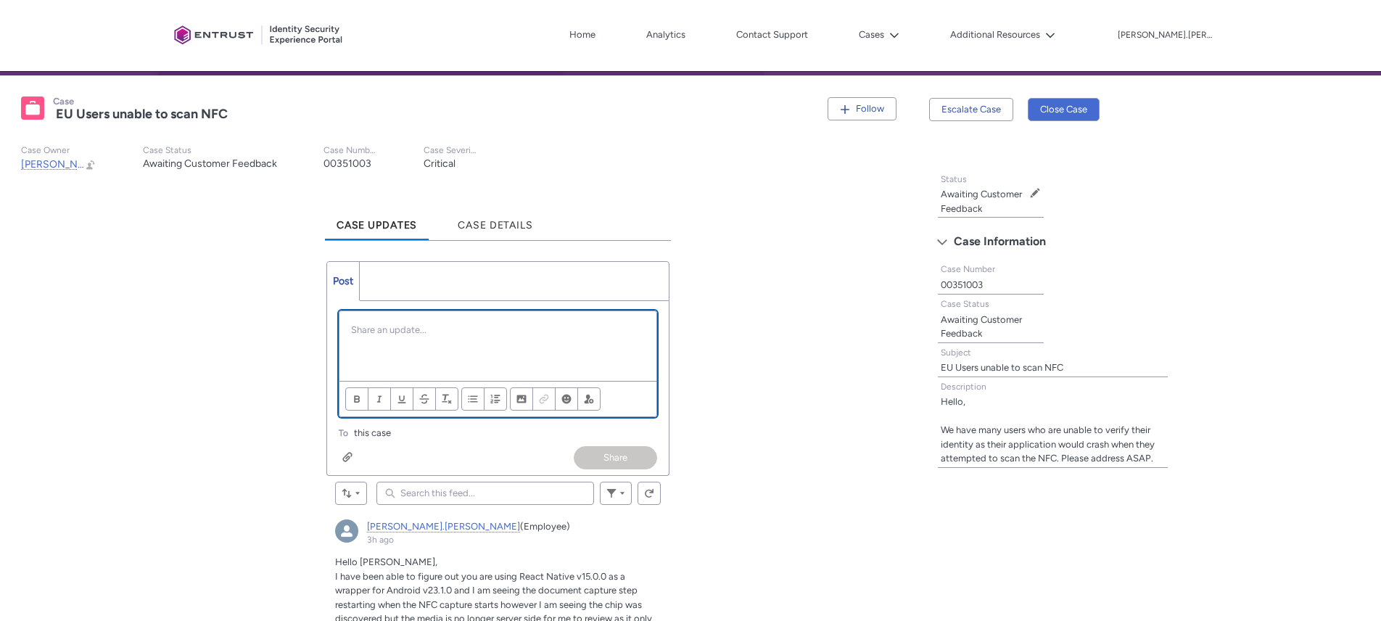
click at [477, 317] on div "Chatter Publisher" at bounding box center [498, 346] width 318 height 70
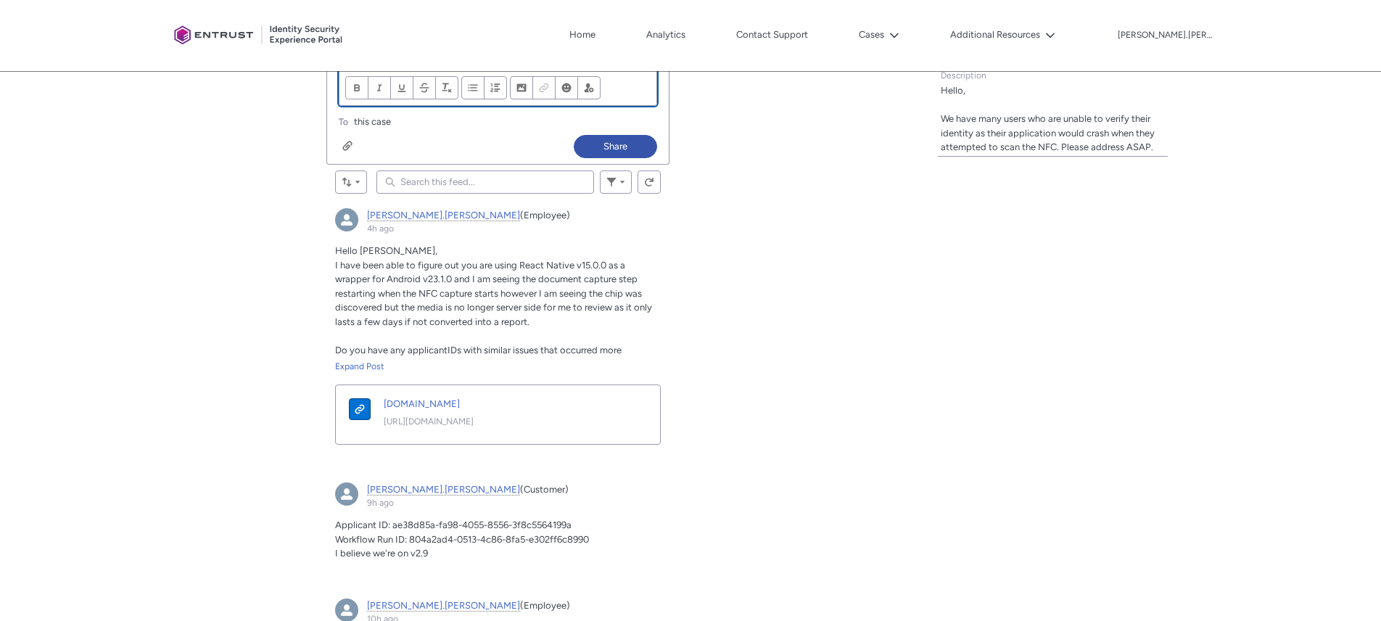
scroll to position [533, 0]
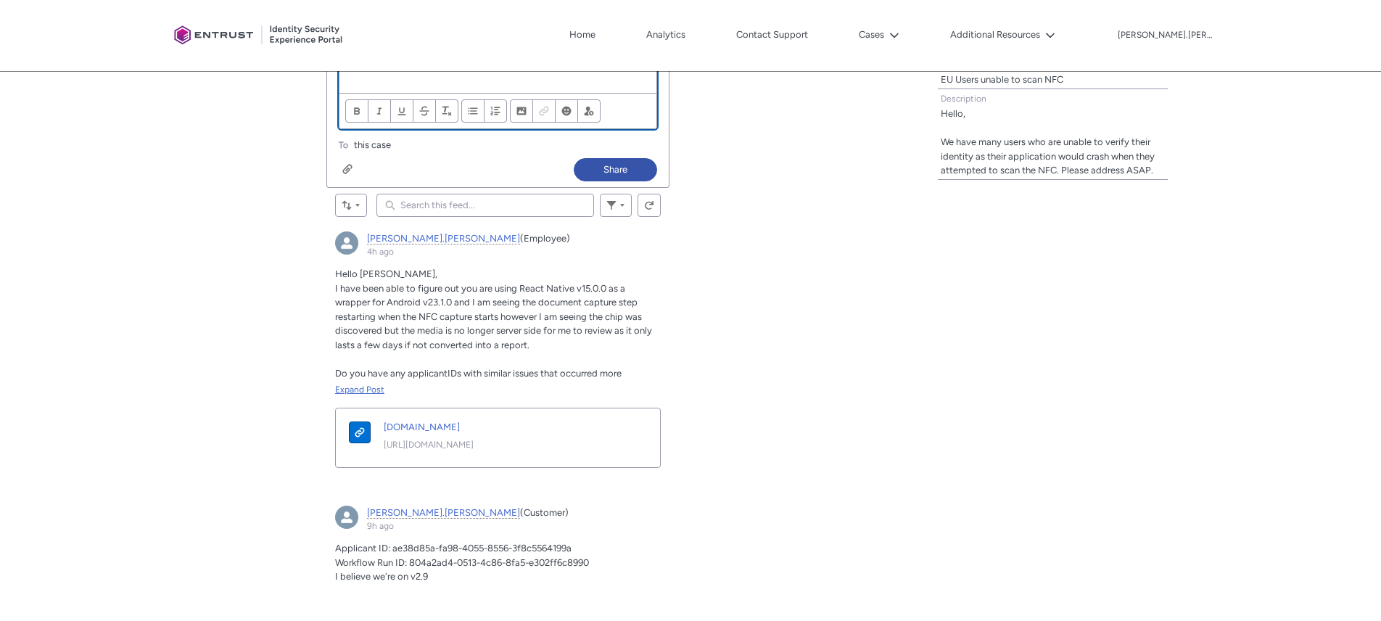
click at [362, 390] on div "Expand Post" at bounding box center [498, 389] width 326 height 13
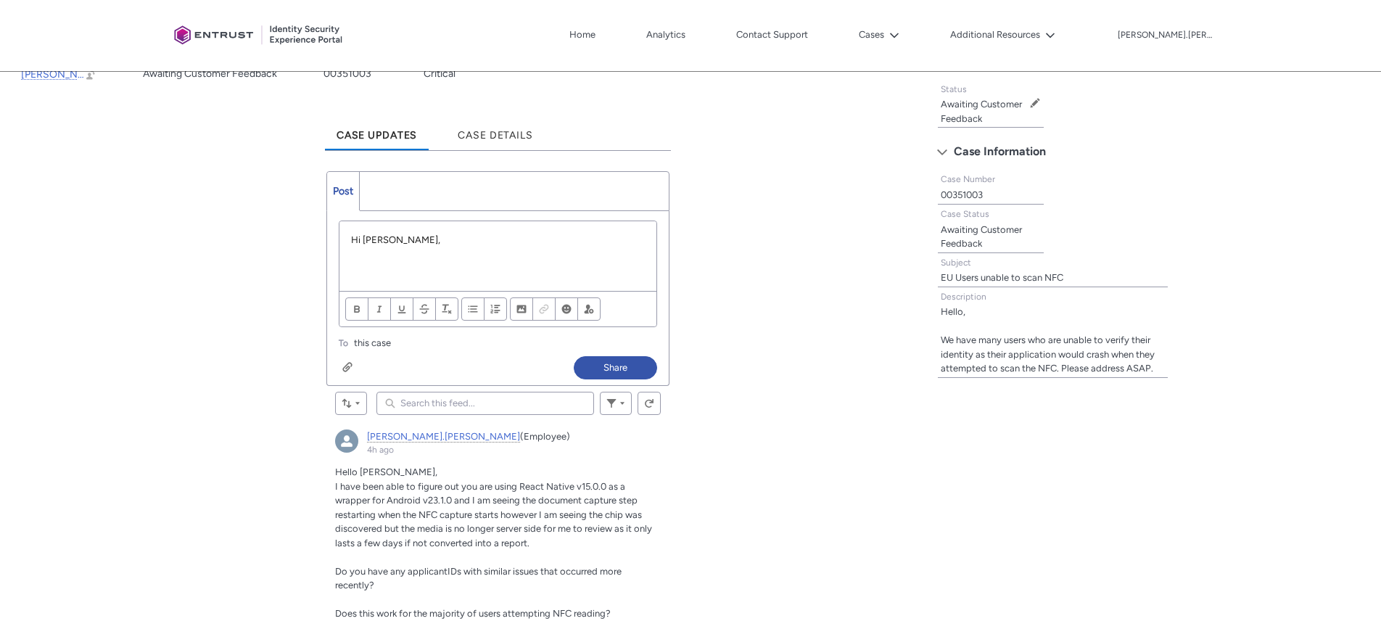
click at [416, 265] on p "Chatter Publisher" at bounding box center [498, 268] width 294 height 15
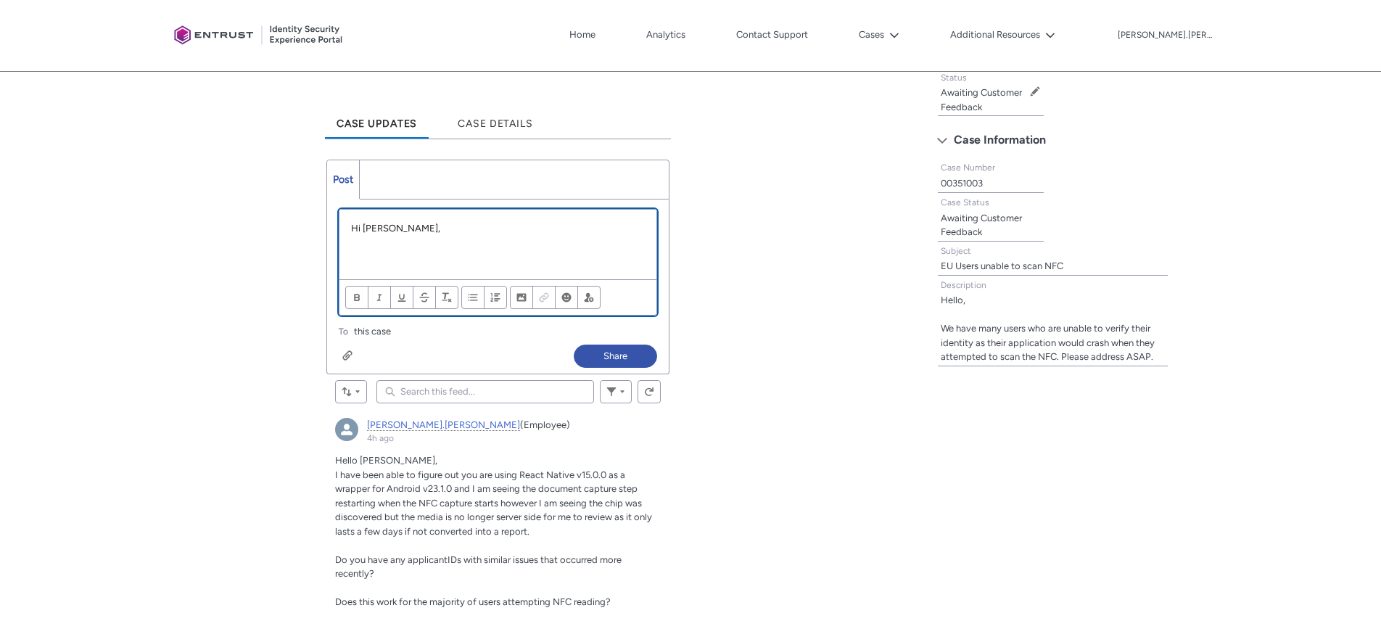
scroll to position [368, 0]
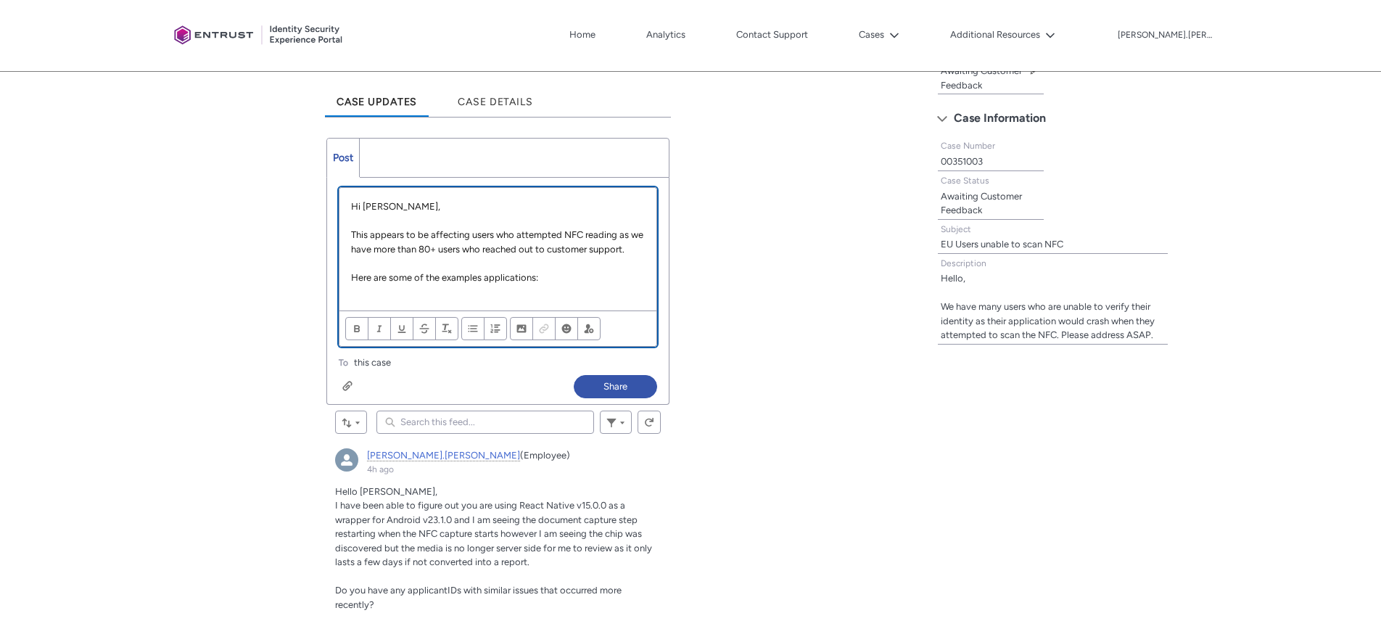
paste div "Chatter Publisher"
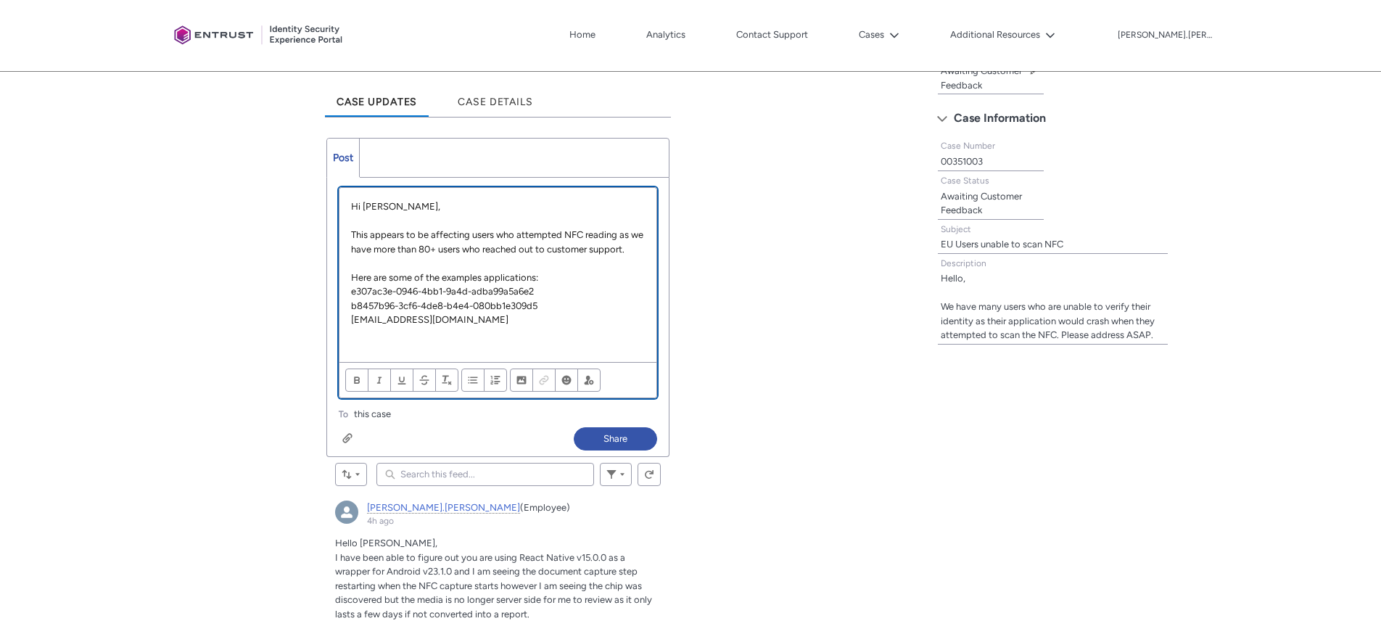
scroll to position [76, 0]
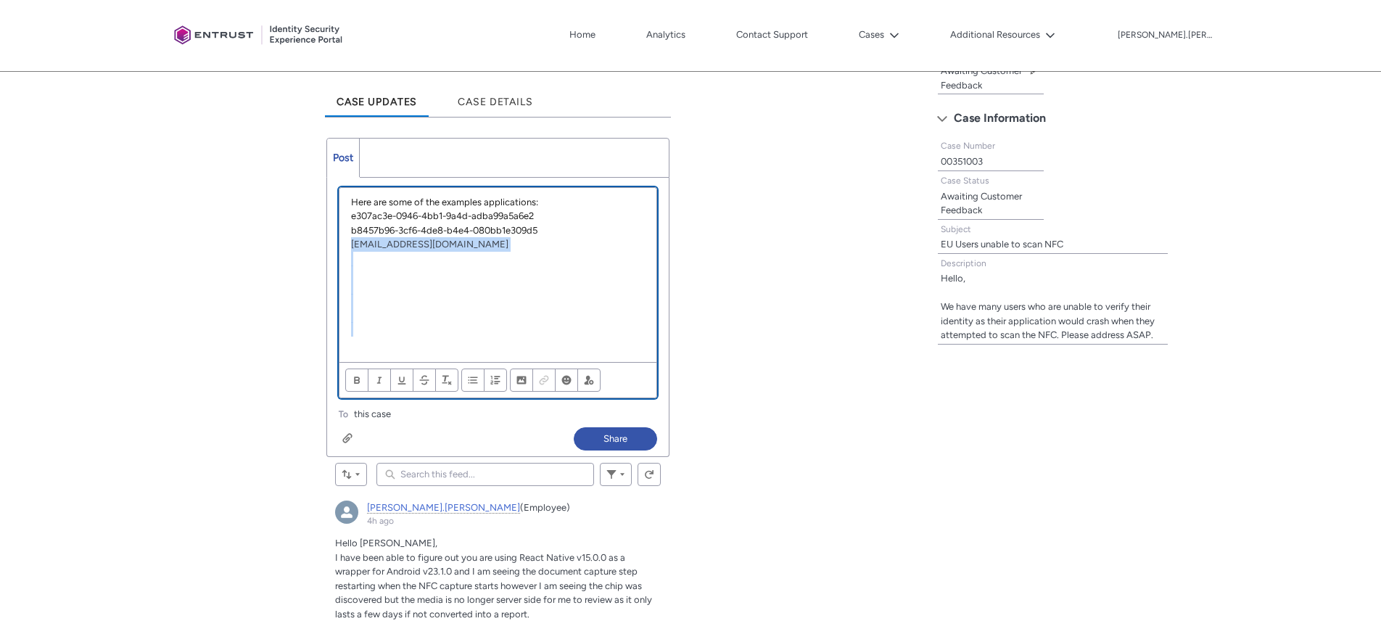
drag, startPoint x: 492, startPoint y: 345, endPoint x: 337, endPoint y: 262, distance: 175.6
click at [337, 262] on div "Review the errors on this page. Share an update... Hi [PERSON_NAME], This appea…" at bounding box center [498, 299] width 342 height 243
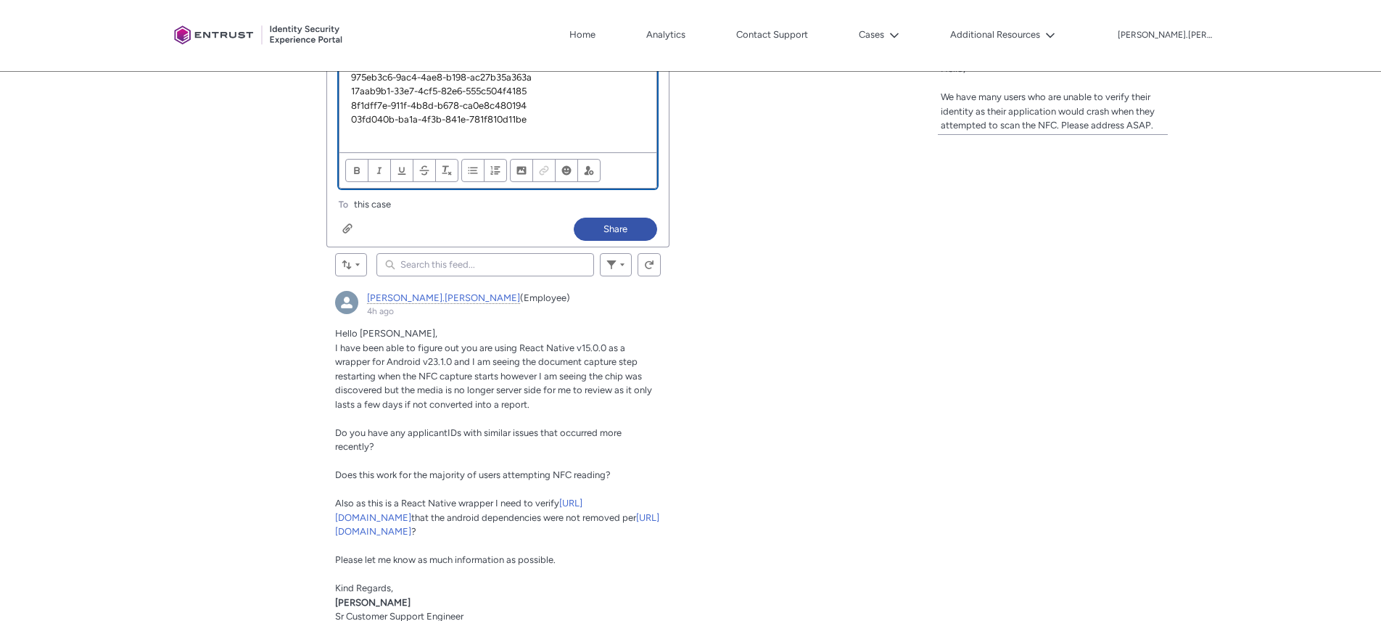
scroll to position [421, 0]
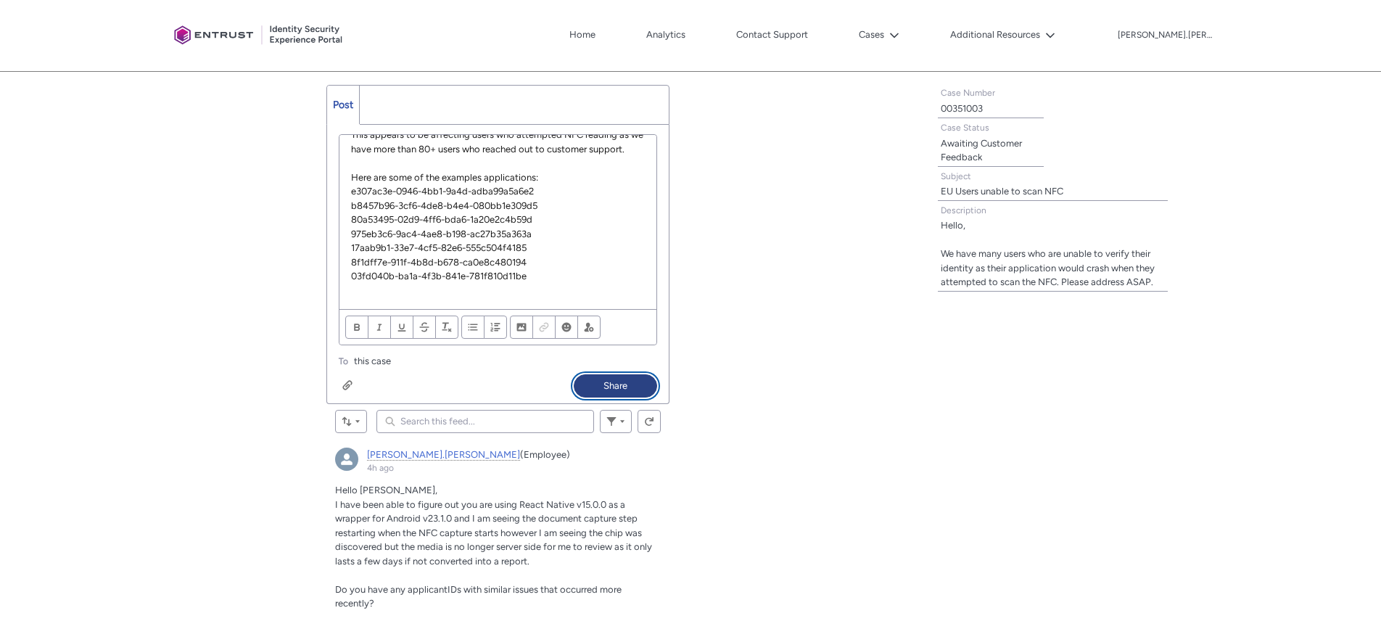
click at [617, 384] on button "Share" at bounding box center [615, 385] width 83 height 23
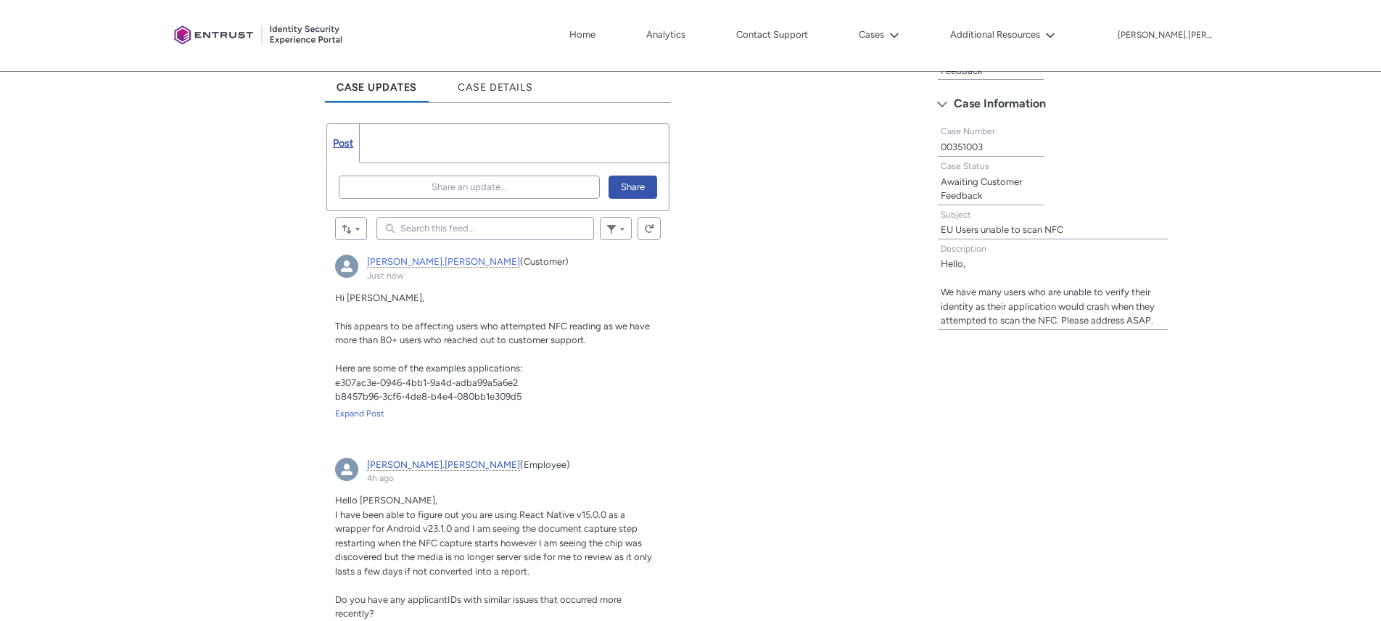
scroll to position [386, 0]
click at [363, 416] on div "Expand Post" at bounding box center [498, 410] width 326 height 13
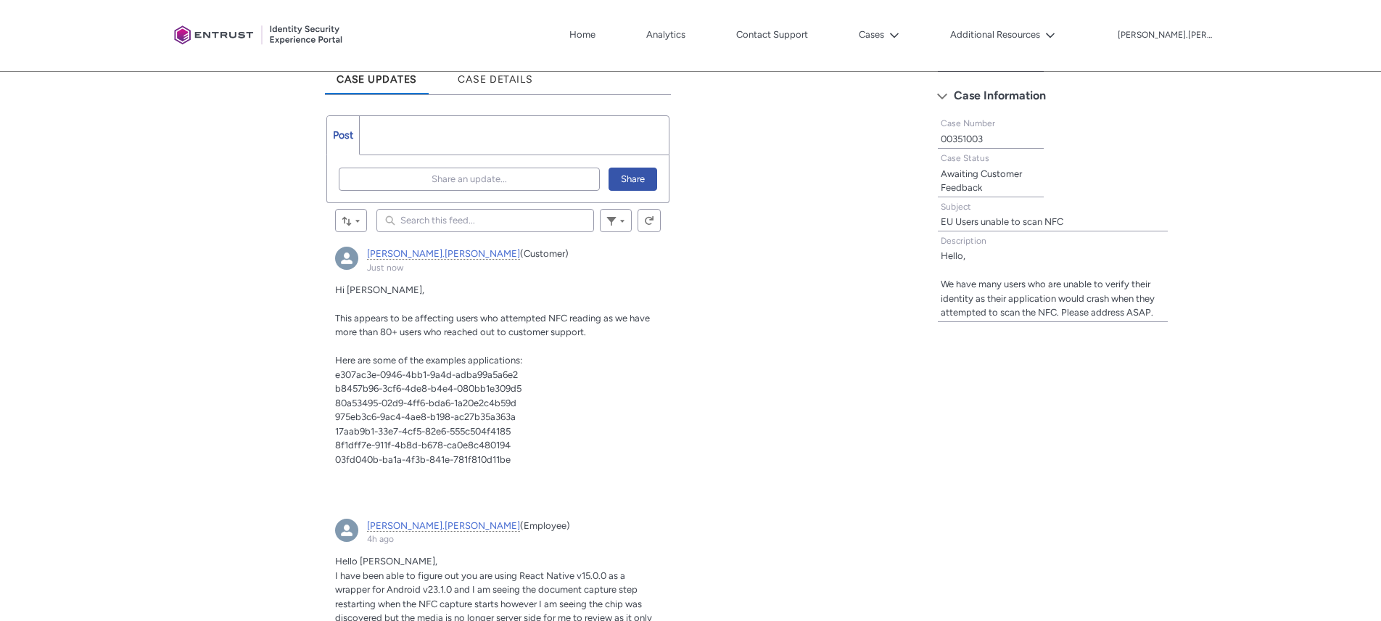
scroll to position [413, 0]
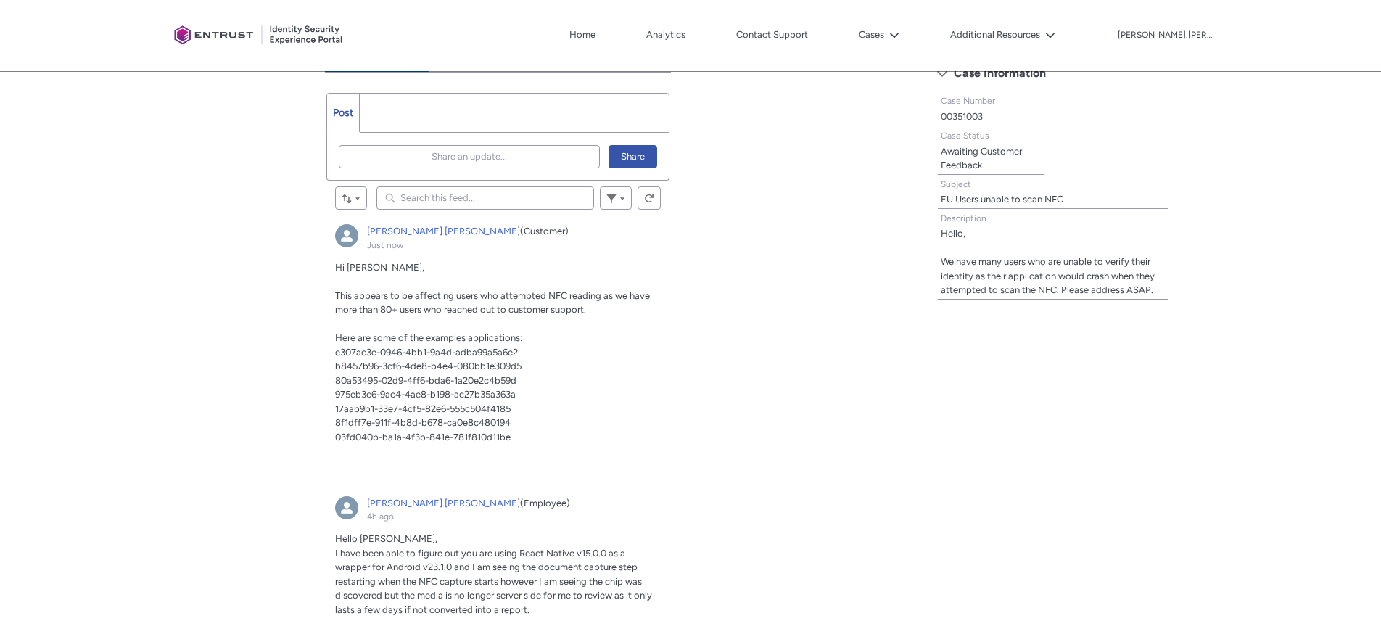
click at [474, 318] on p "hank.hsu, Just now" at bounding box center [498, 324] width 326 height 15
click at [384, 412] on span "17aab9b1-33e7-4cf5-82e6-555c504f4185" at bounding box center [423, 408] width 176 height 11
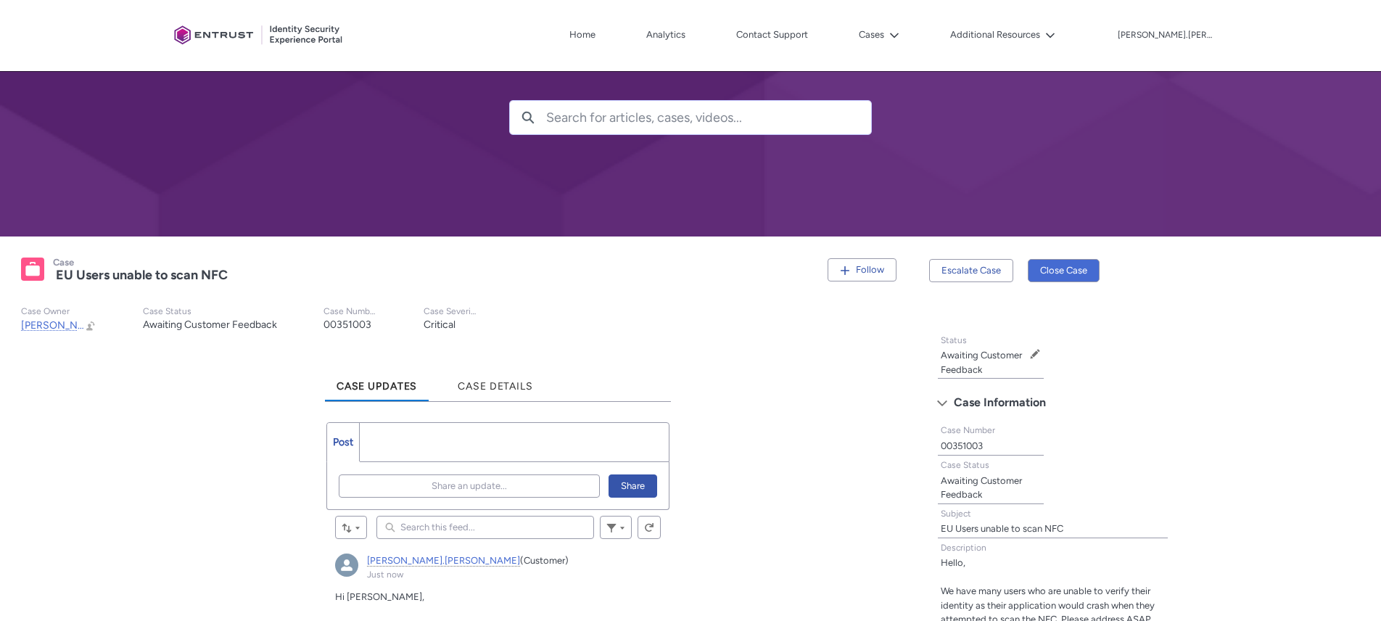
scroll to position [0, 0]
